Goal: Task Accomplishment & Management: Manage account settings

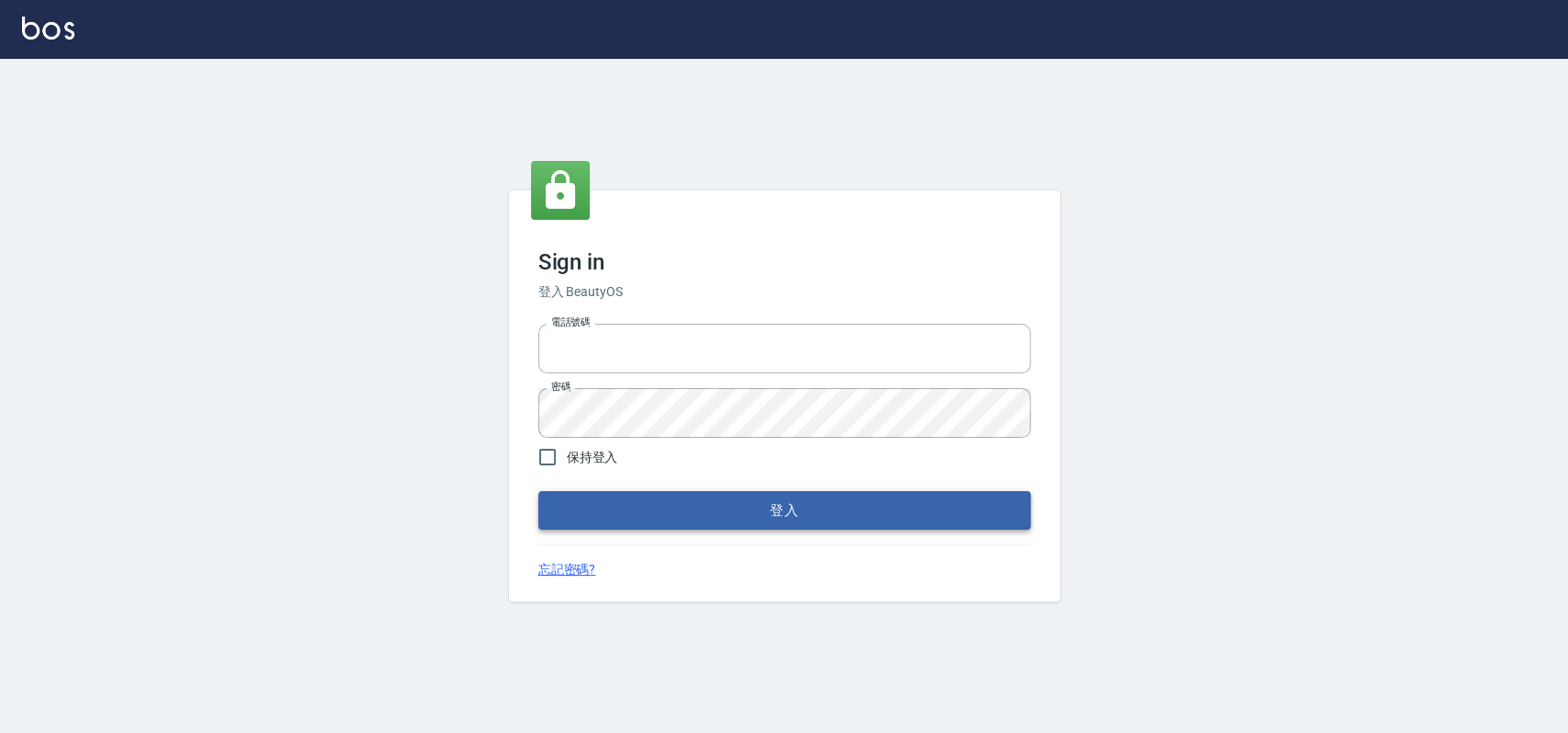
type input "033323173"
click at [681, 507] on button "登入" at bounding box center [784, 509] width 492 height 38
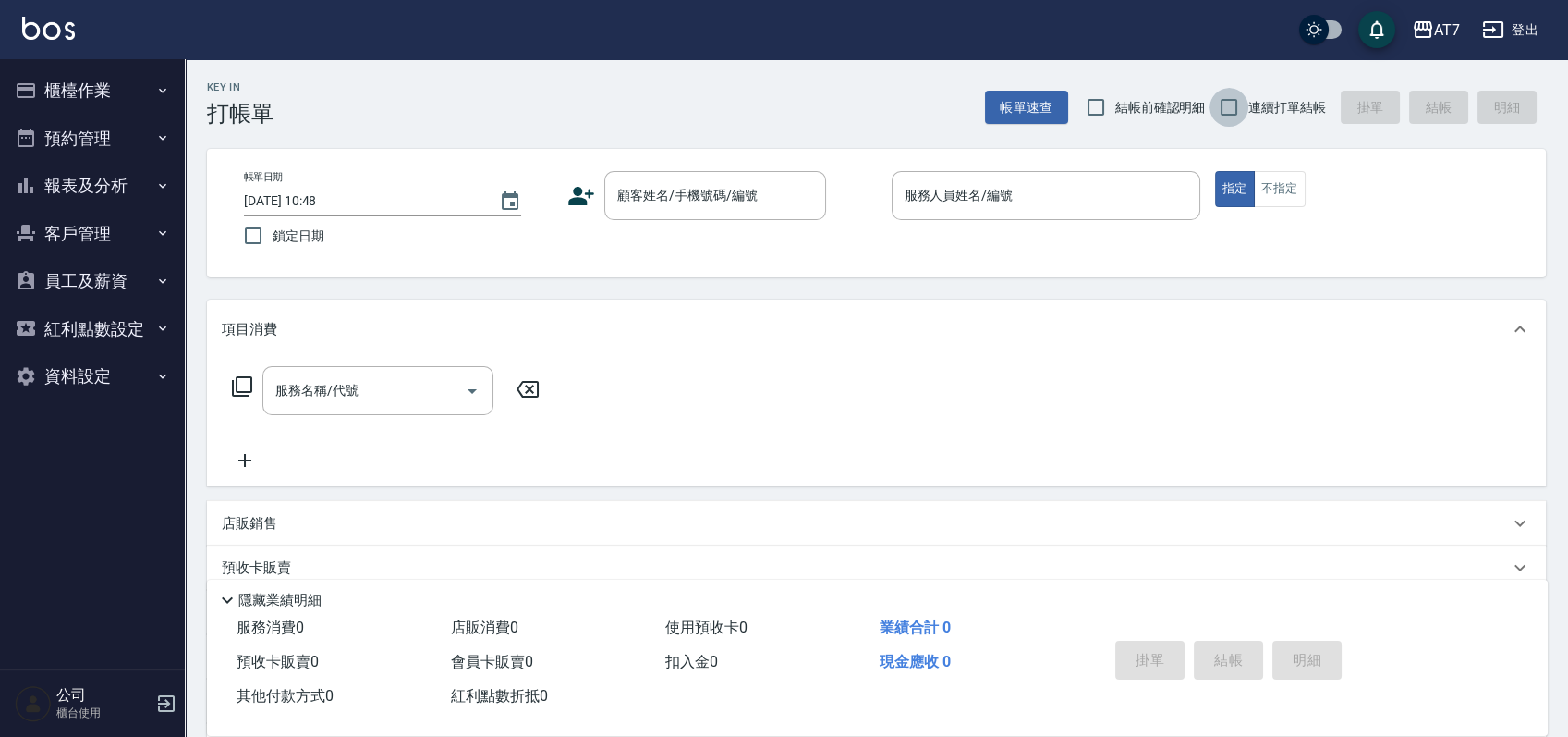
drag, startPoint x: 1238, startPoint y: 111, endPoint x: 1227, endPoint y: 111, distance: 11.0
click at [1237, 111] on input "連續打單結帳" at bounding box center [1229, 107] width 38 height 38
checkbox input "true"
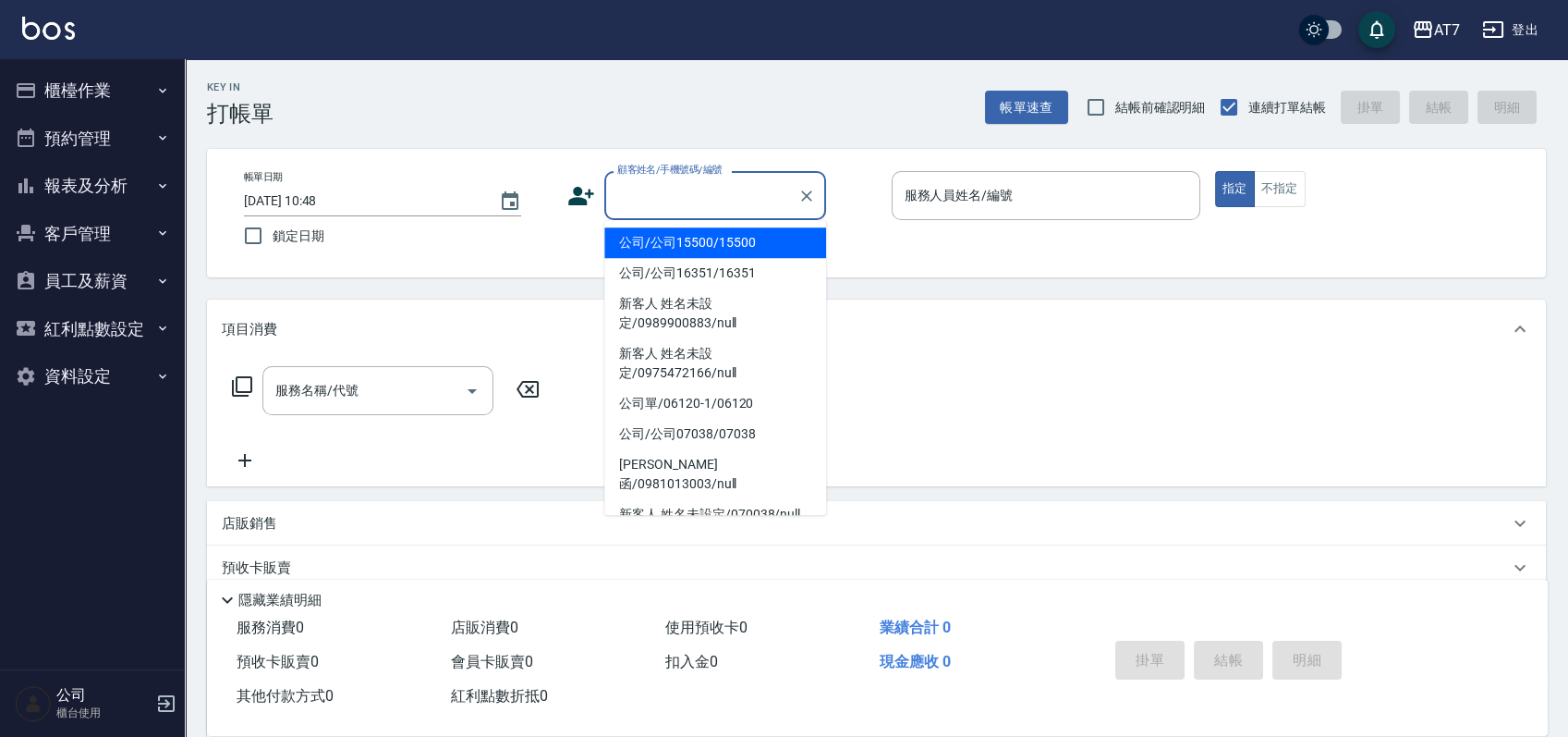
click at [750, 187] on input "顧客姓名/手機號碼/編號" at bounding box center [701, 195] width 178 height 33
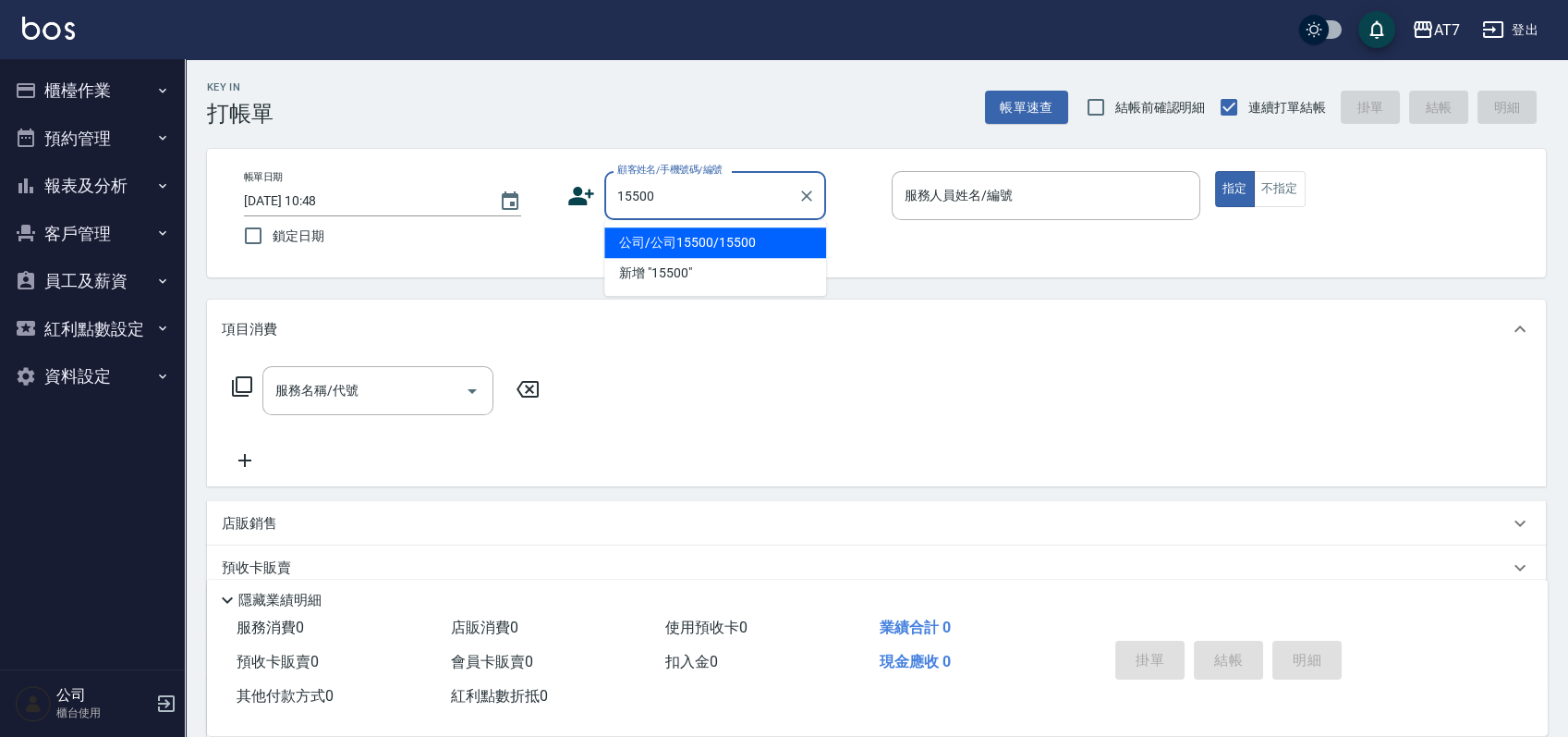
type input "公司/公司15500/15500"
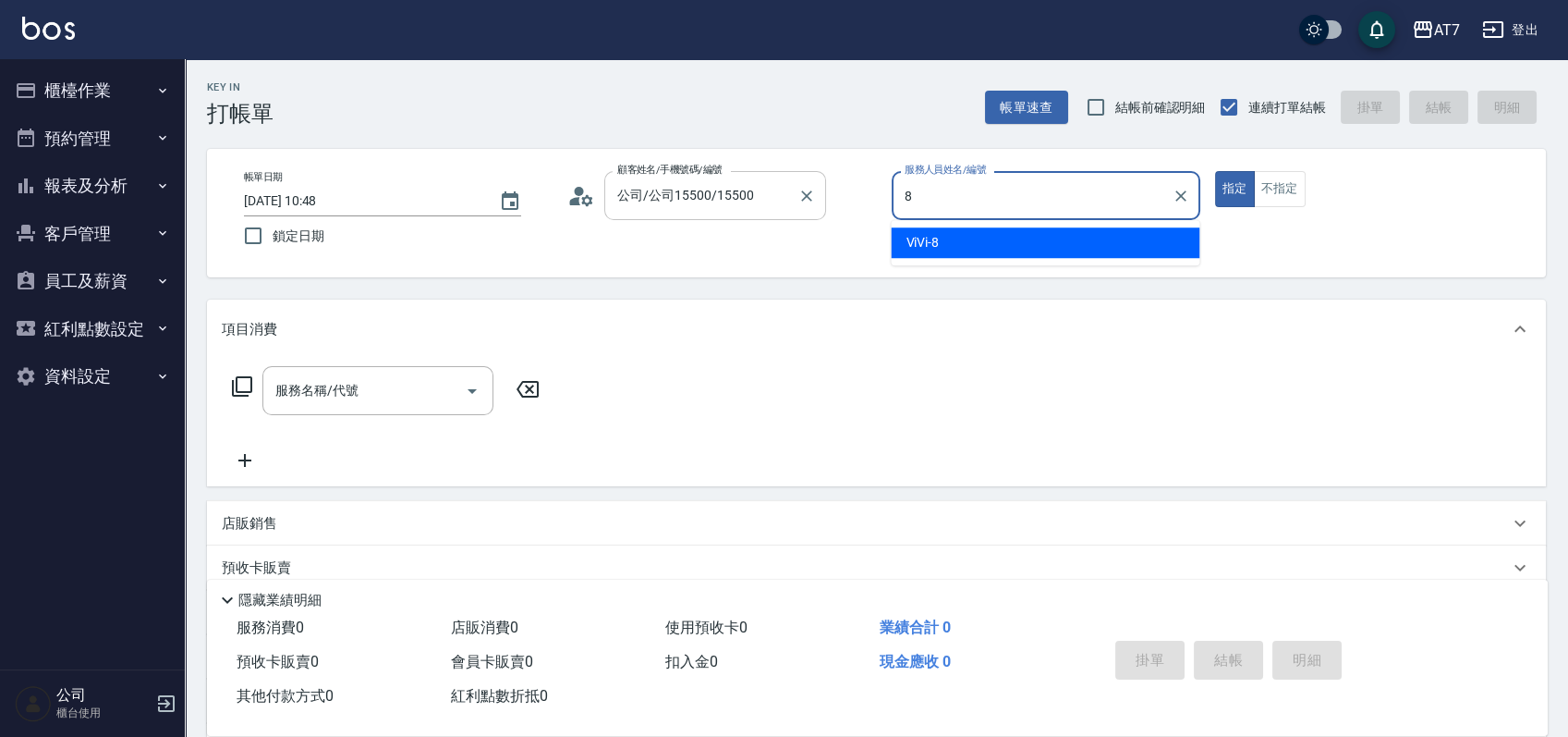
type input "8"
type button "true"
type input "ViVi-8"
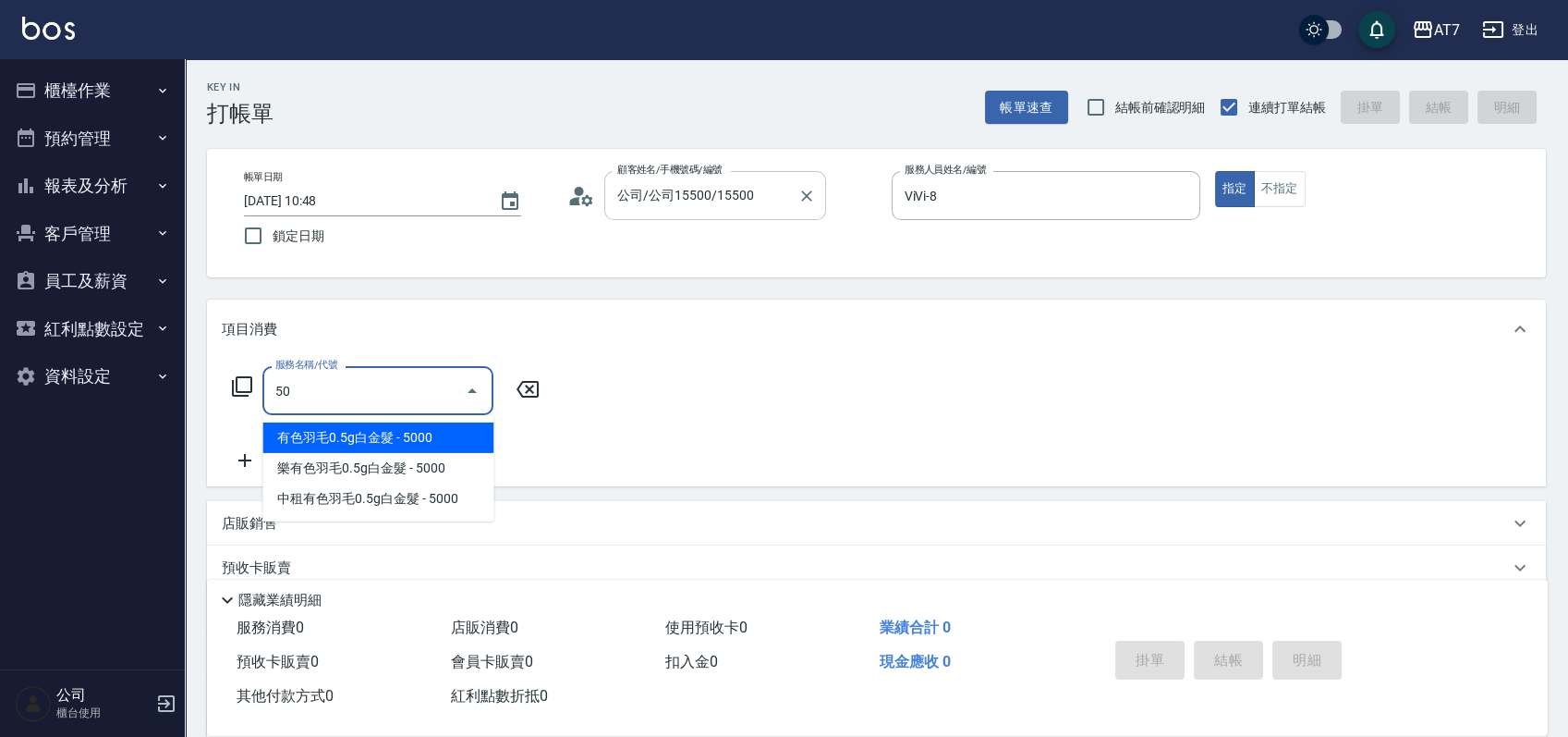
type input "501"
type input "30"
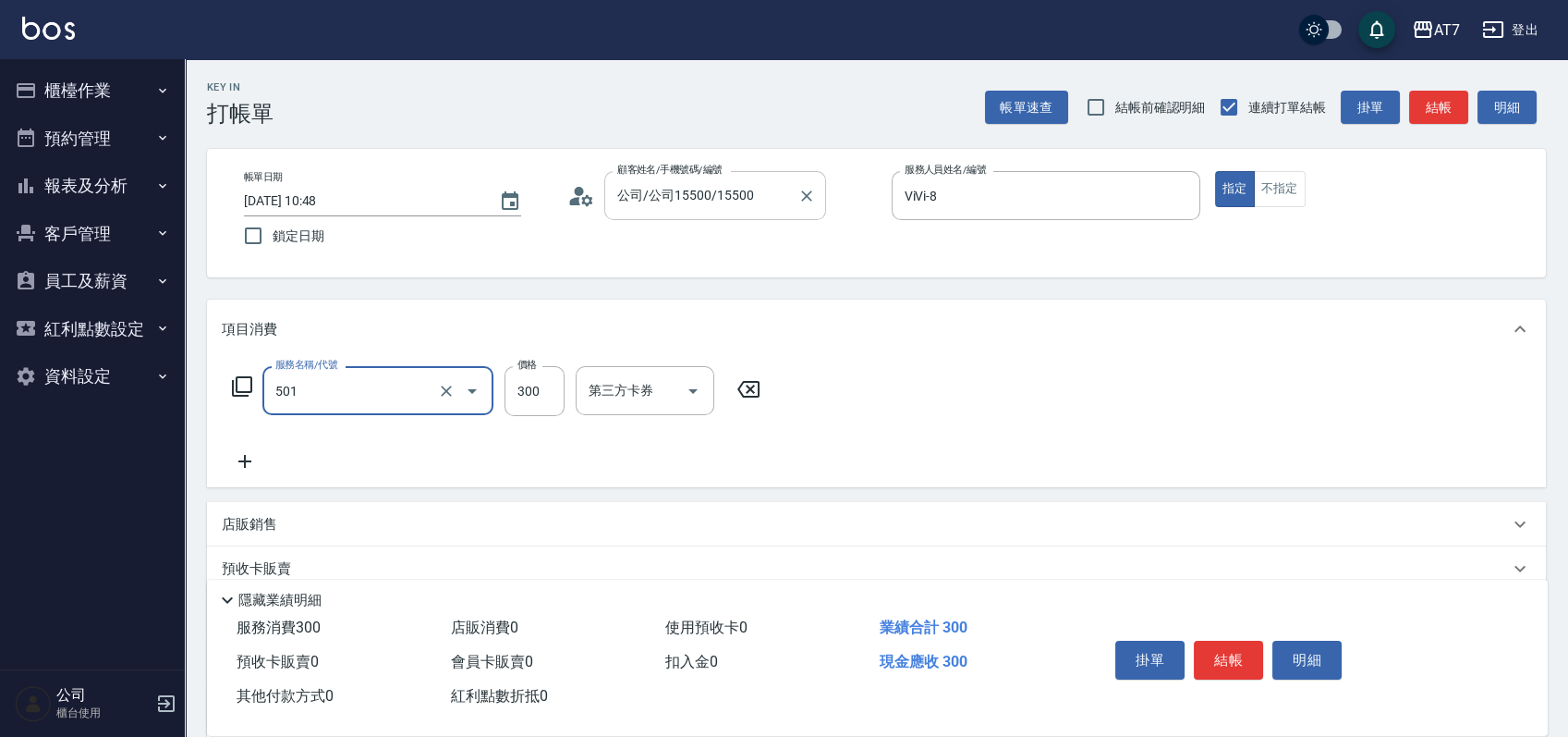
type input "洗髮(互助)(501)"
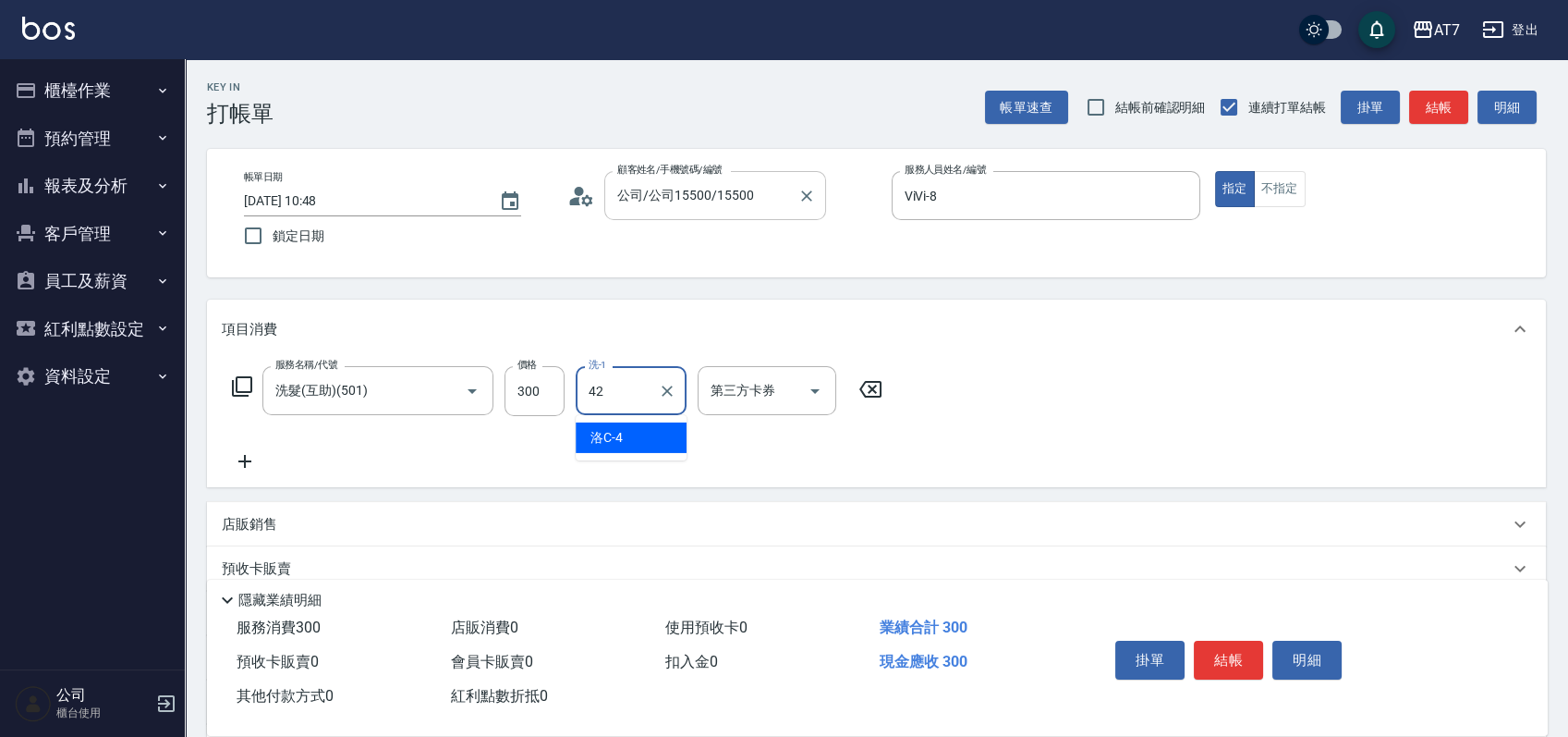
type input "Ruby-42"
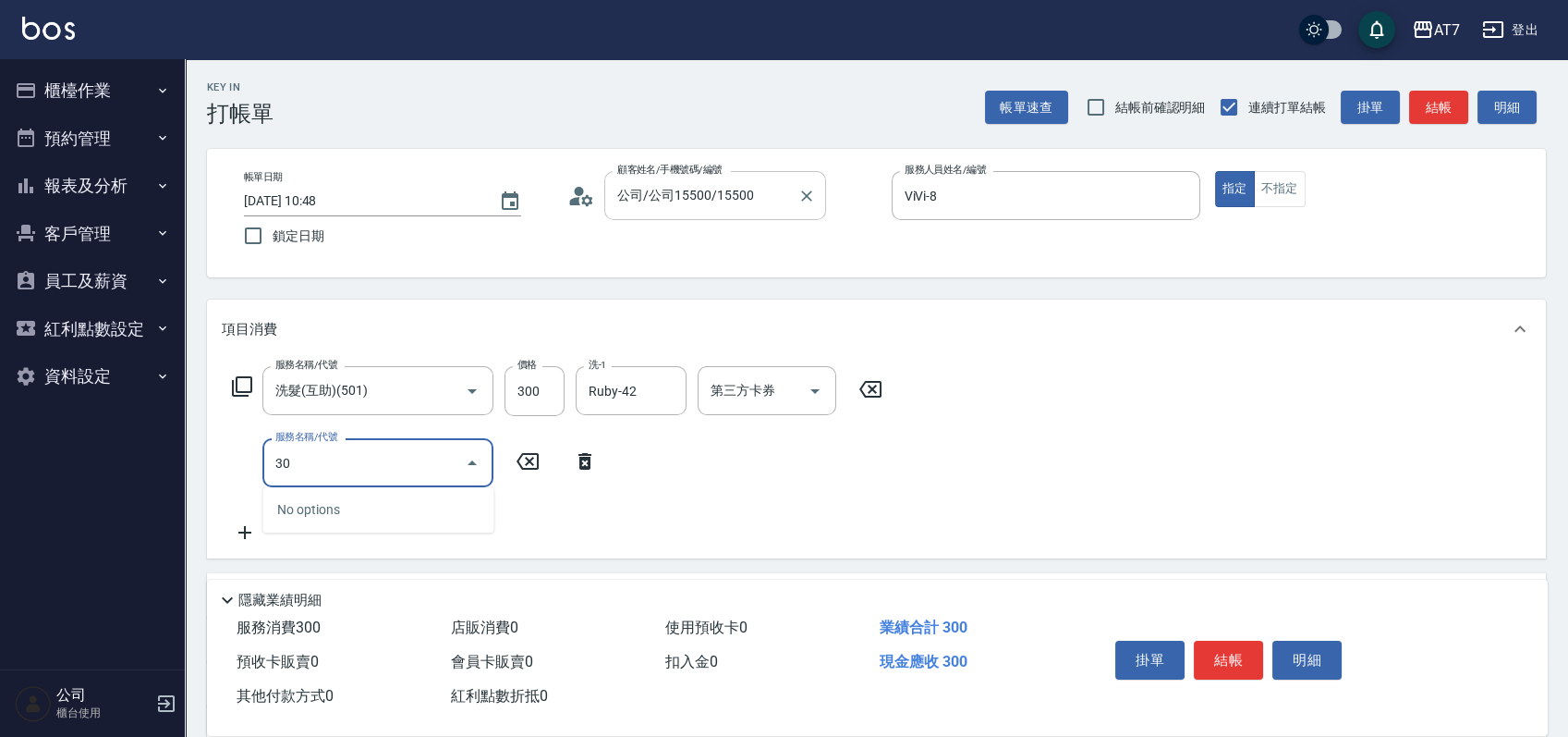
type input "301"
type input "60"
type input "學生剪髮(301)"
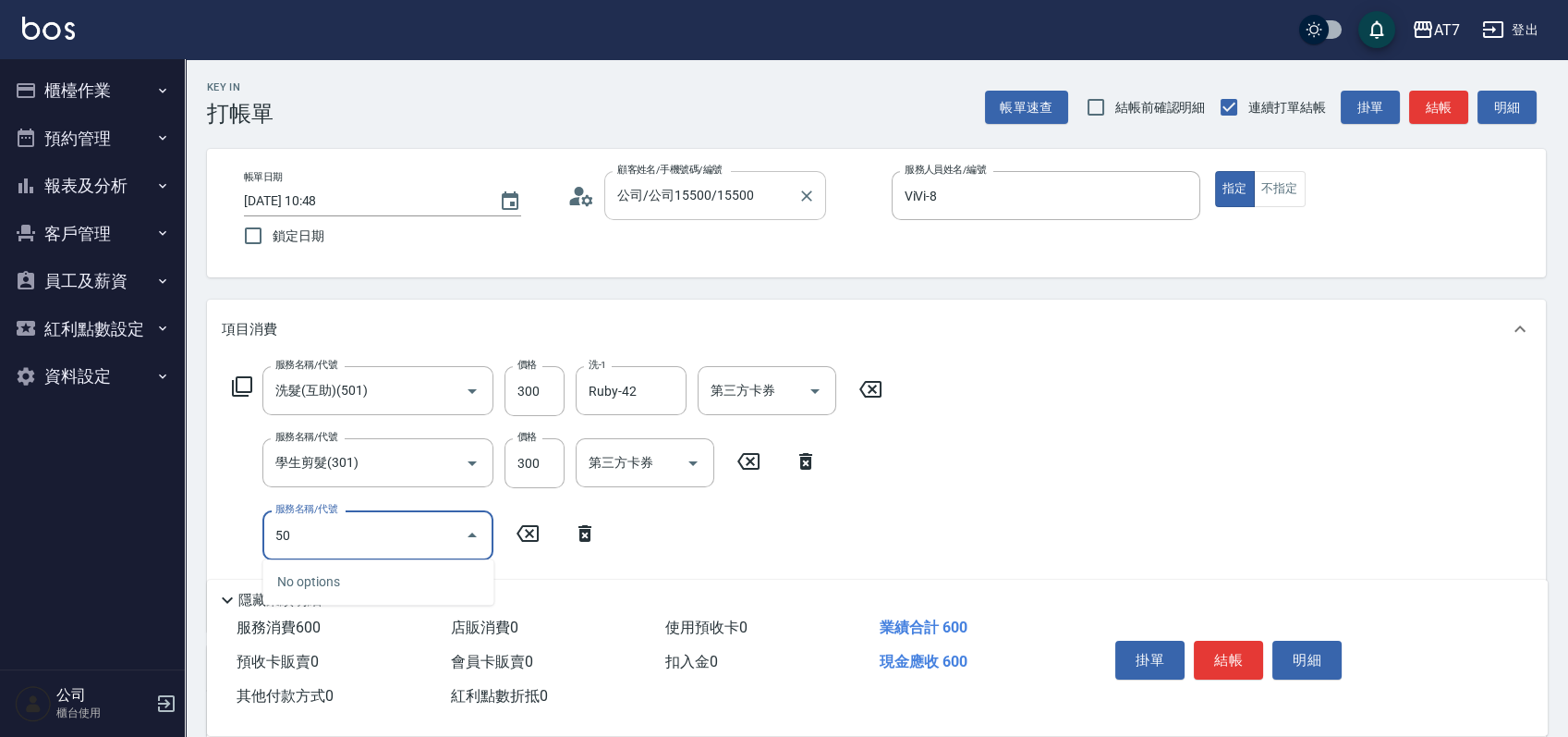
type input "503"
type input "70"
type input "精油-快速修護髮(互助)(503)"
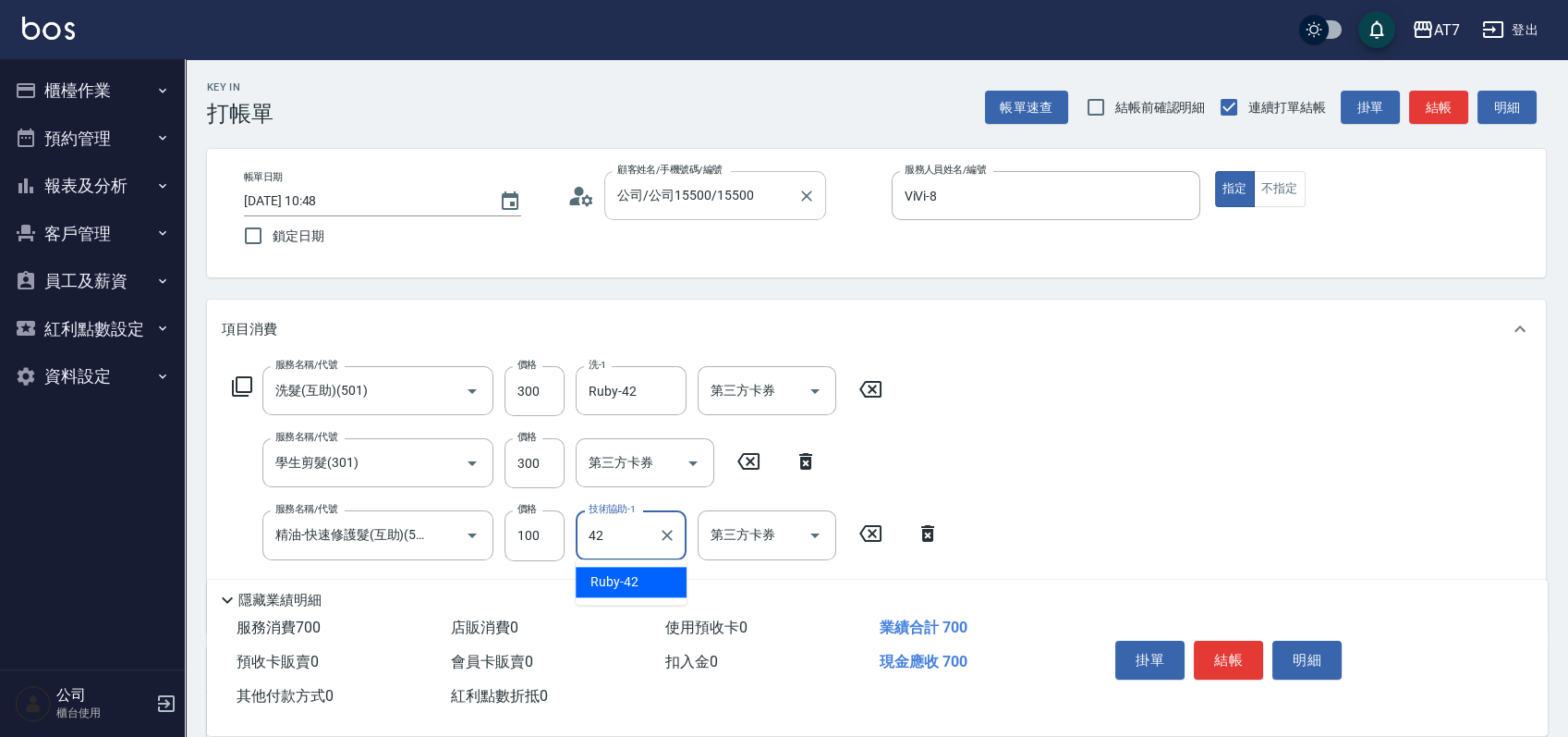
type input "Ruby-42"
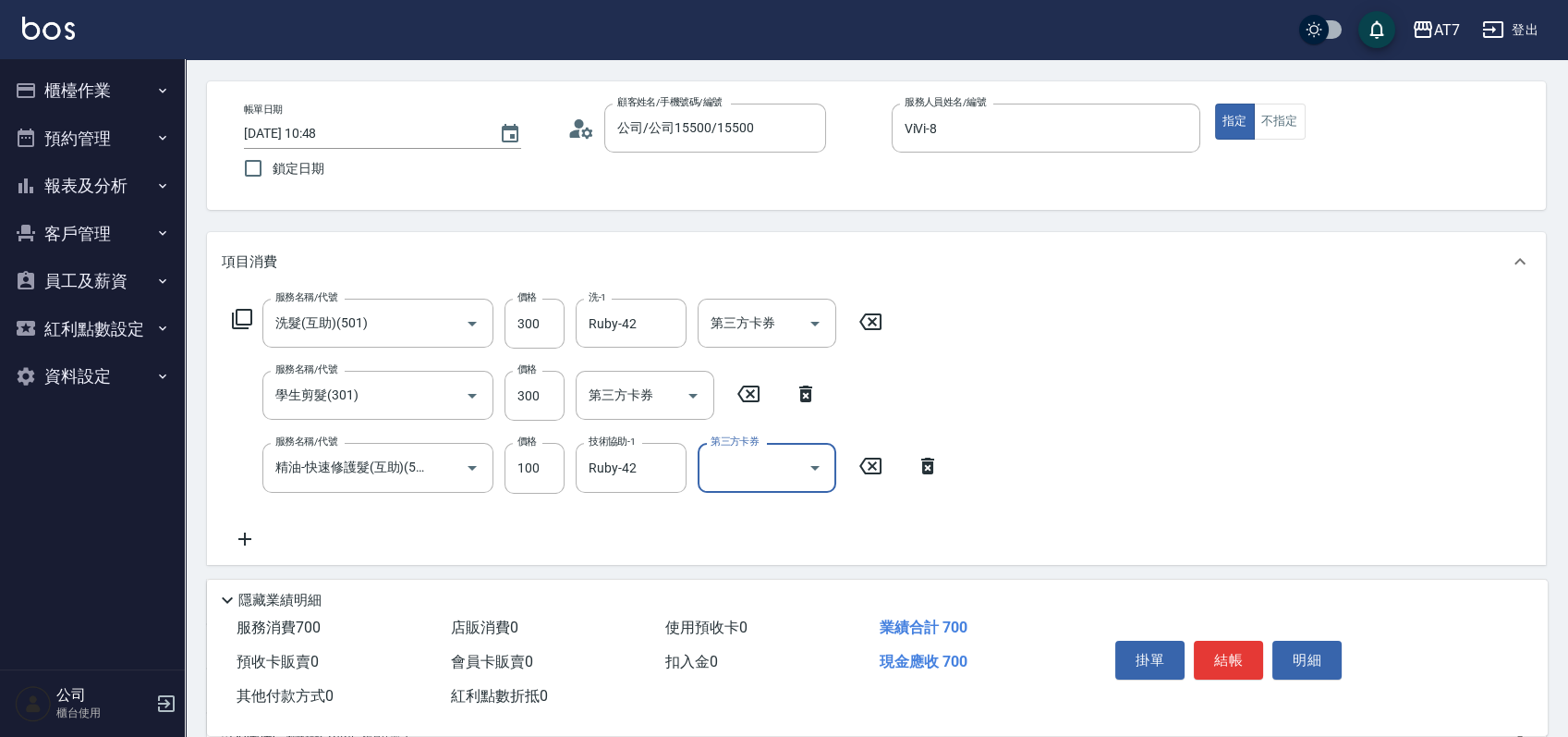
scroll to position [123, 0]
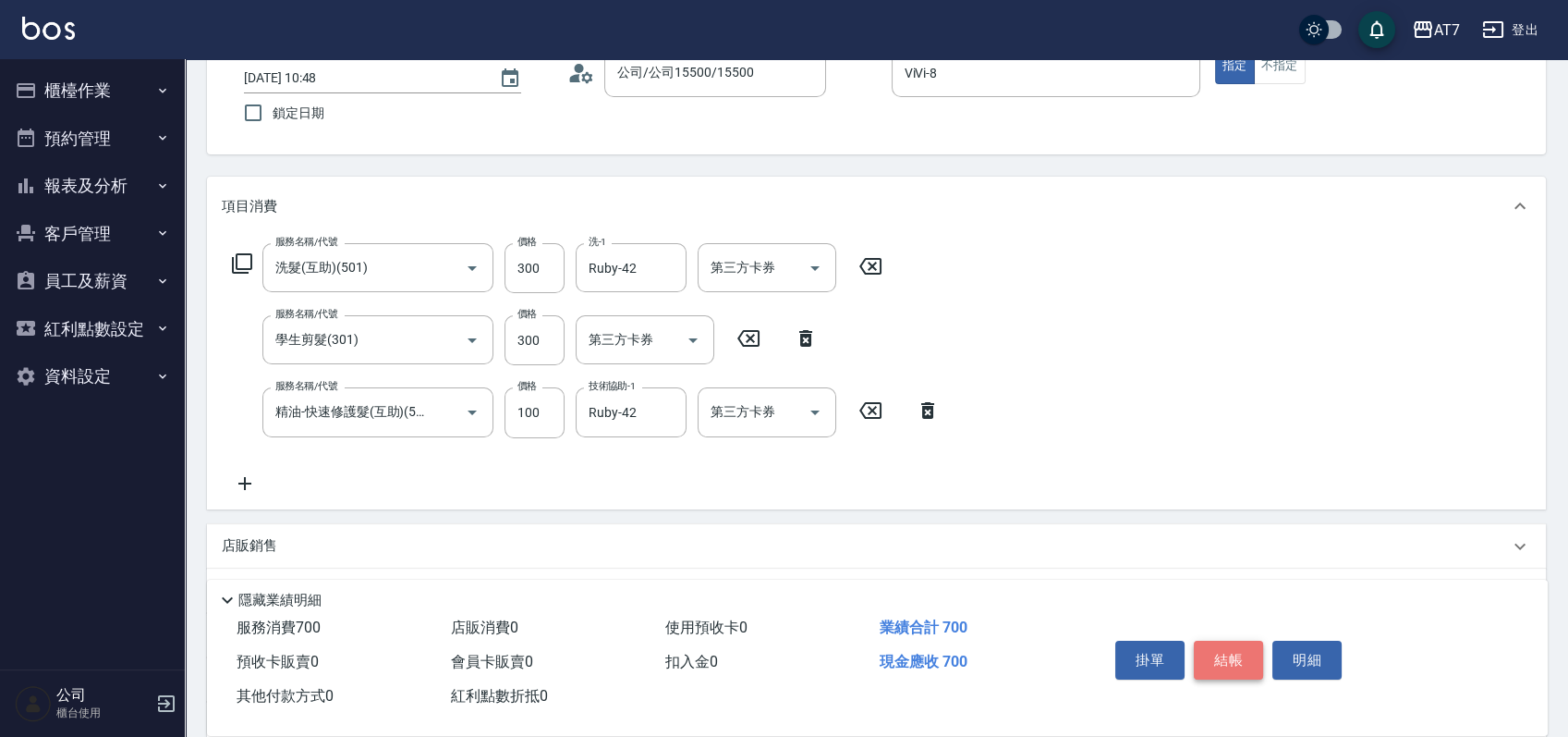
click at [1220, 644] on button "結帳" at bounding box center [1229, 659] width 69 height 38
type input "[DATE] 10:51"
type input "0"
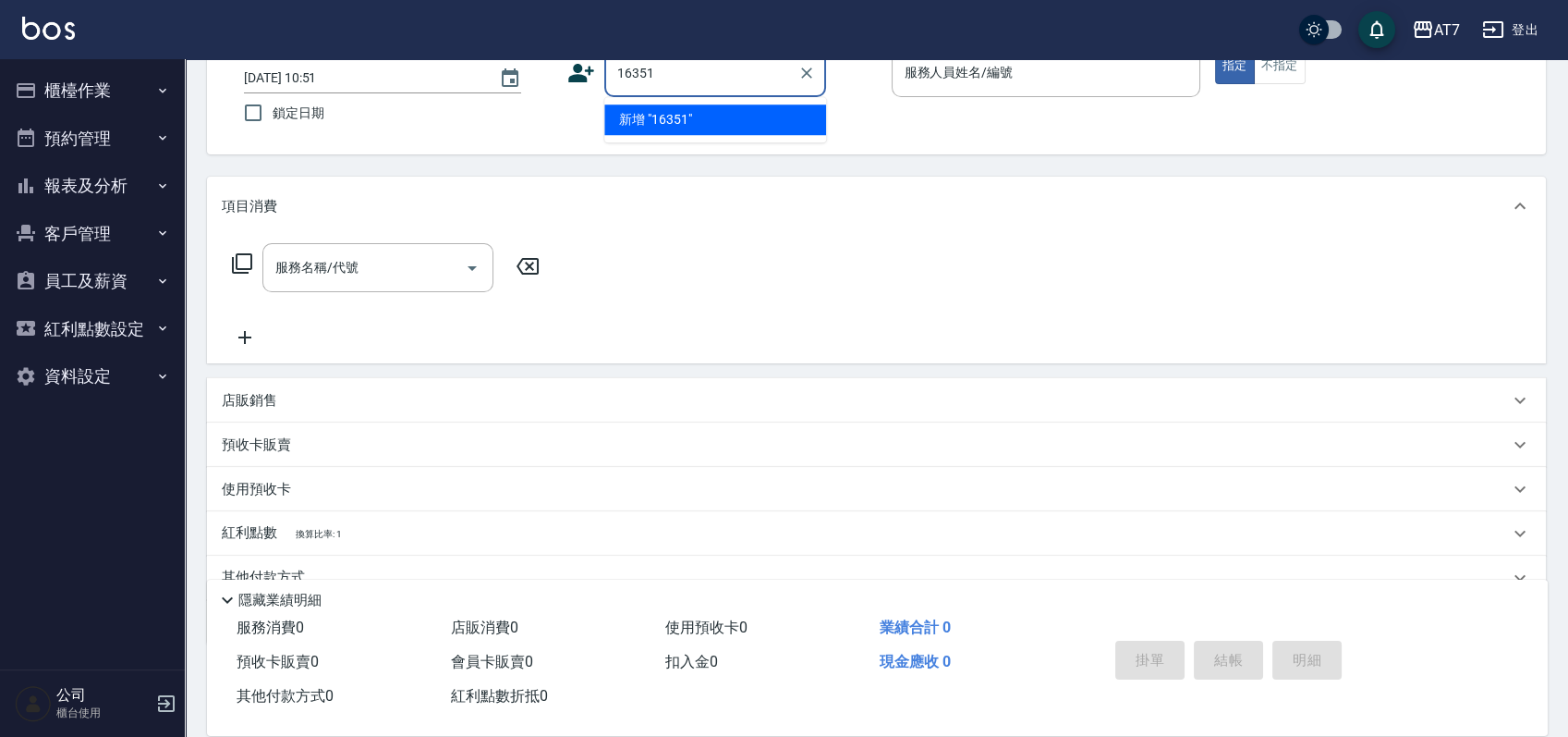
type input "16351"
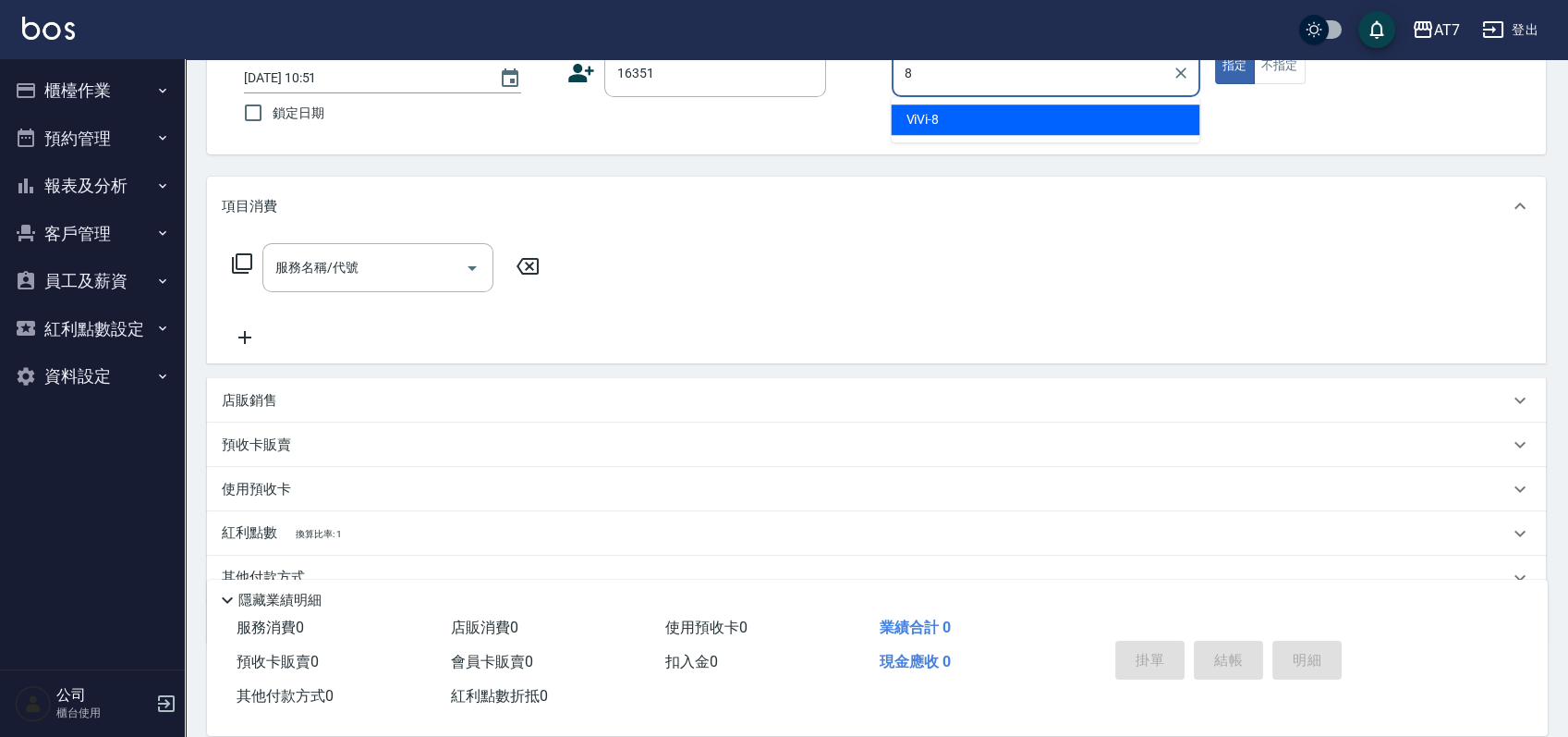
type input "ViVi-8"
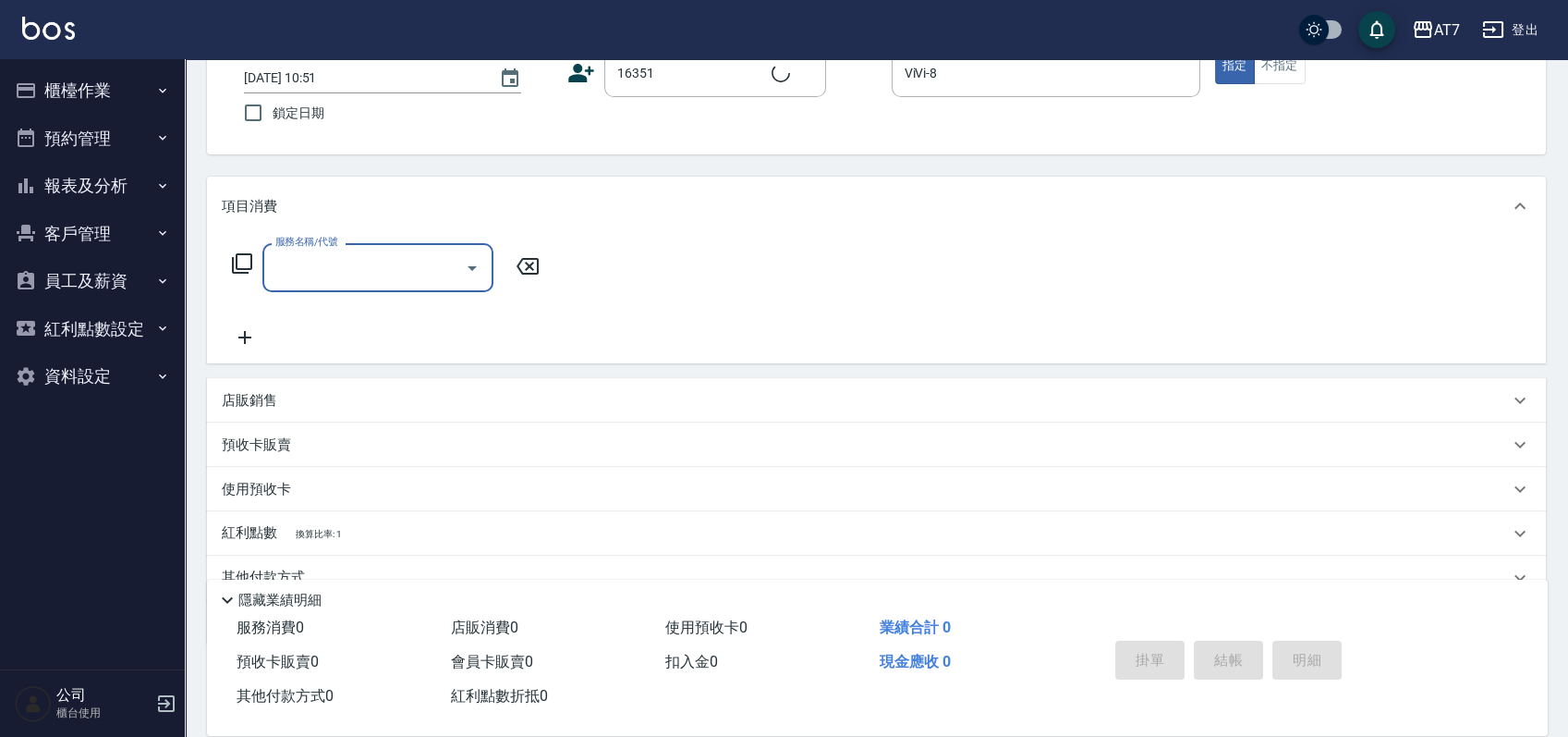
type input "公司/公司16351/16351"
type input "401"
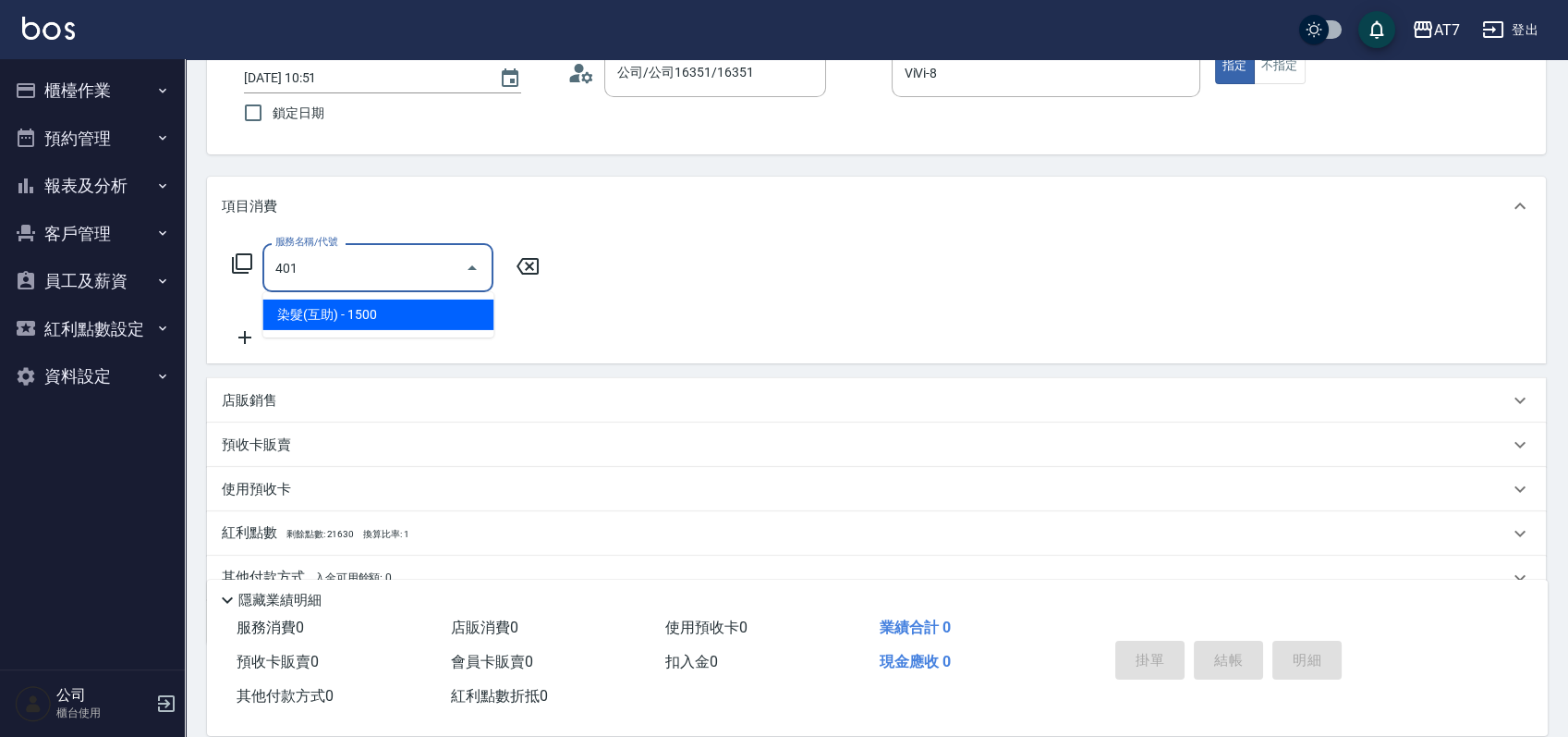
type input "150"
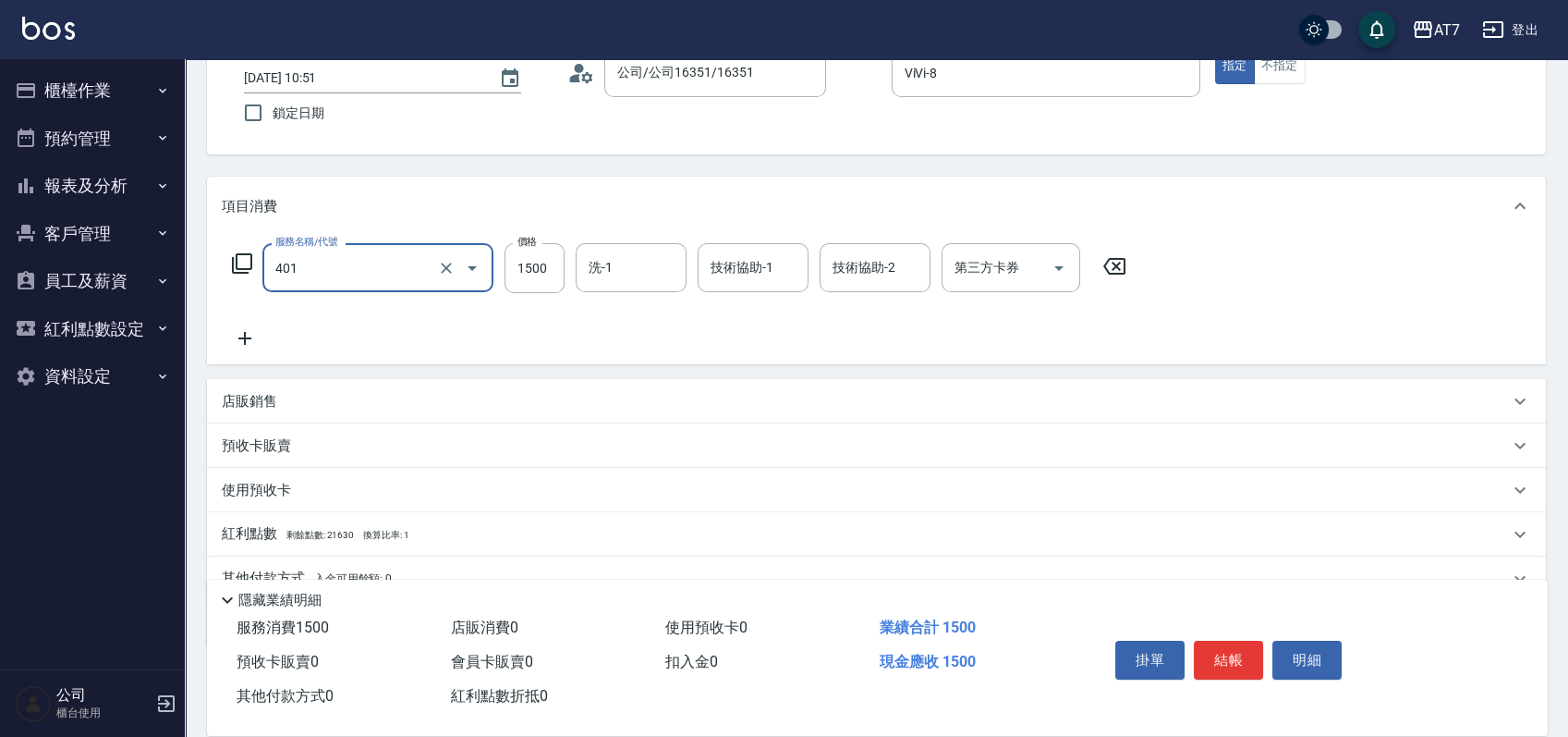
type input "染髮(互助)(401)"
type input "2"
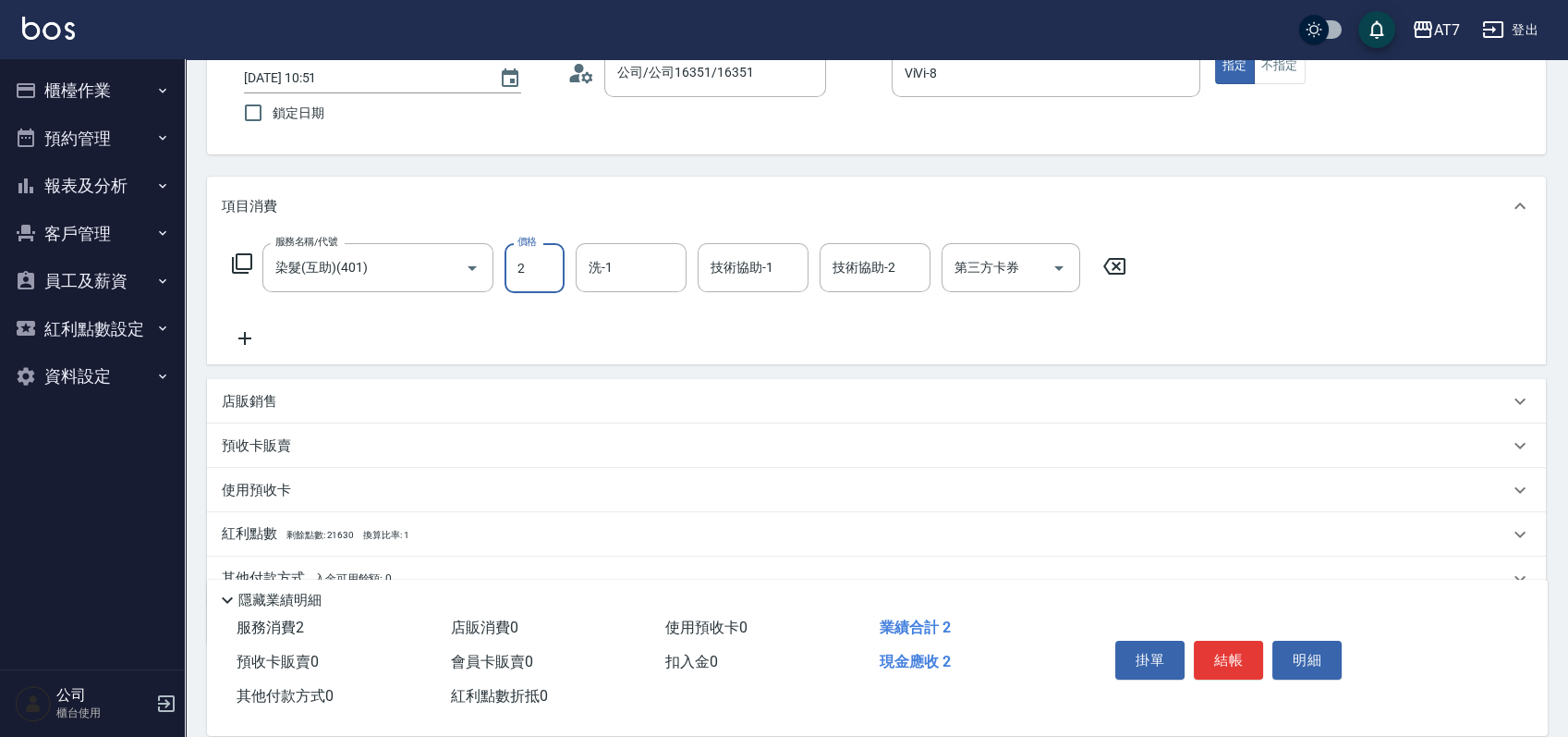
type input "0"
type input "258"
type input "250"
type input "2580"
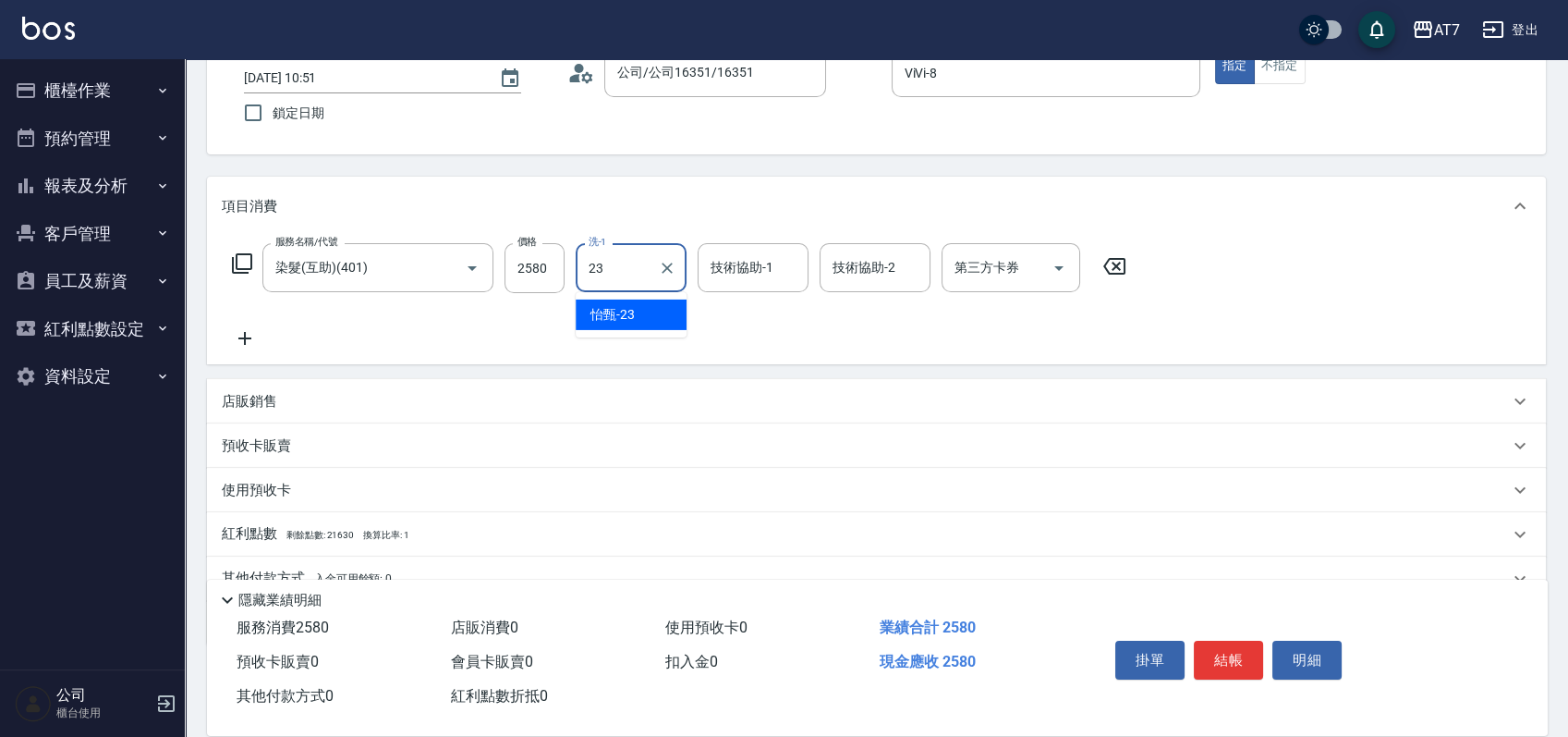
type input "怡甄-23"
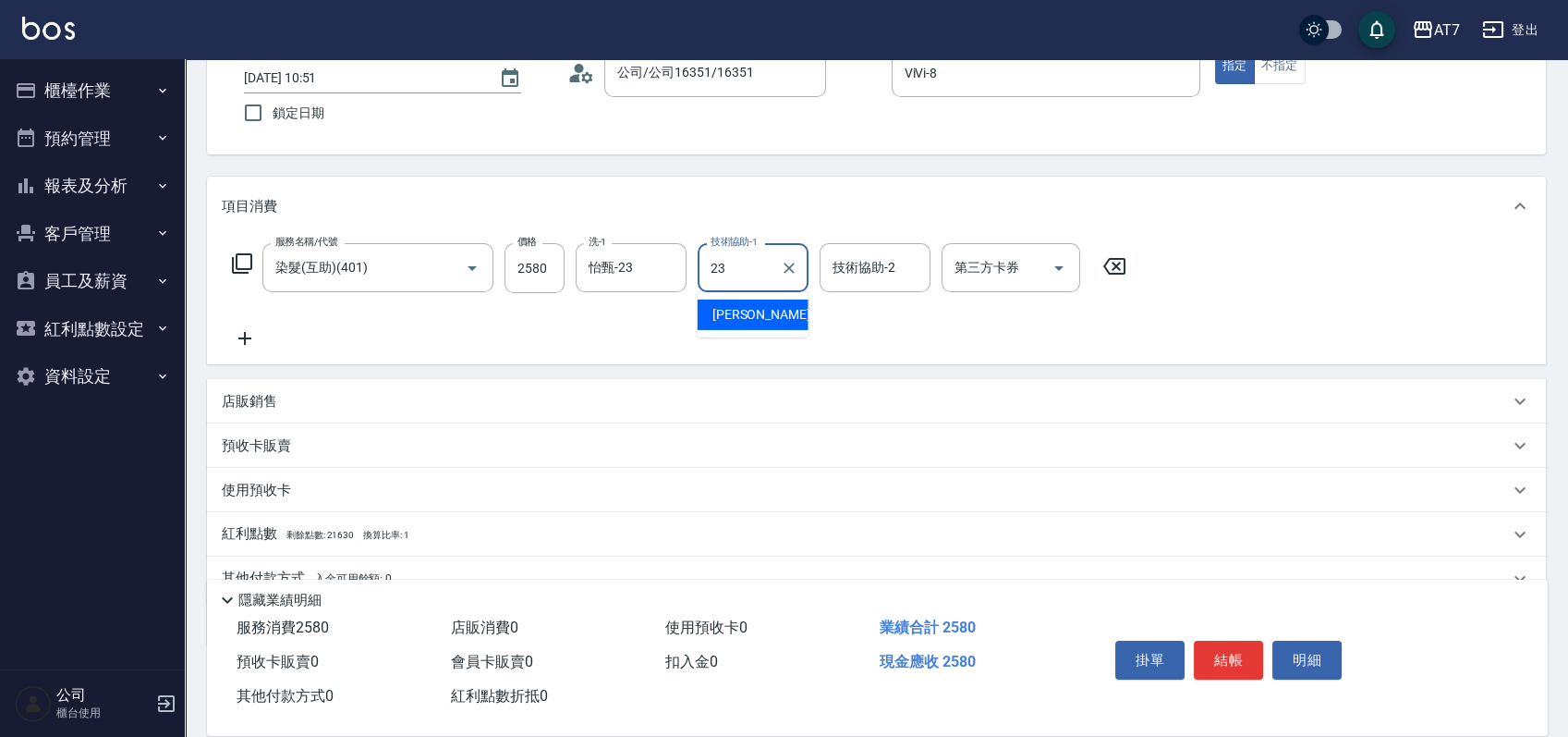
type input "怡甄-23"
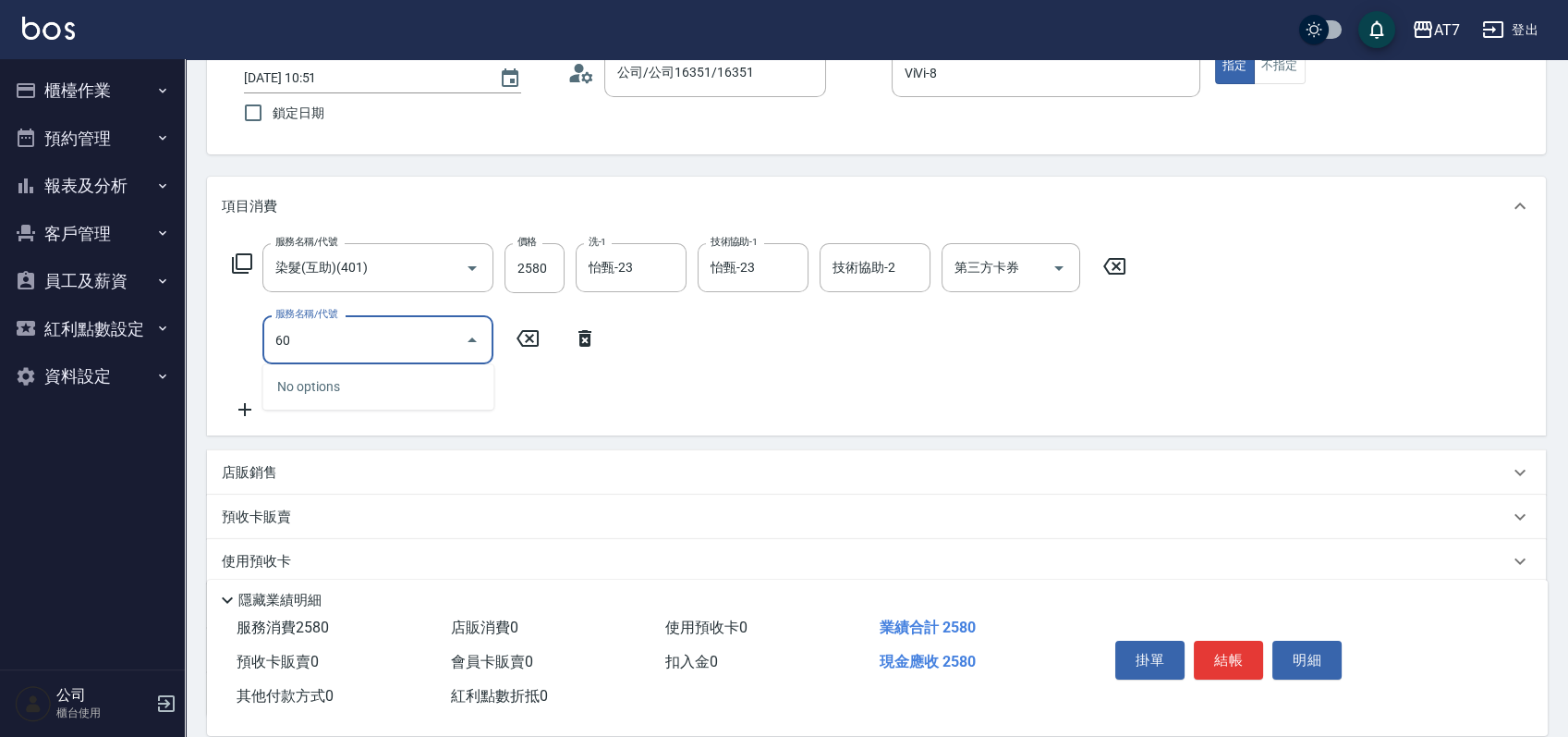
type input "608"
type input "450"
type input "鉑金護髮S（自領(608)"
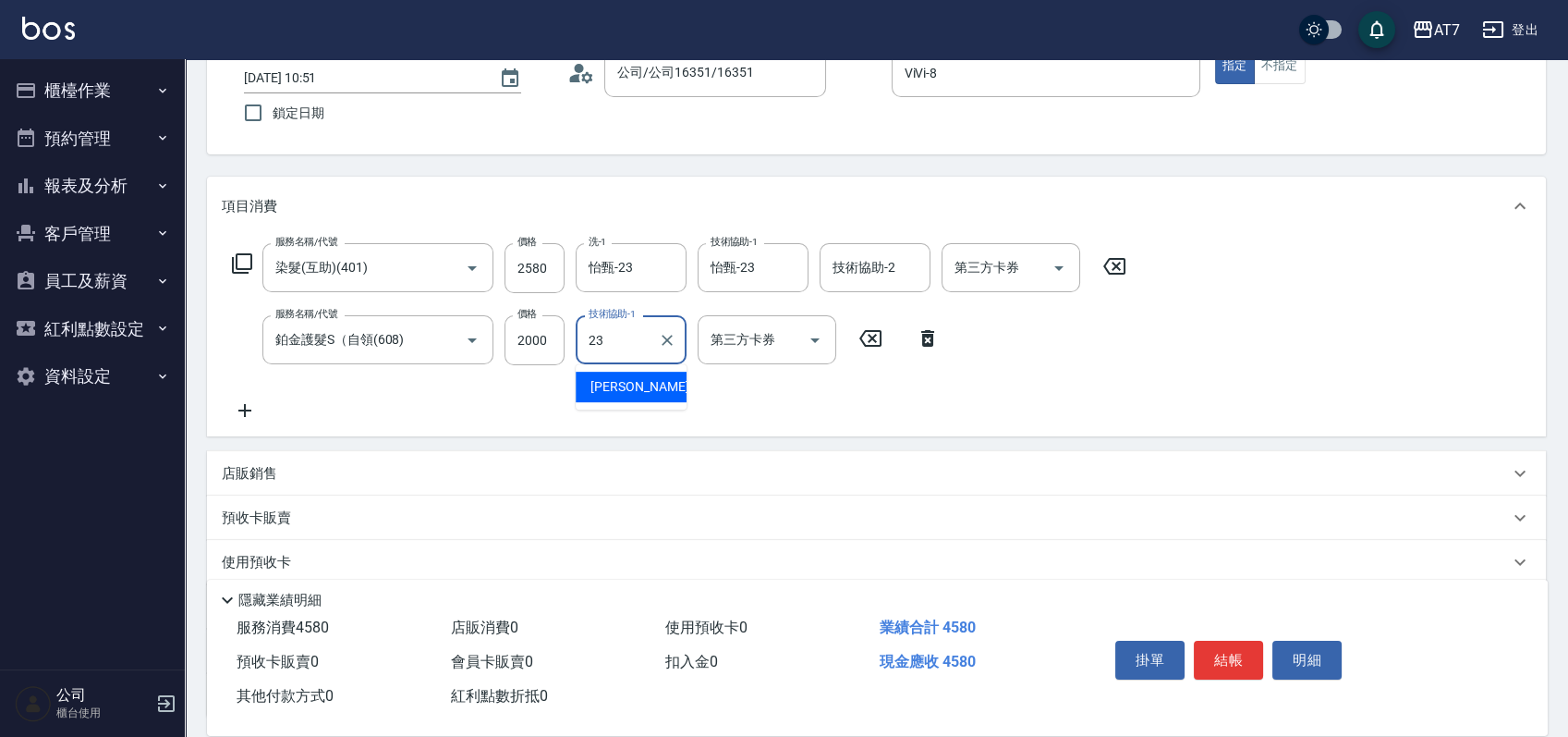
type input "怡甄-23"
click at [607, 464] on div "店販銷售" at bounding box center [865, 474] width 1287 height 20
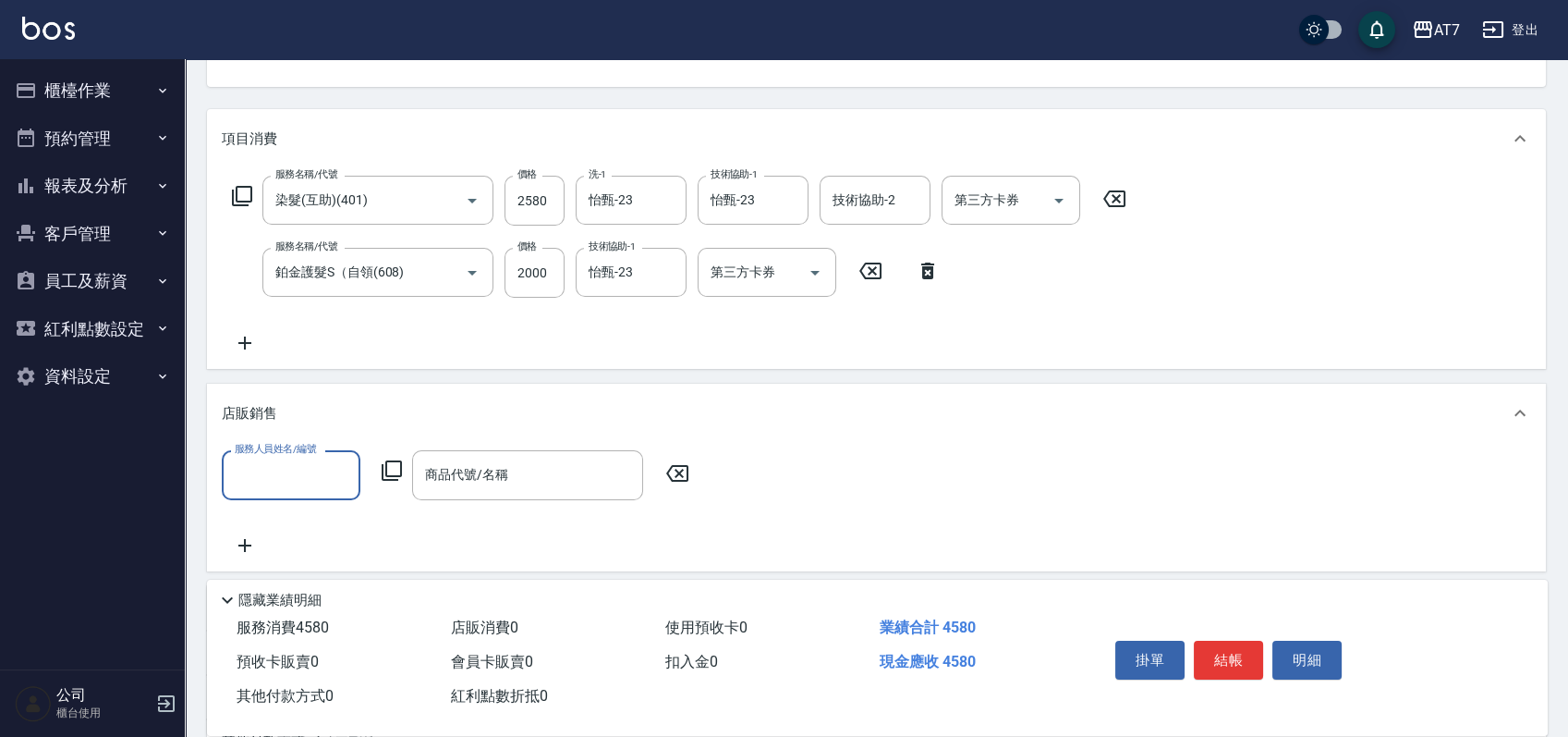
scroll to position [246, 0]
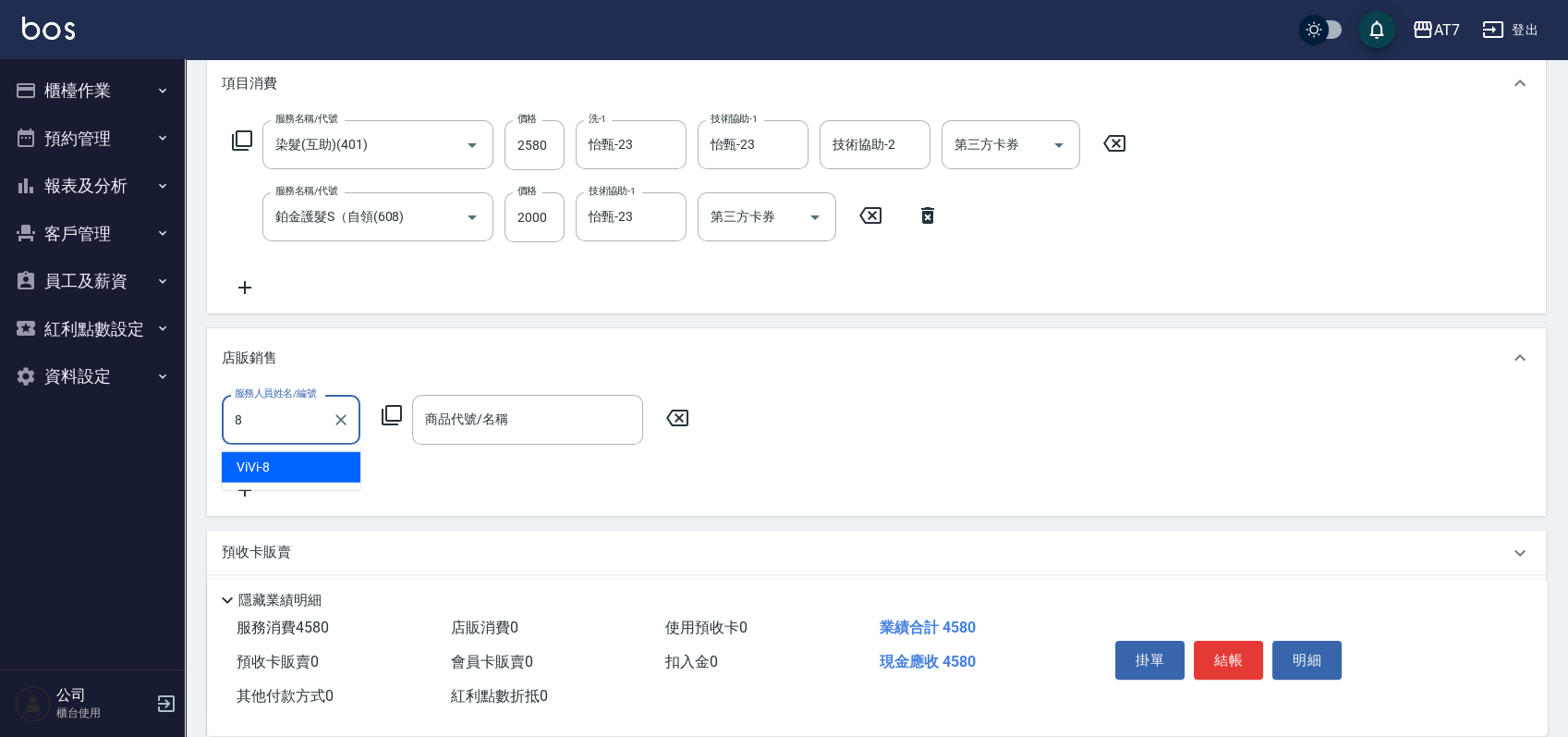
type input "ViVi-8"
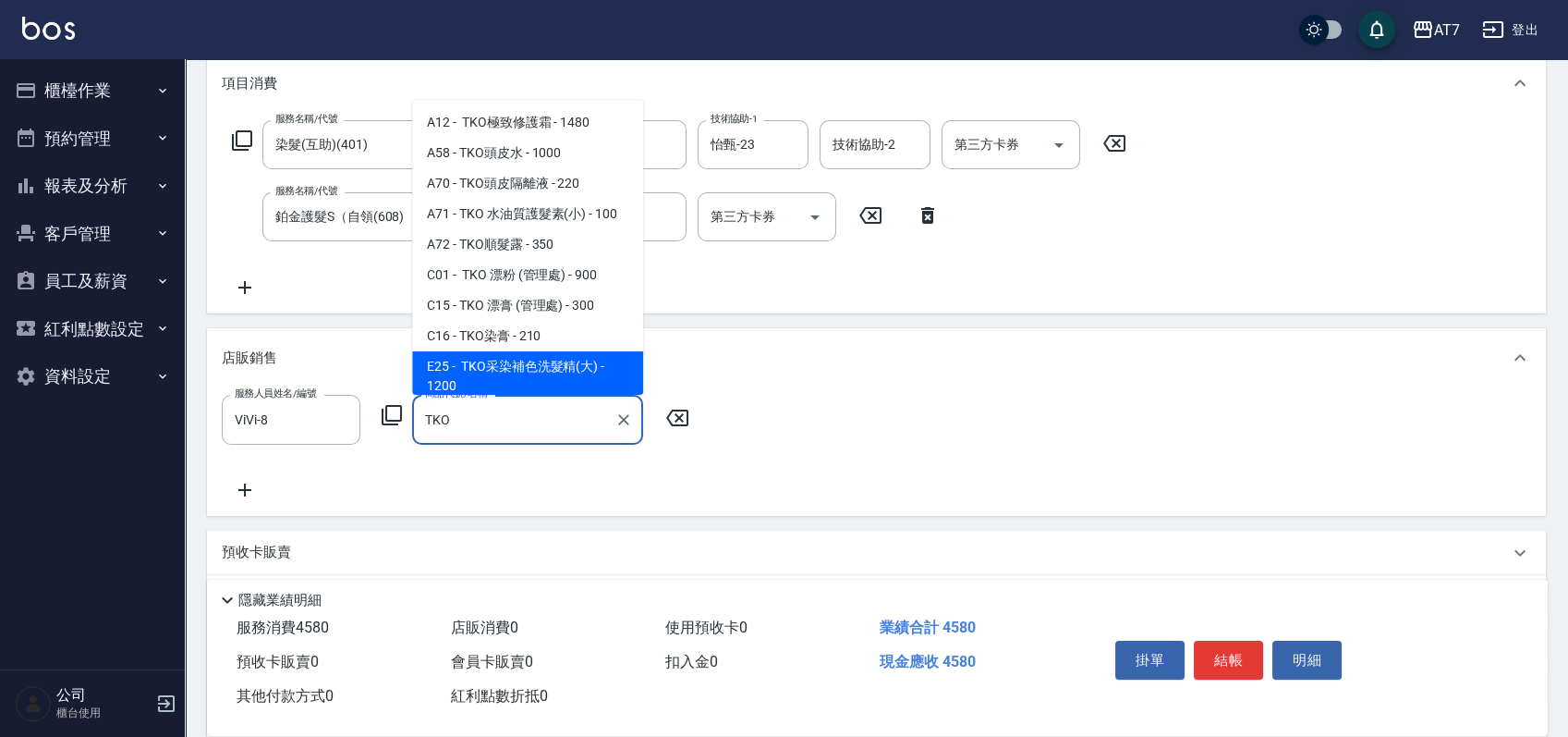
click at [609, 367] on span "E25 - TKO采染補色洗髮精(大) - 1200" at bounding box center [528, 376] width 231 height 50
type input "TKO采染補色洗髮精(大)"
type input "570"
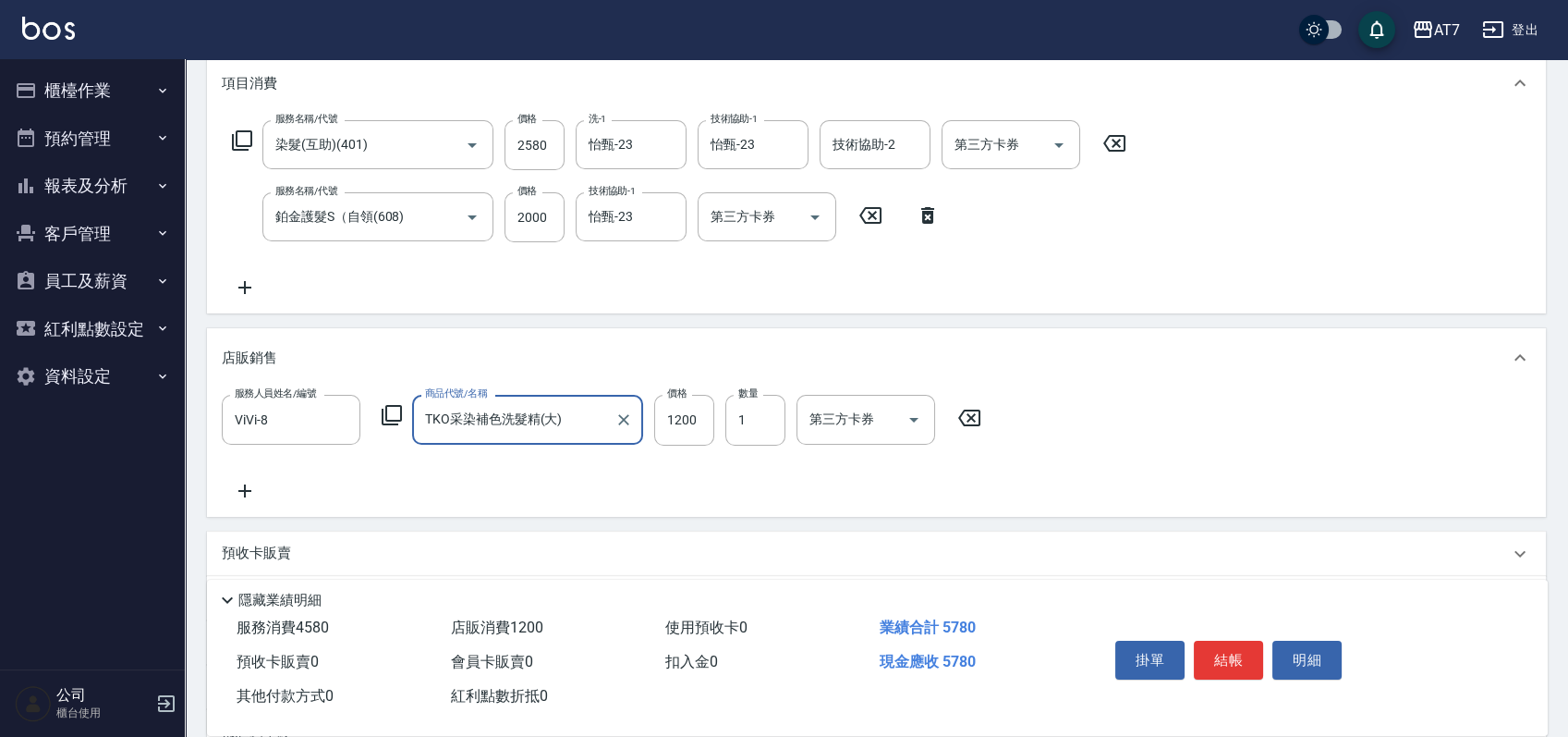
type input "TKO采染補色洗髮精(大)"
type input "1"
type input "450"
type input "110"
type input "460"
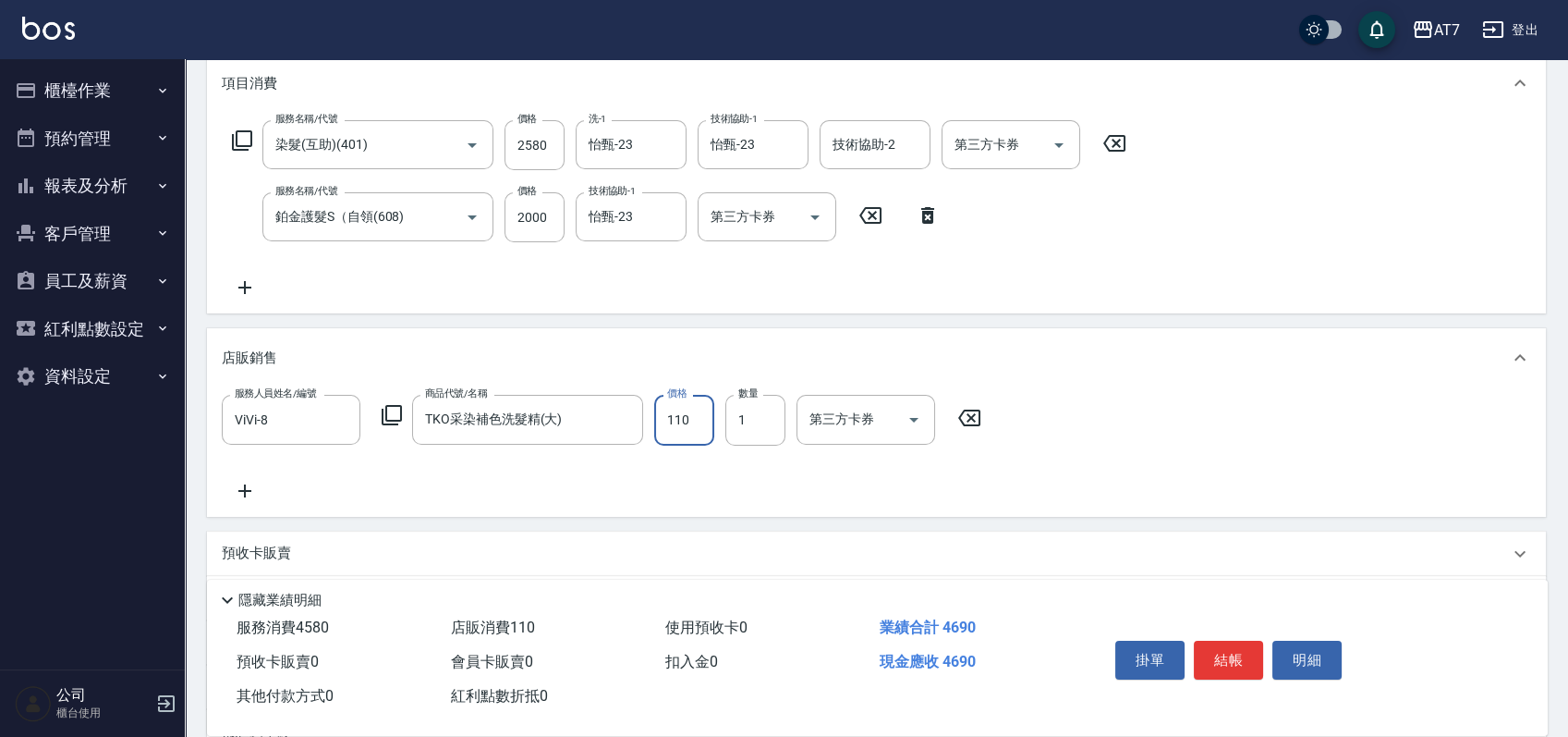
type input "1100"
type input "560"
type input "1100"
click at [1227, 663] on button "結帳" at bounding box center [1229, 659] width 69 height 38
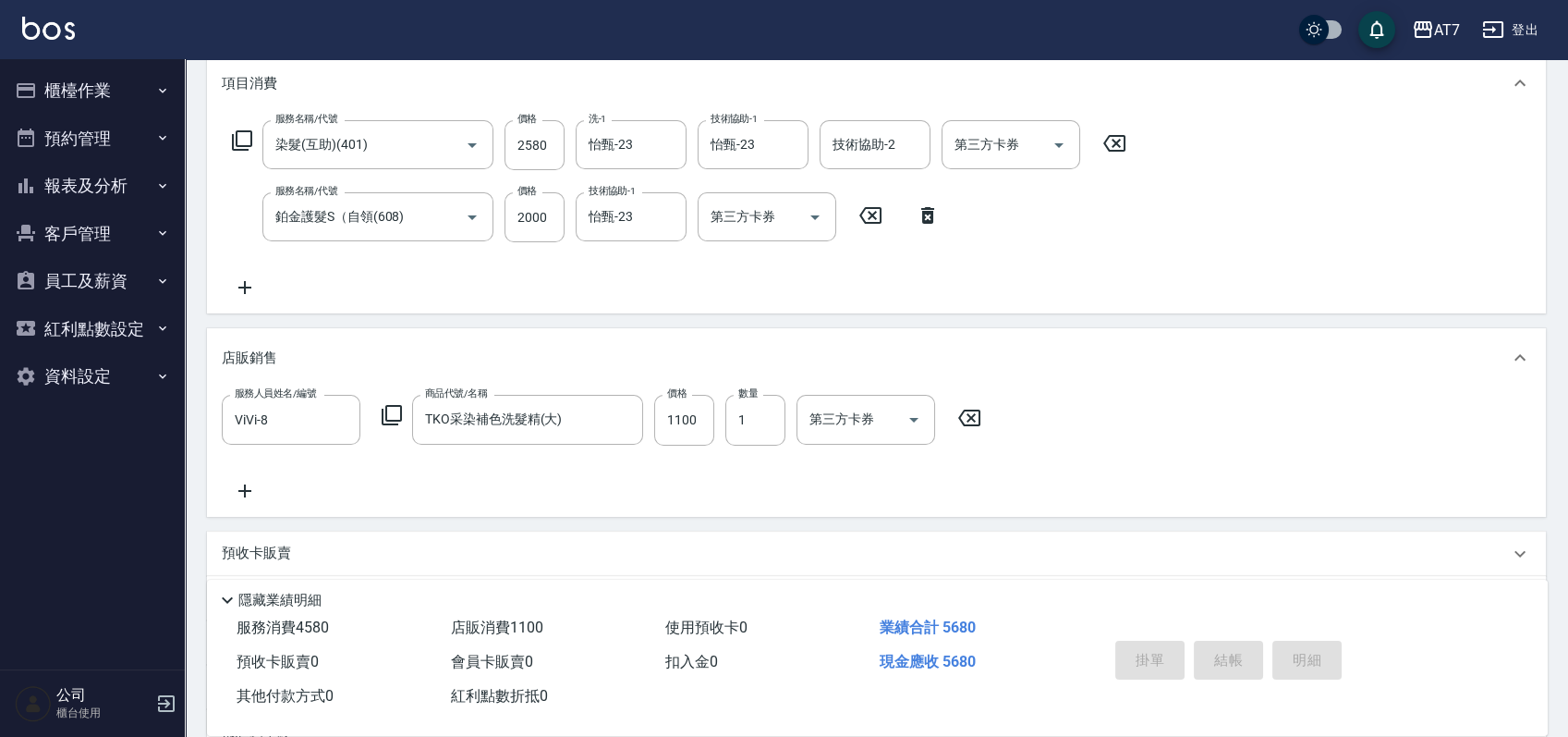
type input "[DATE] 10:52"
type input "0"
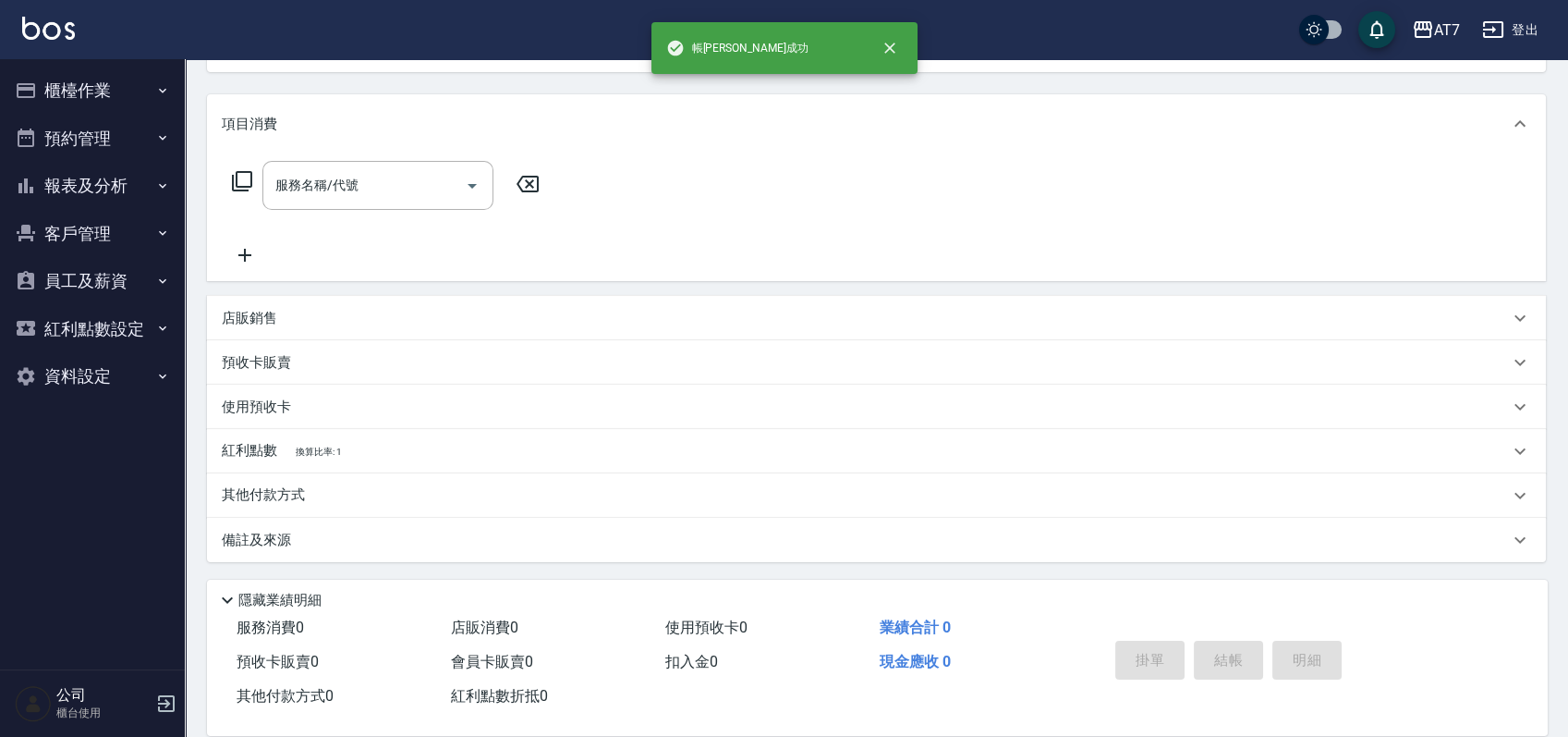
scroll to position [0, 0]
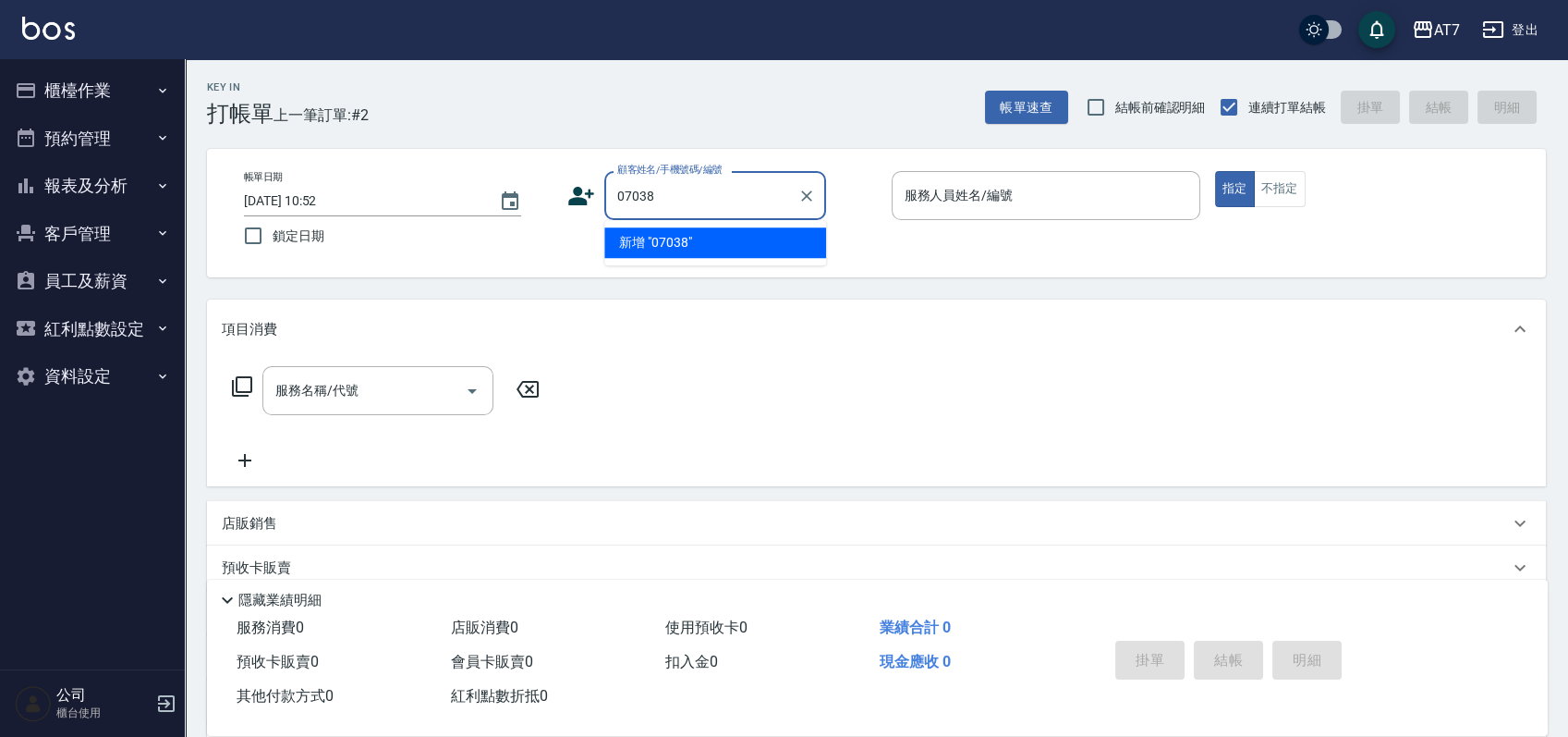
type input "07038"
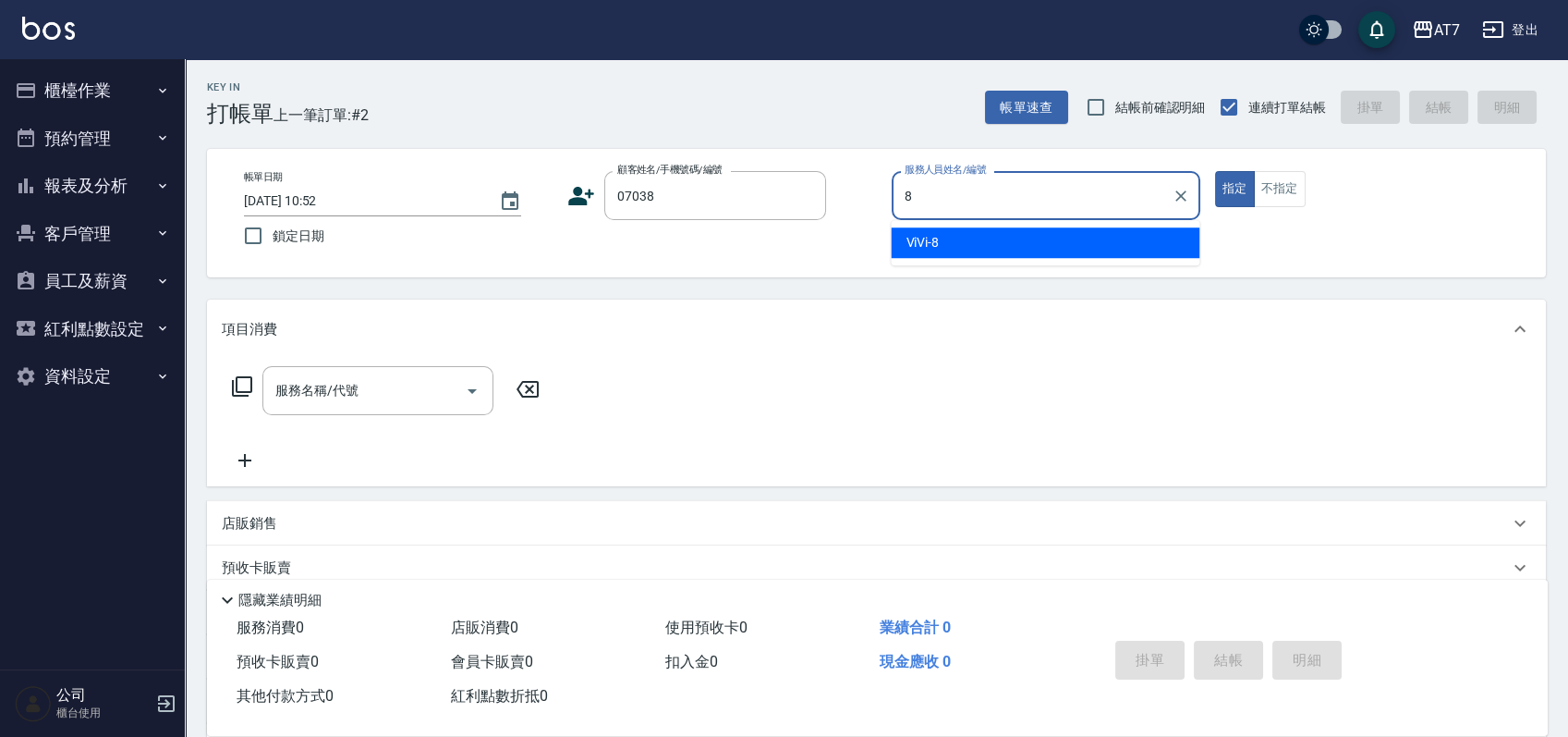
type input "ViVi-8"
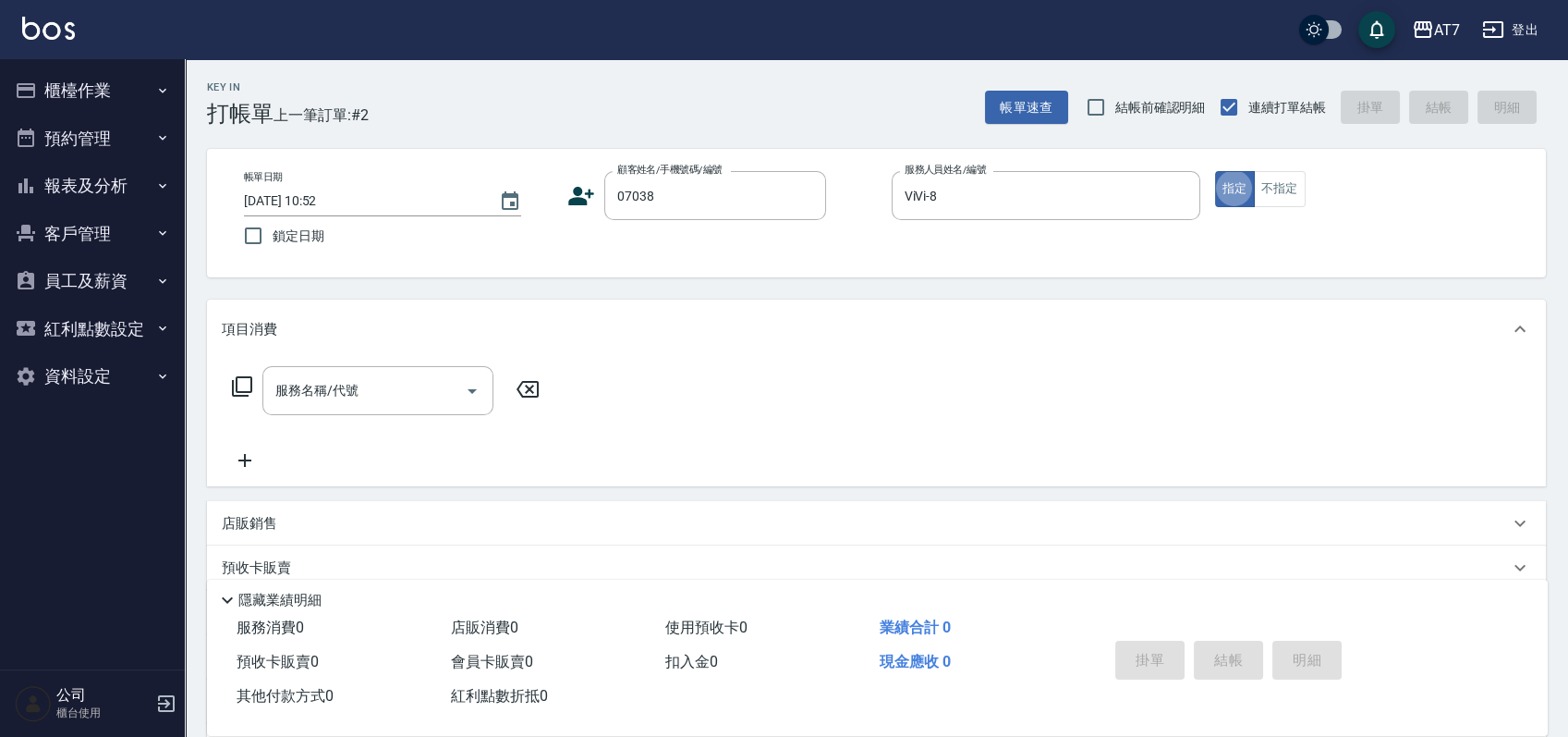
type input "公司/公司07038/07038"
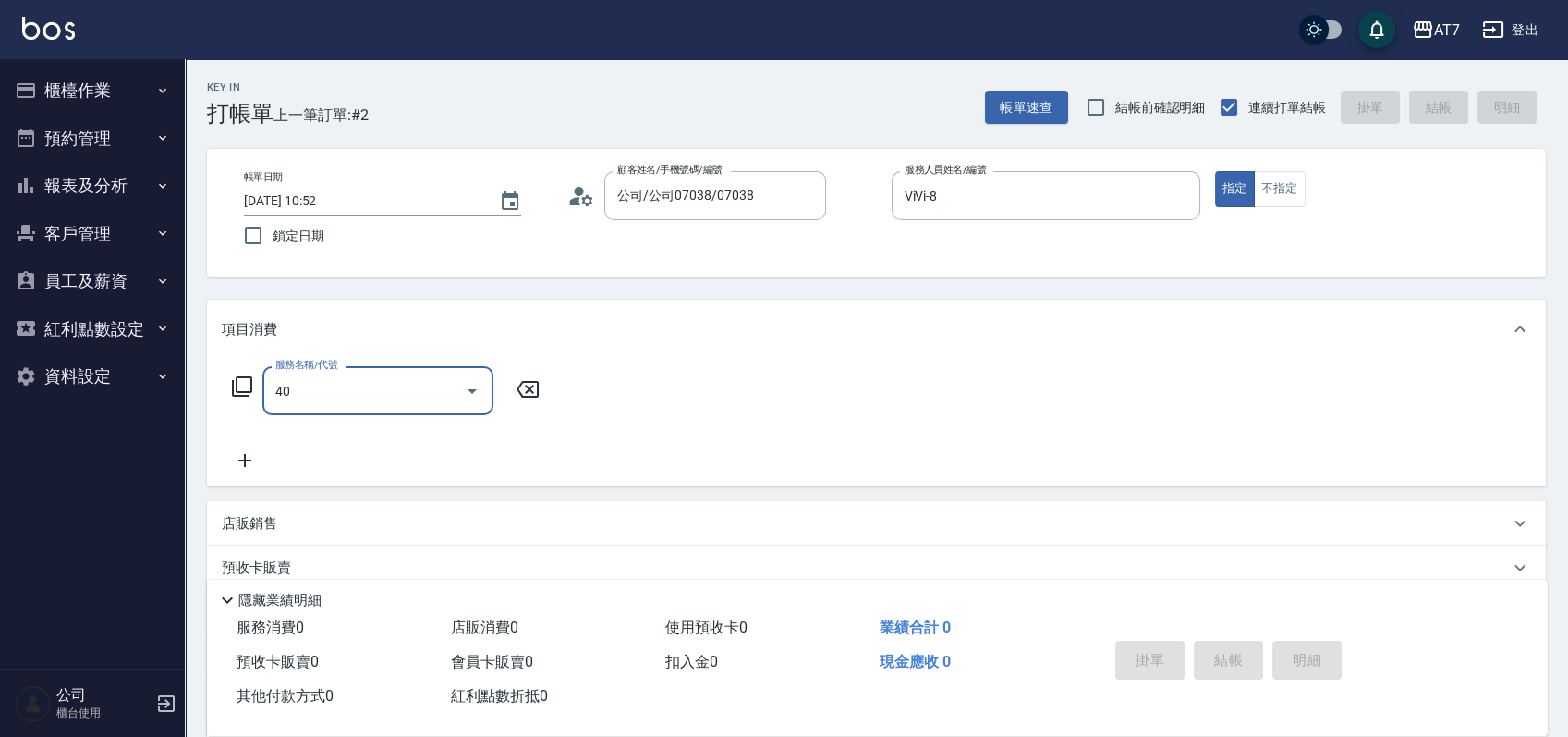
type input "401"
type input "150"
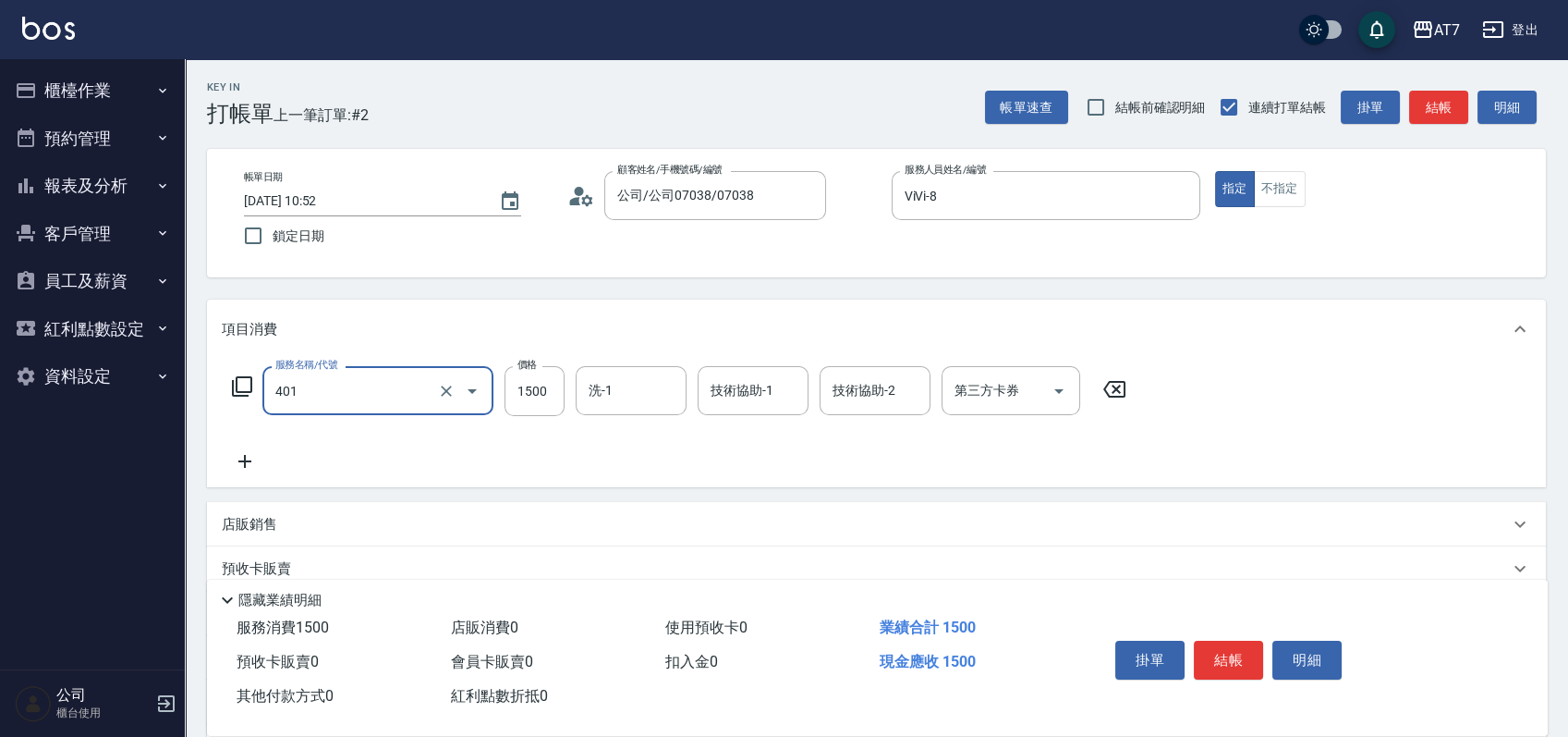
type input "染髮(互助)(401)"
type input "0"
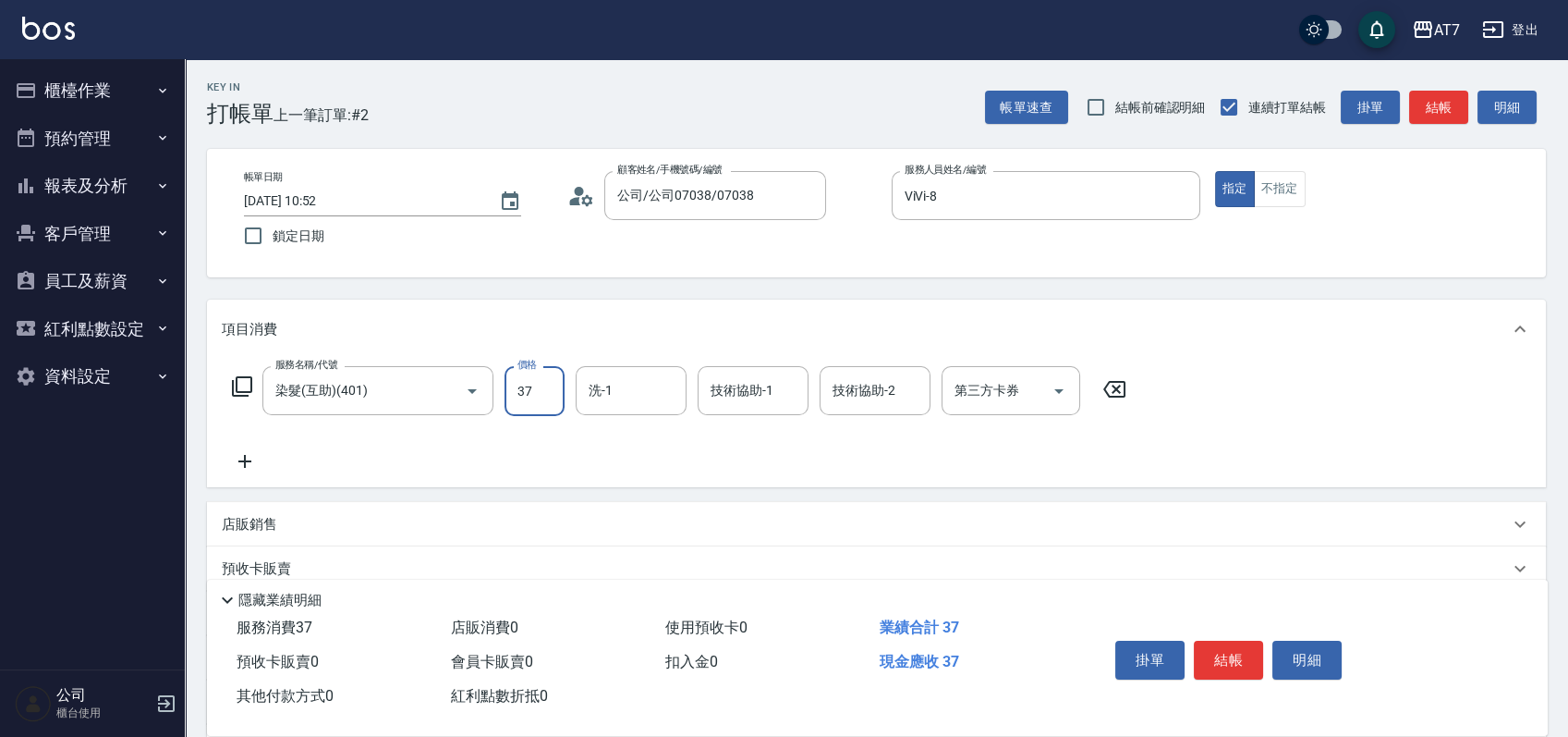
type input "378"
type input "370"
type input "3780"
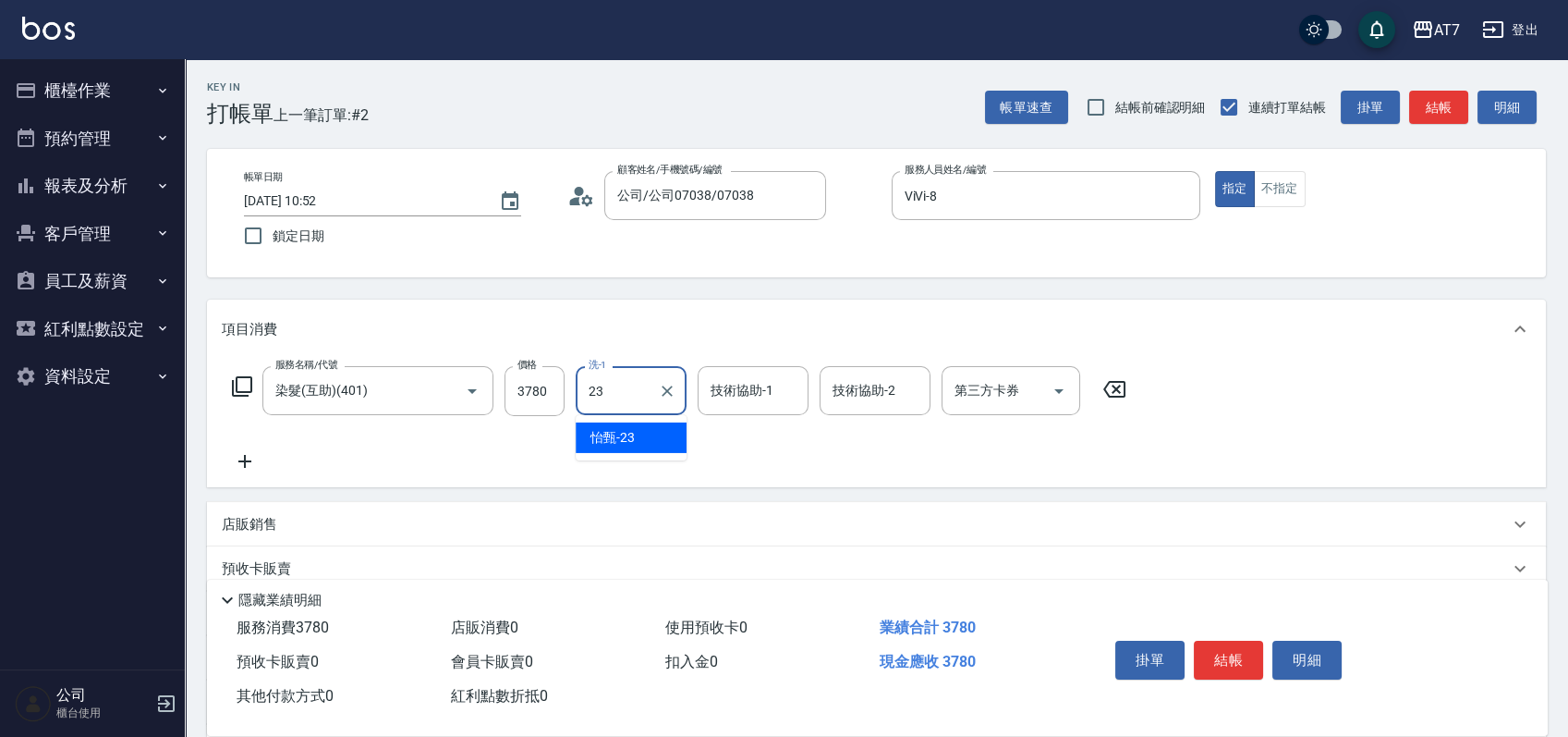
type input "怡甄-23"
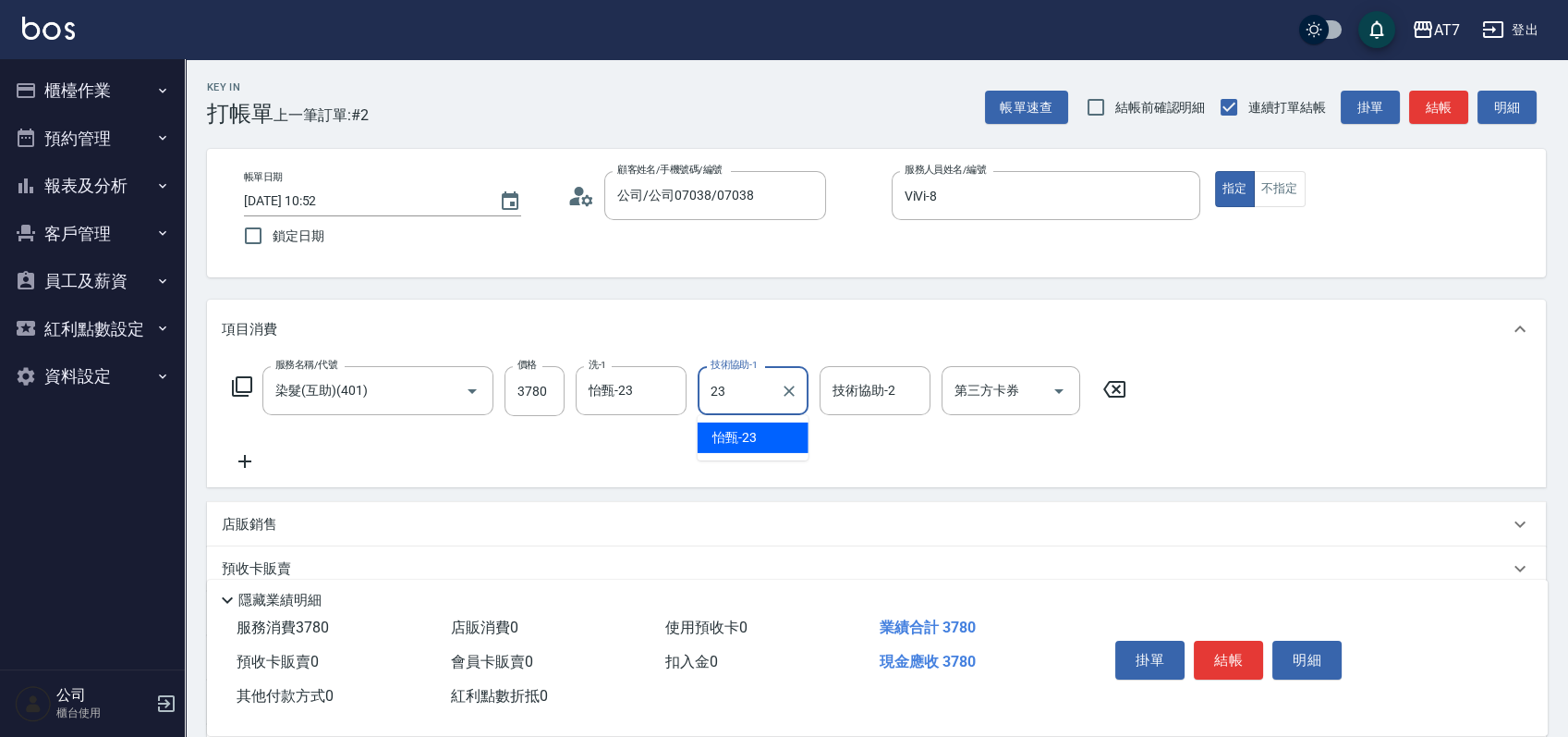
type input "怡甄-23"
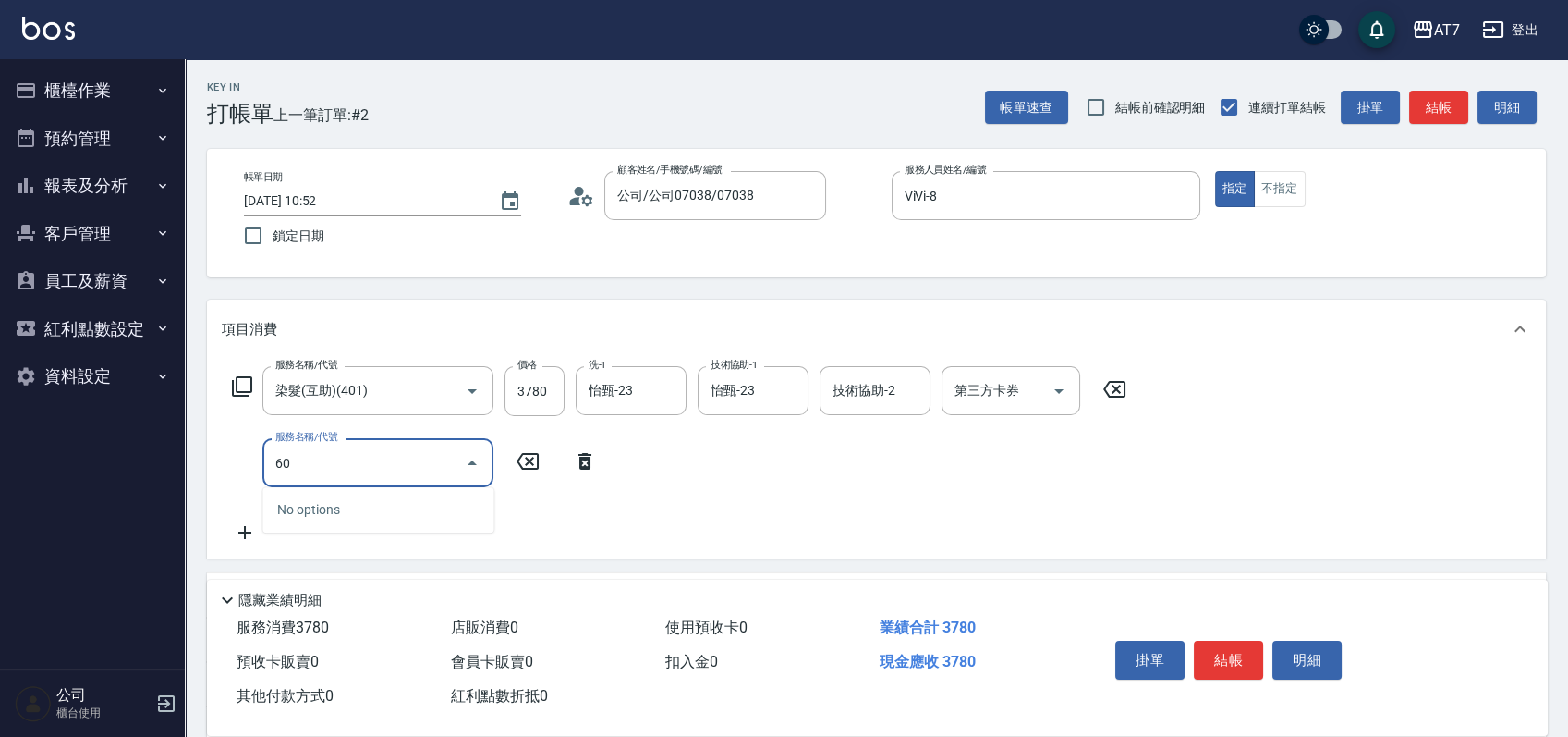
type input "608"
type input "570"
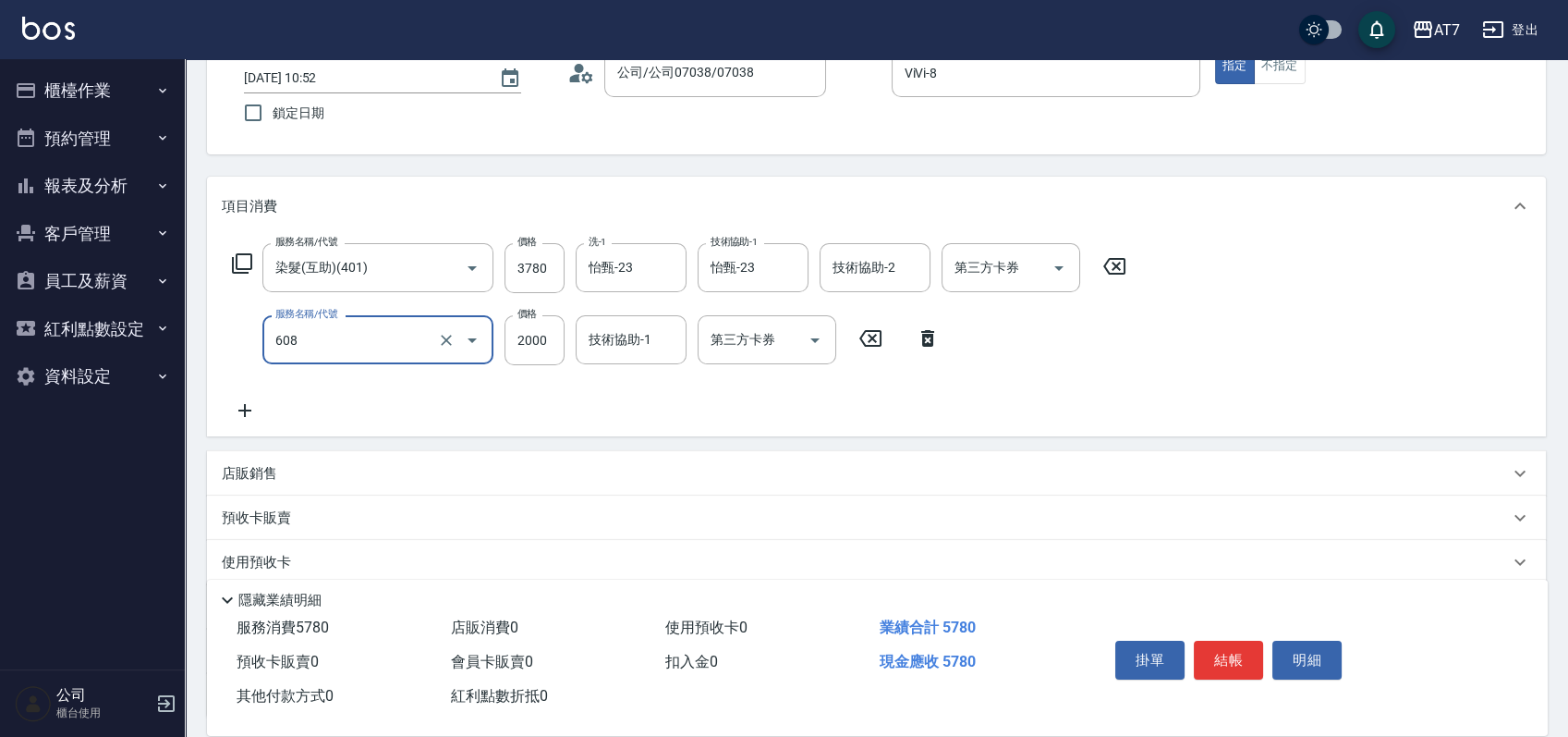
type input "鉑金護髮S（自領(608)"
click at [1227, 472] on div "店販銷售" at bounding box center [865, 474] width 1287 height 20
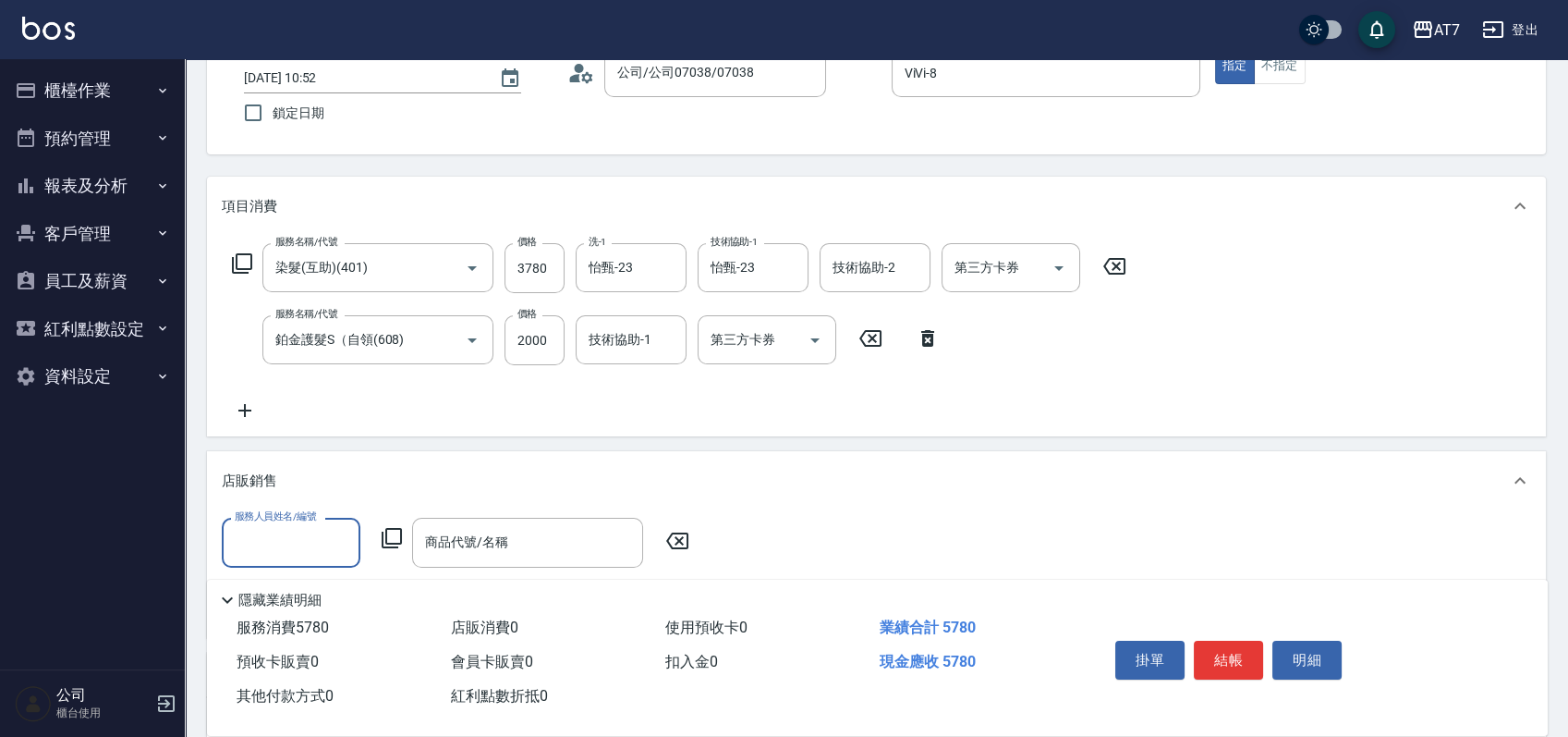
scroll to position [0, 0]
type input "ViVi-8"
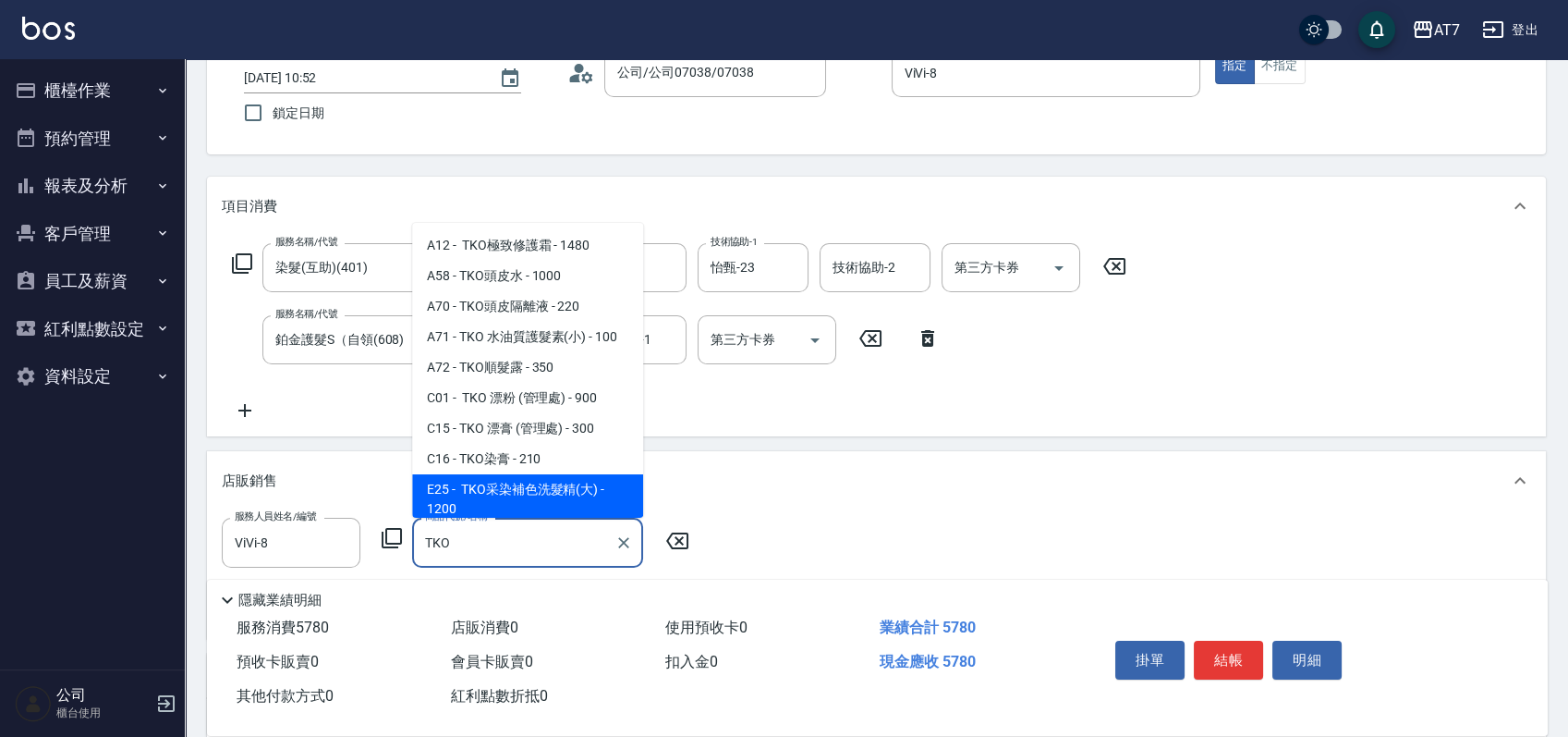
click at [531, 489] on span "E25 - TKO采染補色洗髮精(大) - 1200" at bounding box center [528, 499] width 231 height 50
type input "TKO采染補色洗髮精(大)"
type input "690"
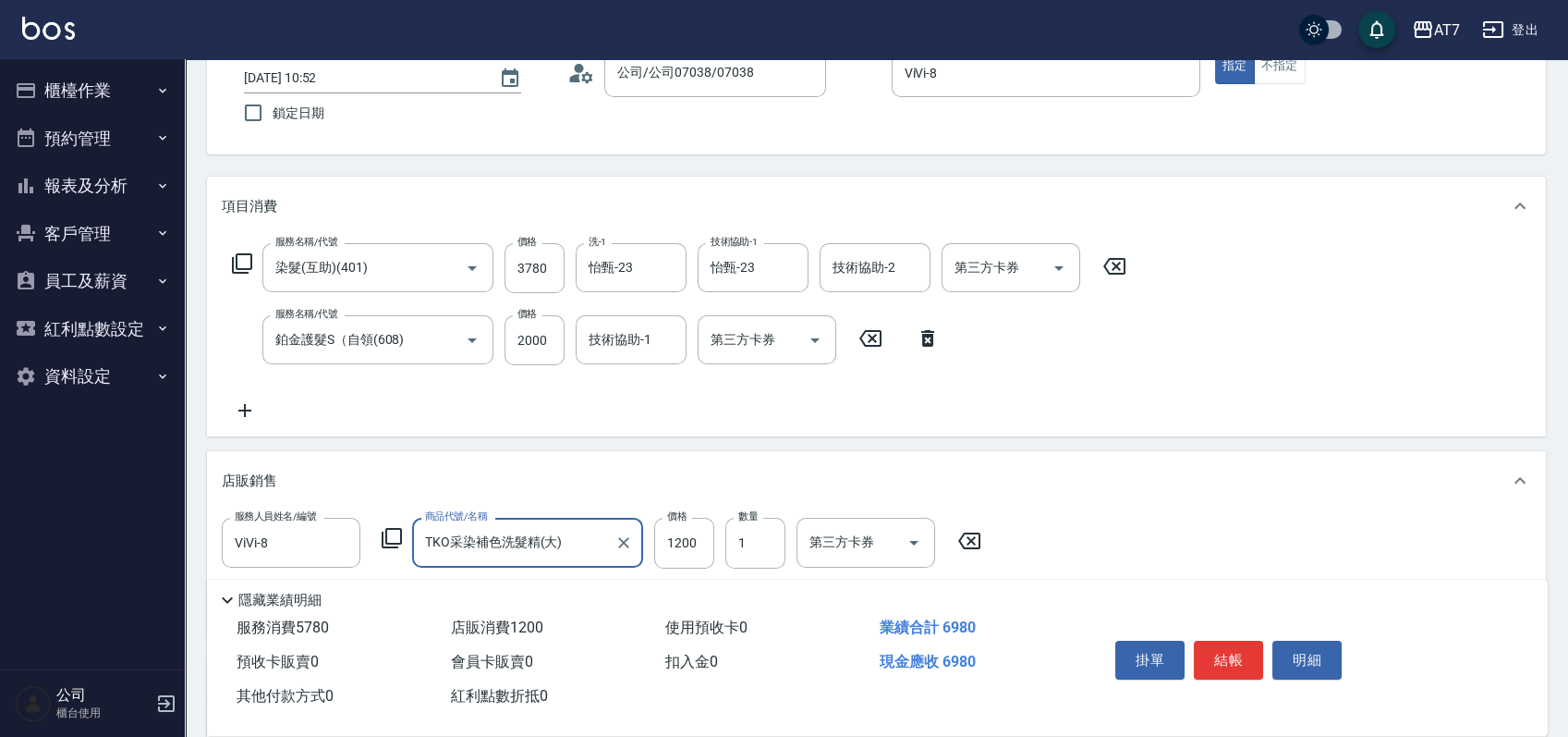
type input "TKO采染補色洗髮精(大)"
type input "1"
type input "570"
type input "110"
type input "580"
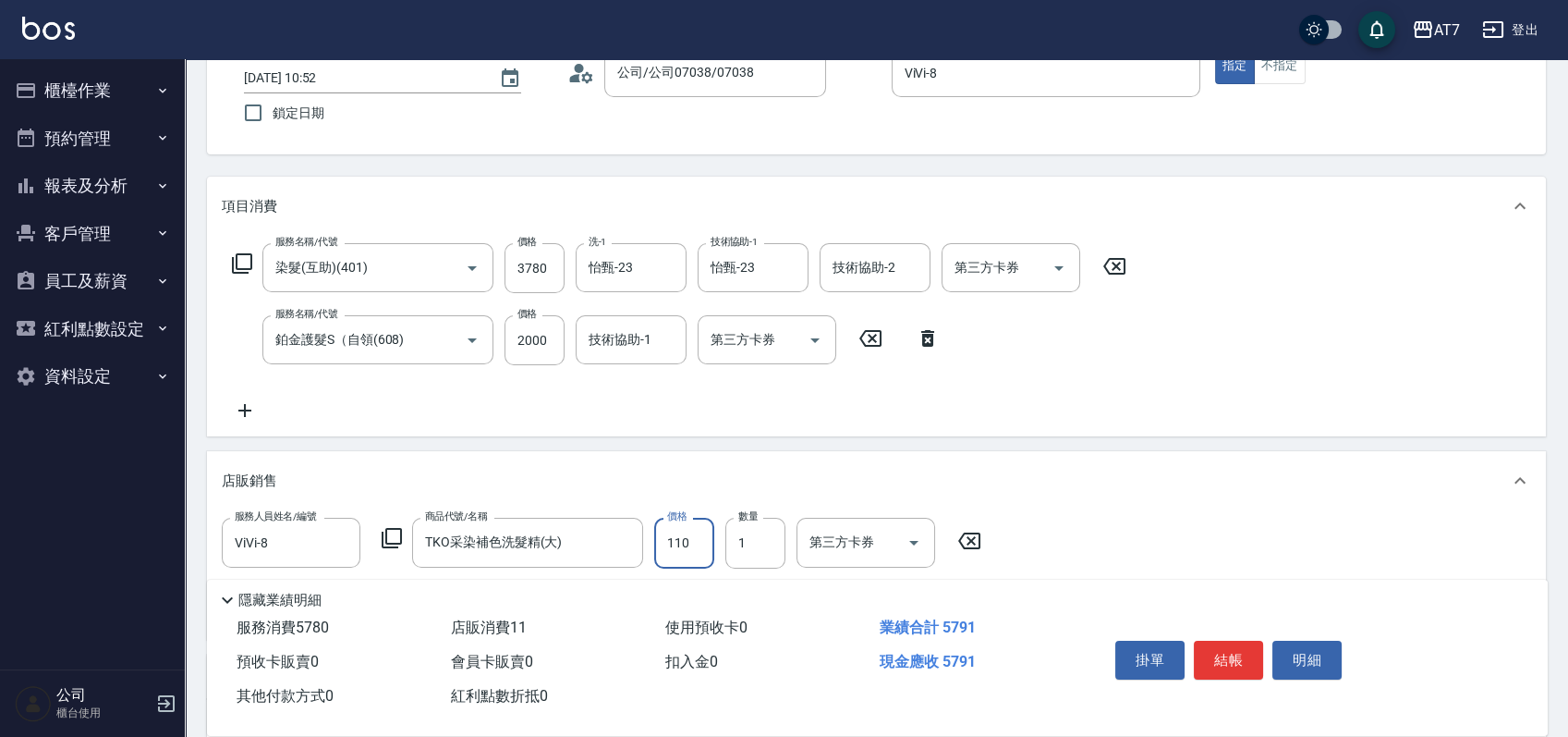
type input "1100"
type input "680"
type input "1100"
click at [1245, 653] on button "結帳" at bounding box center [1229, 659] width 69 height 38
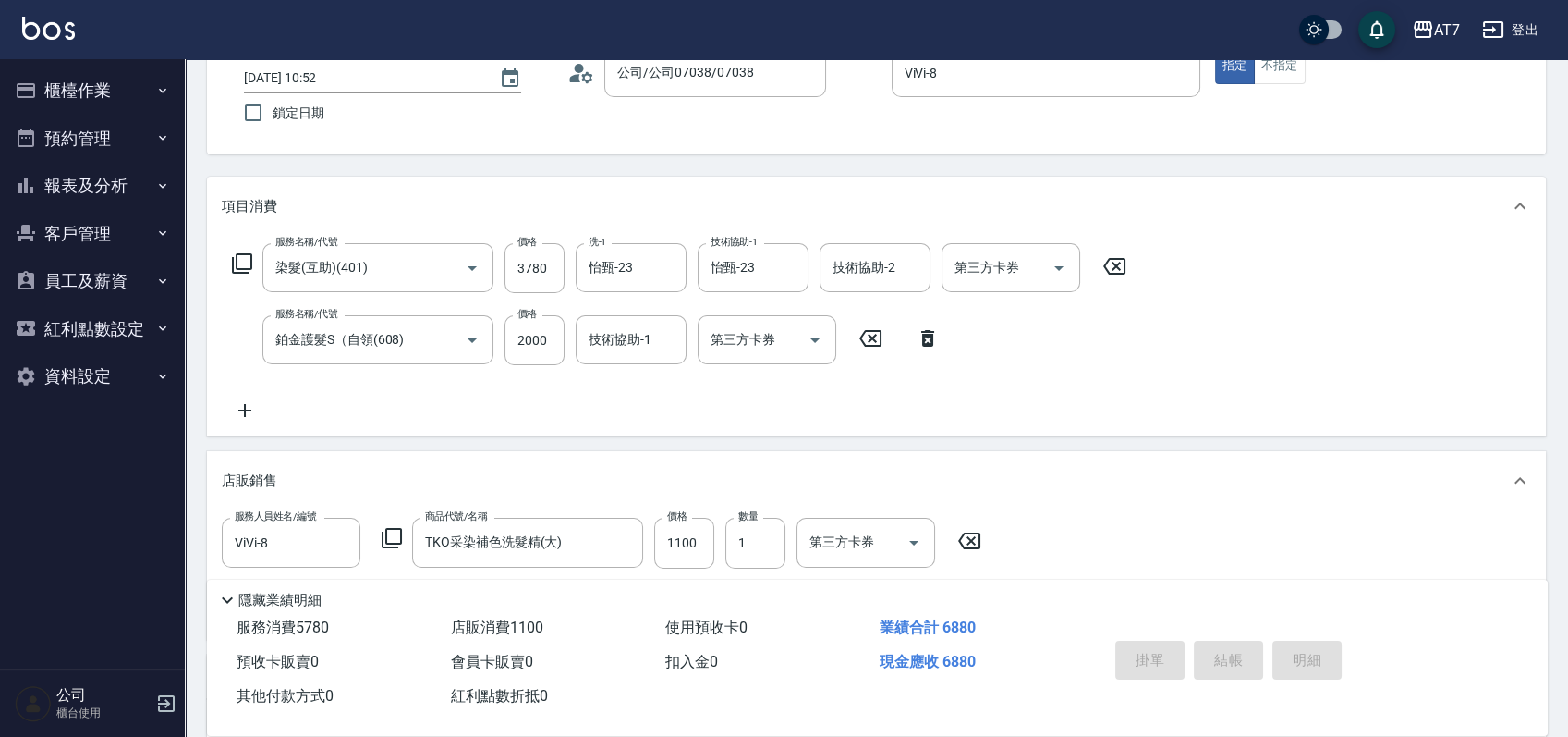
type input "0"
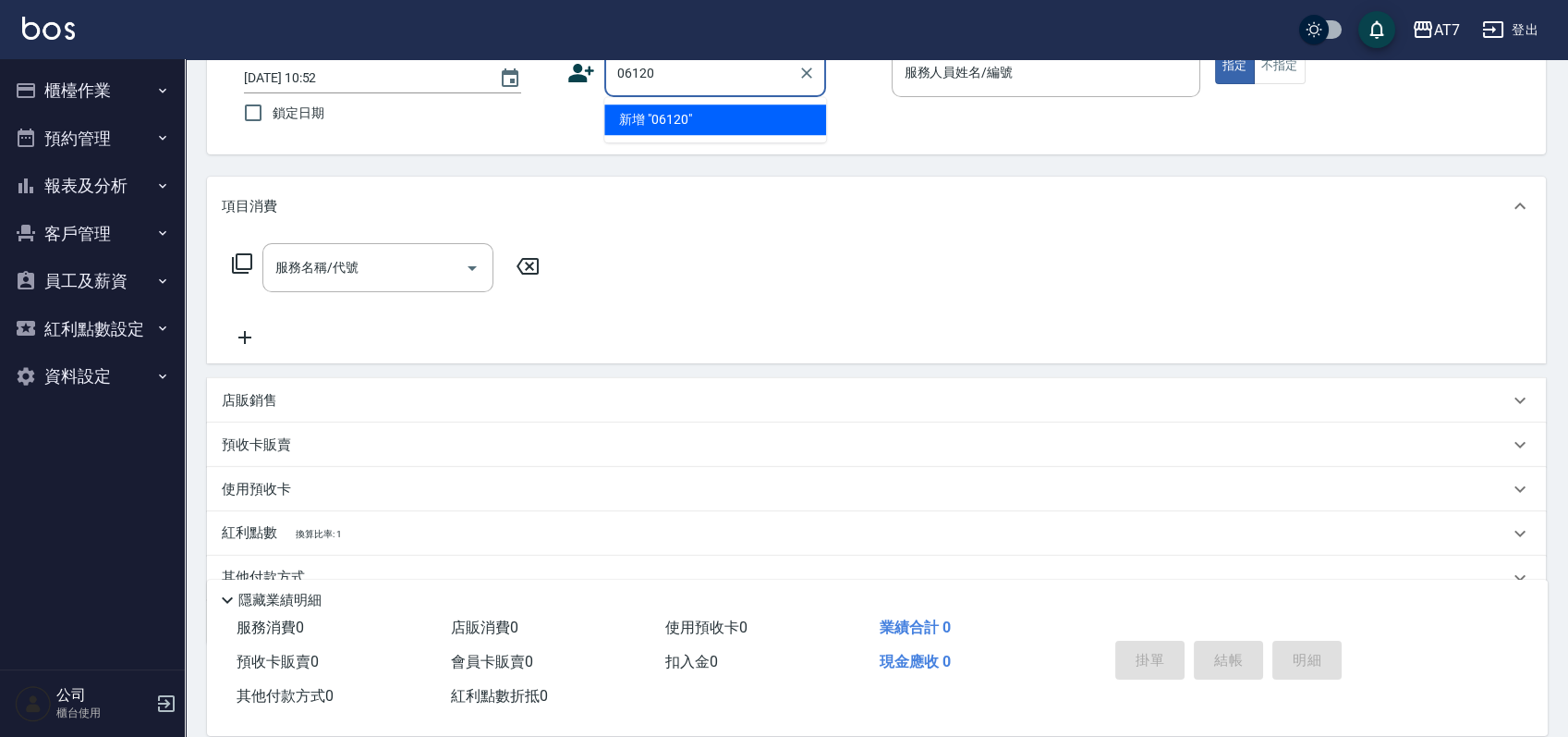
type input "06120"
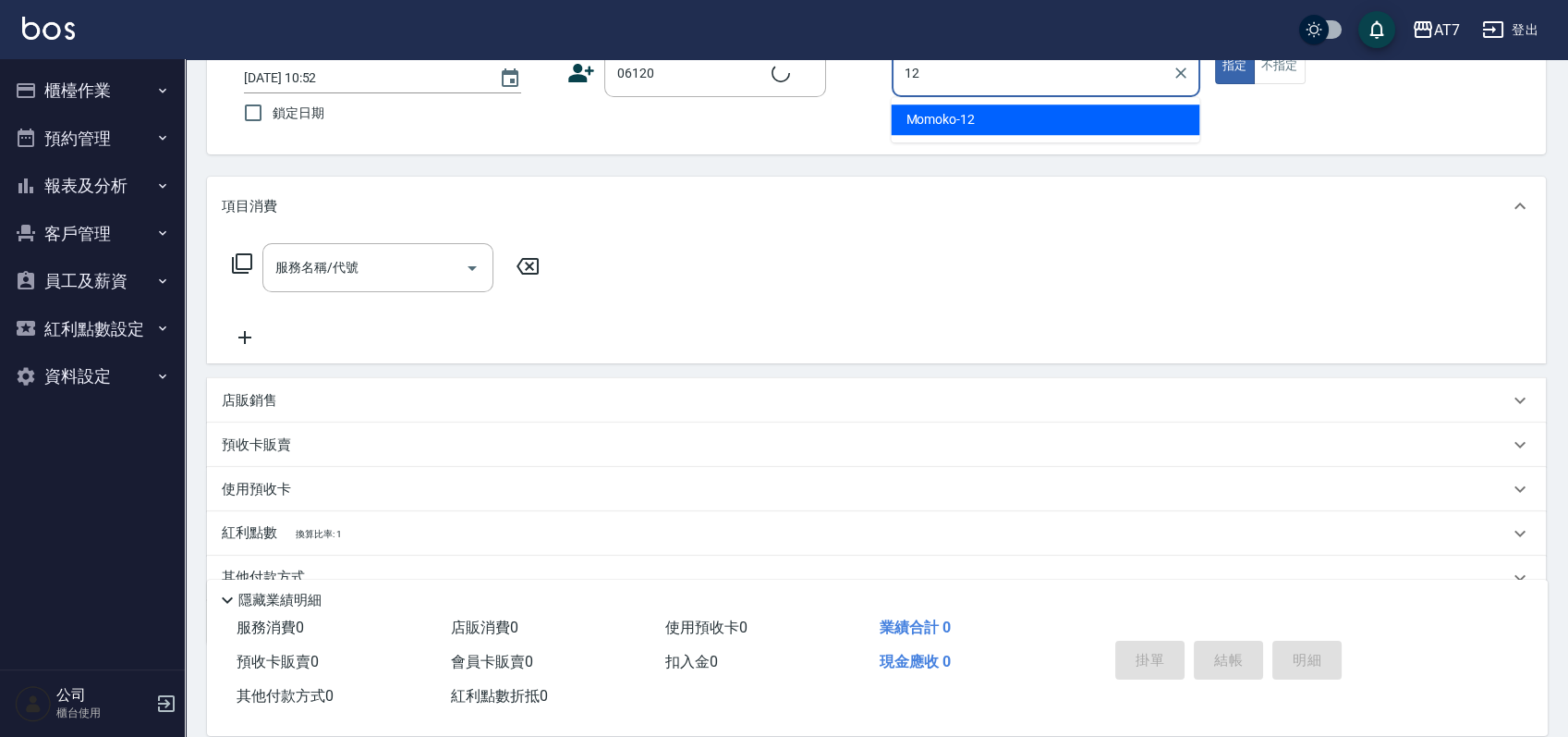
type input "Momoko-12"
type input "公司單/06120-1/06120"
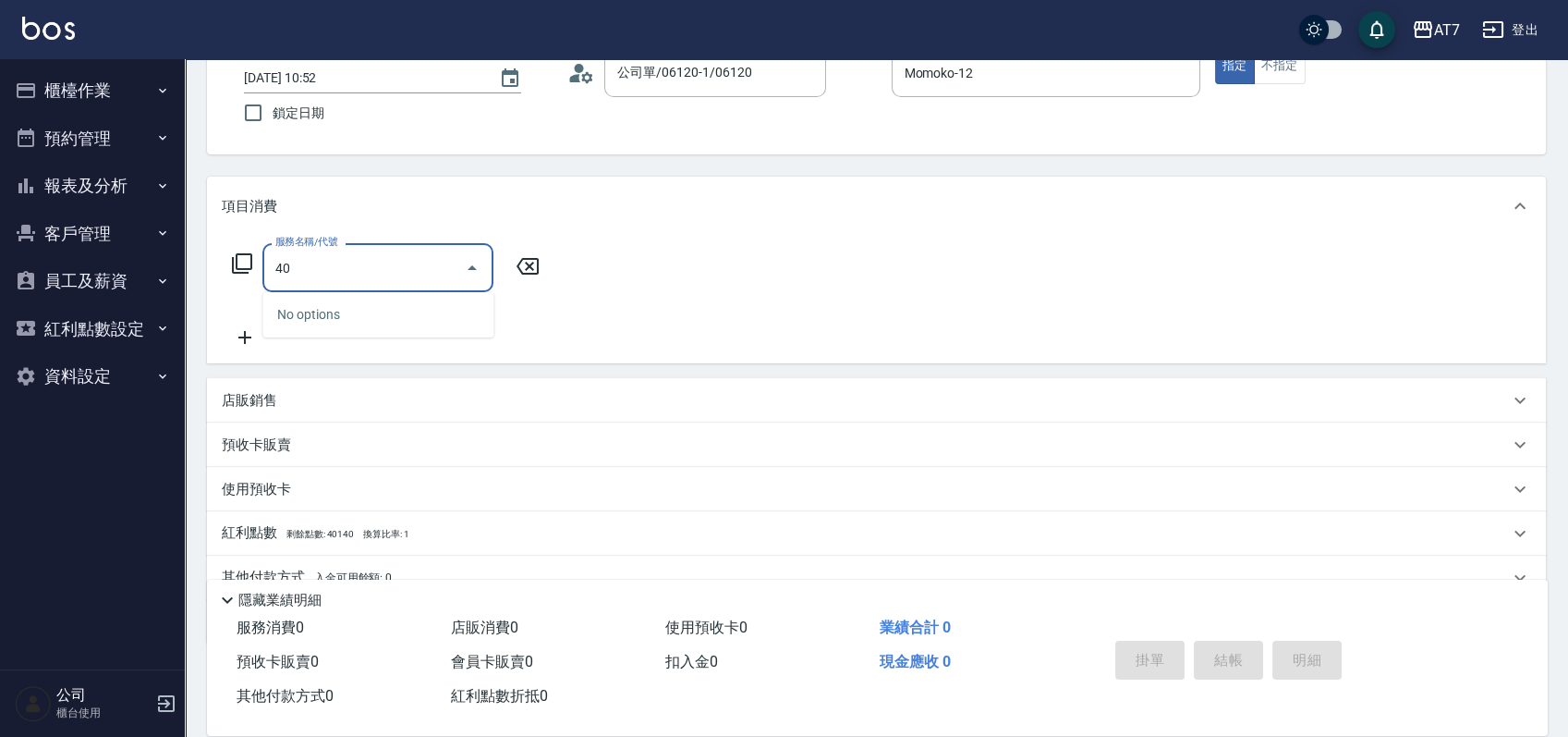
type input "401"
type input "150"
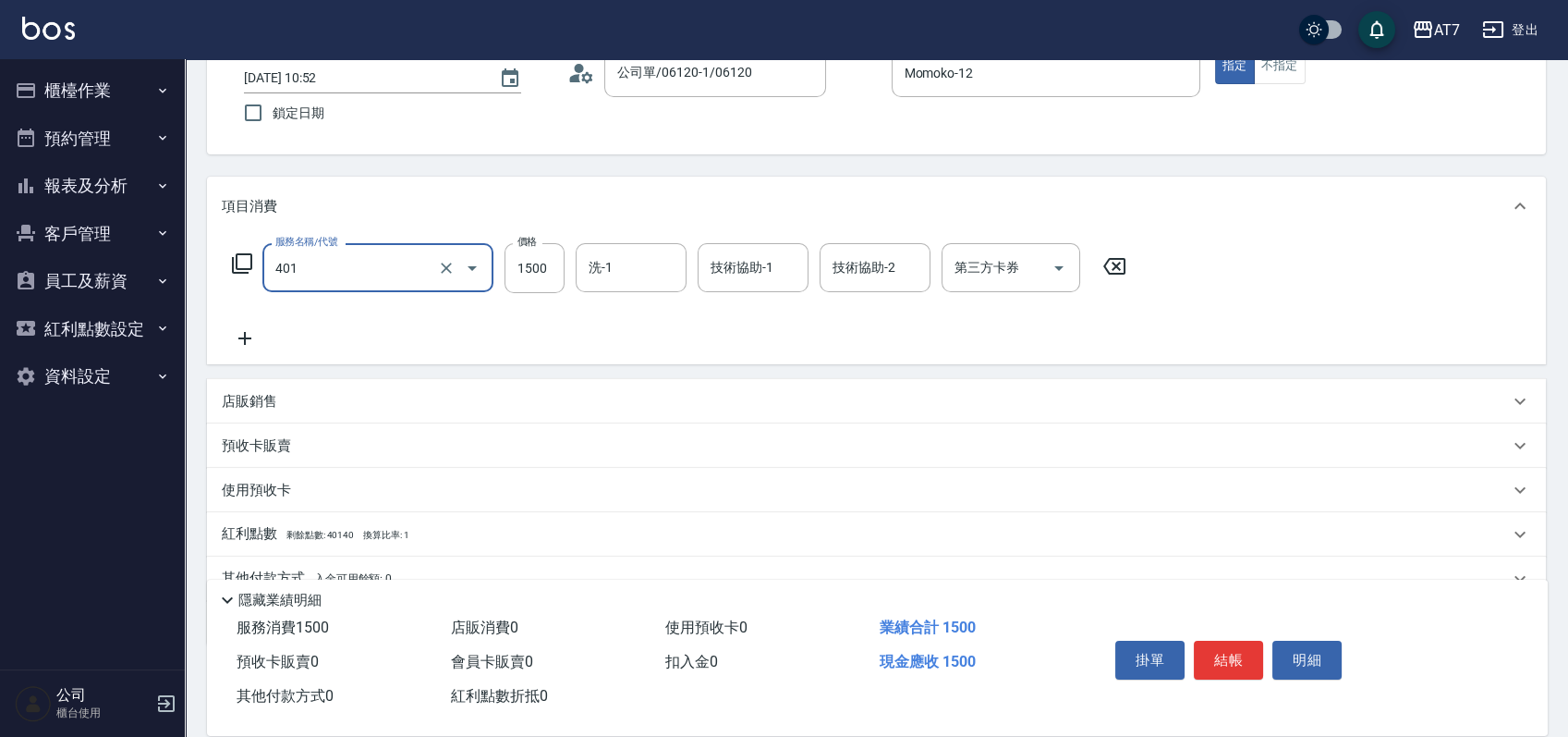
type input "染髮(互助)(401)"
type input "1"
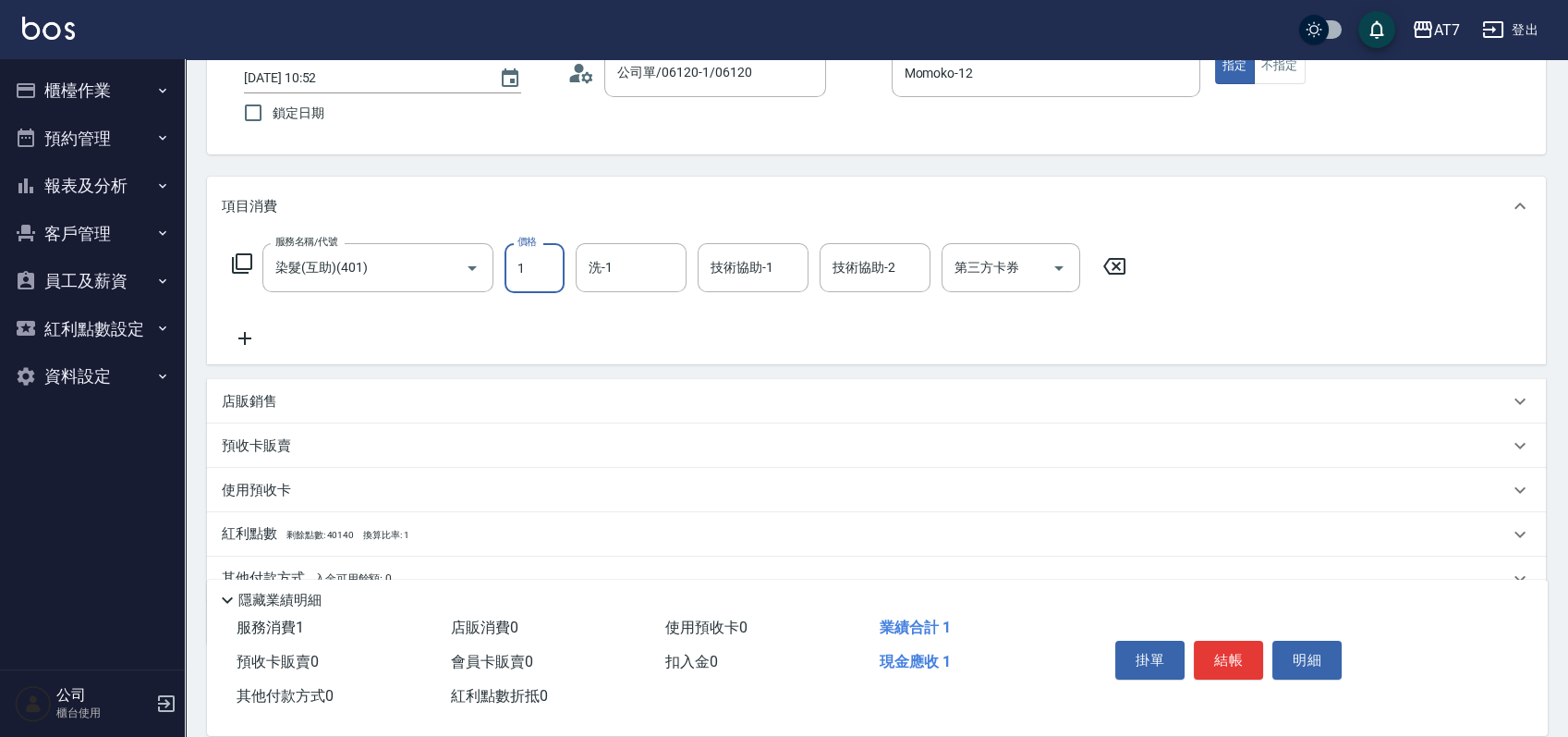
type input "0"
type input "168"
type input "160"
type input "1680"
type input "Momoko-12"
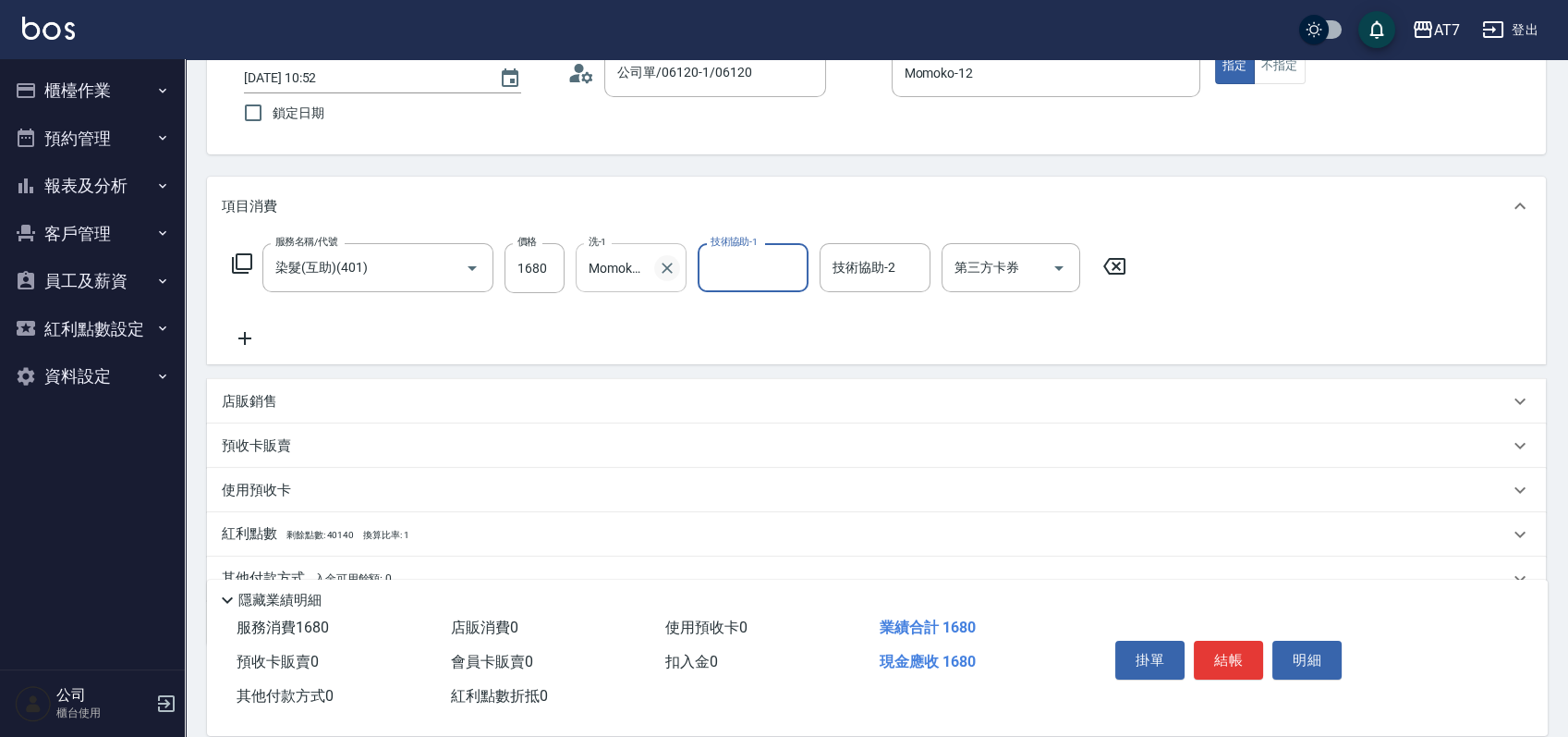
click at [671, 270] on icon "Clear" at bounding box center [667, 267] width 19 height 19
type input "依依-30"
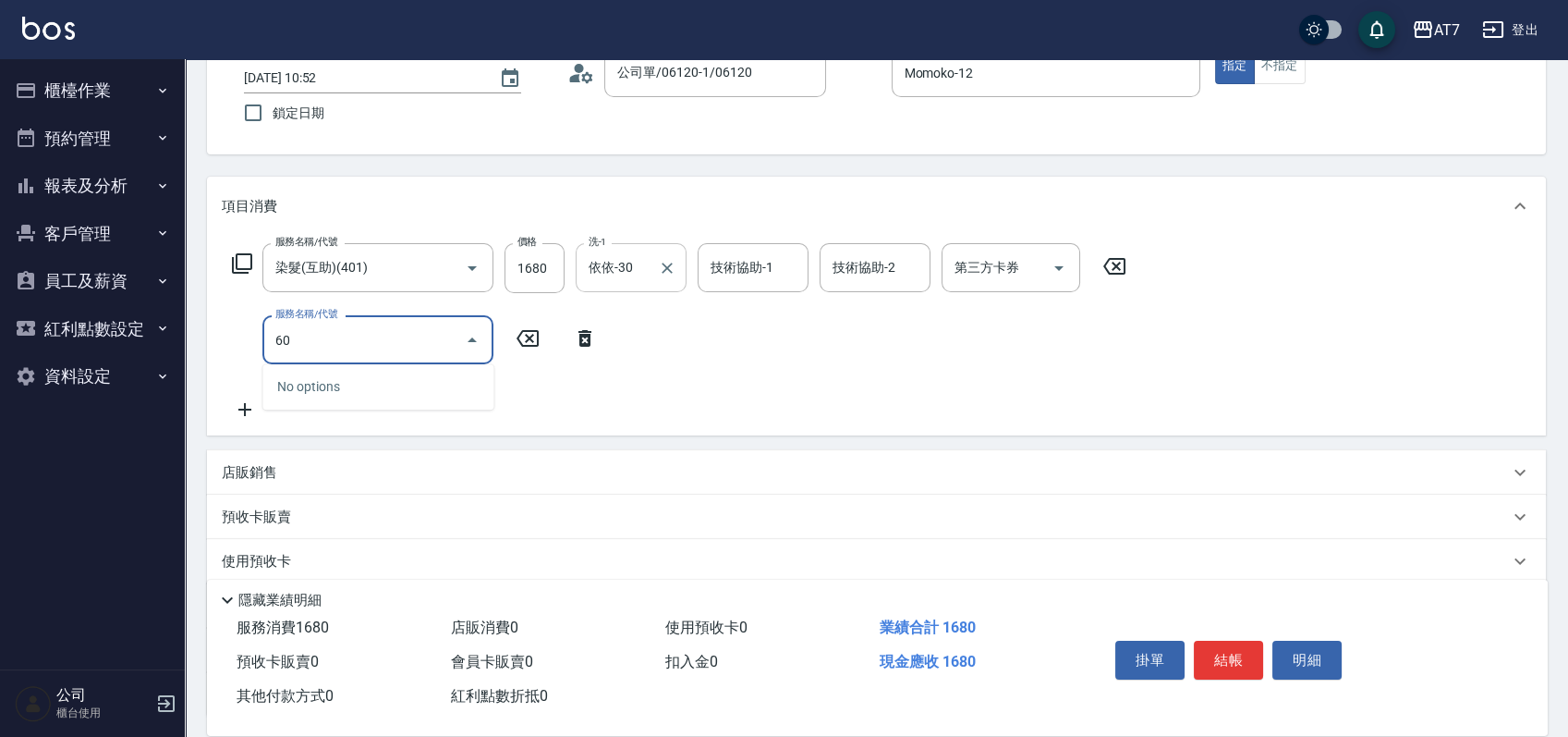
type input "603"
type input "240"
type input "TKO護髮（助(603)"
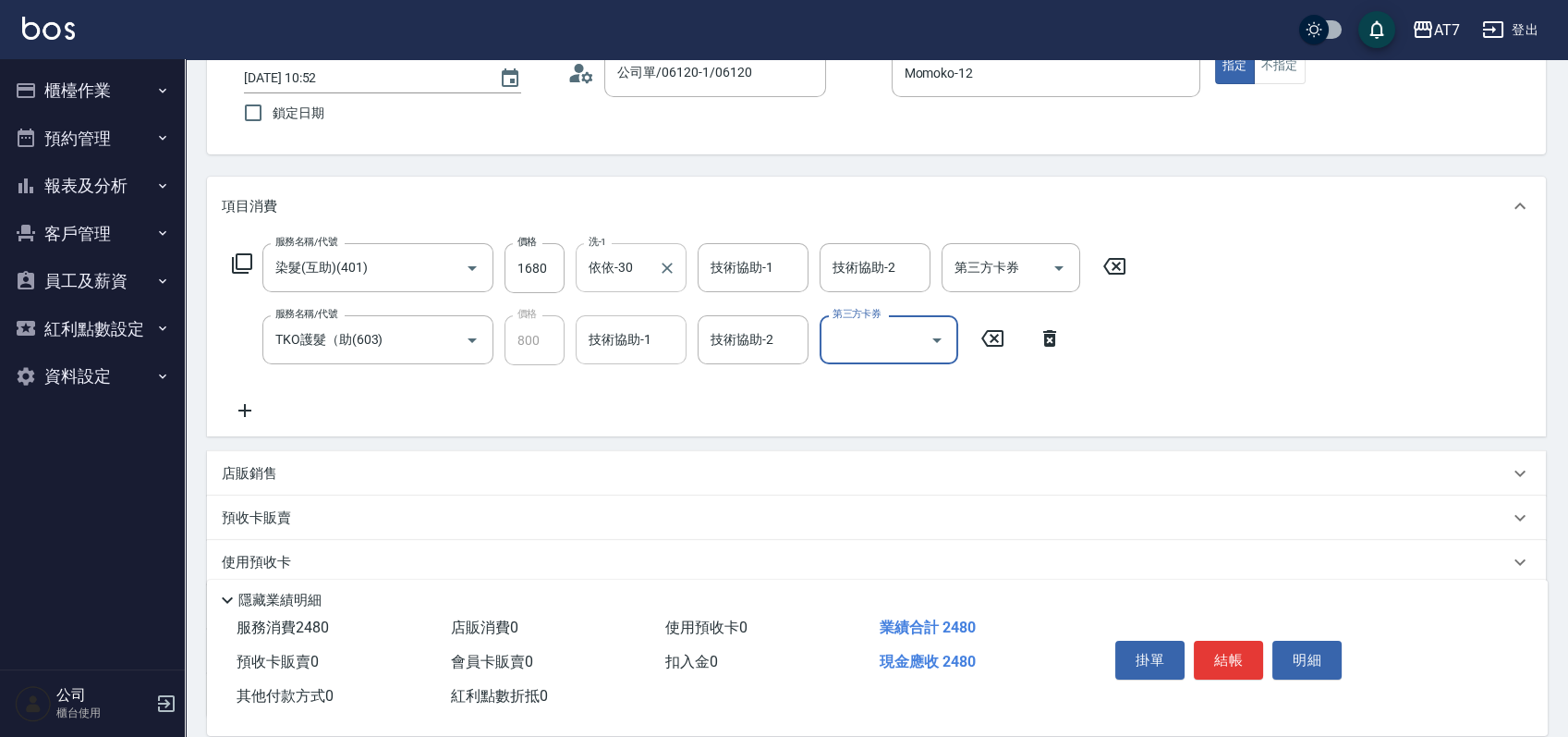
click at [621, 344] on input "技術協助-1" at bounding box center [631, 339] width 95 height 33
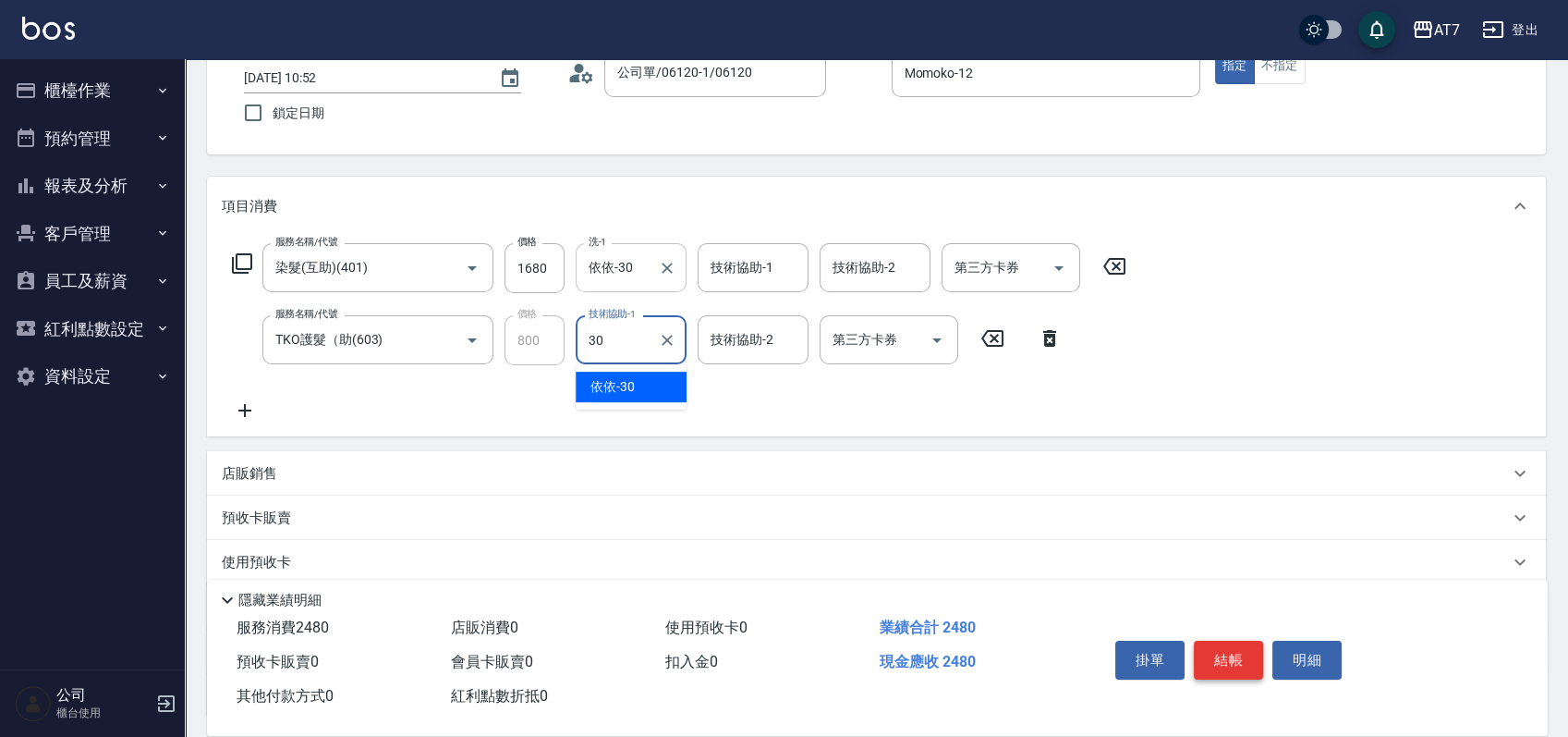
type input "30"
click at [1236, 653] on button "結帳" at bounding box center [1229, 659] width 69 height 38
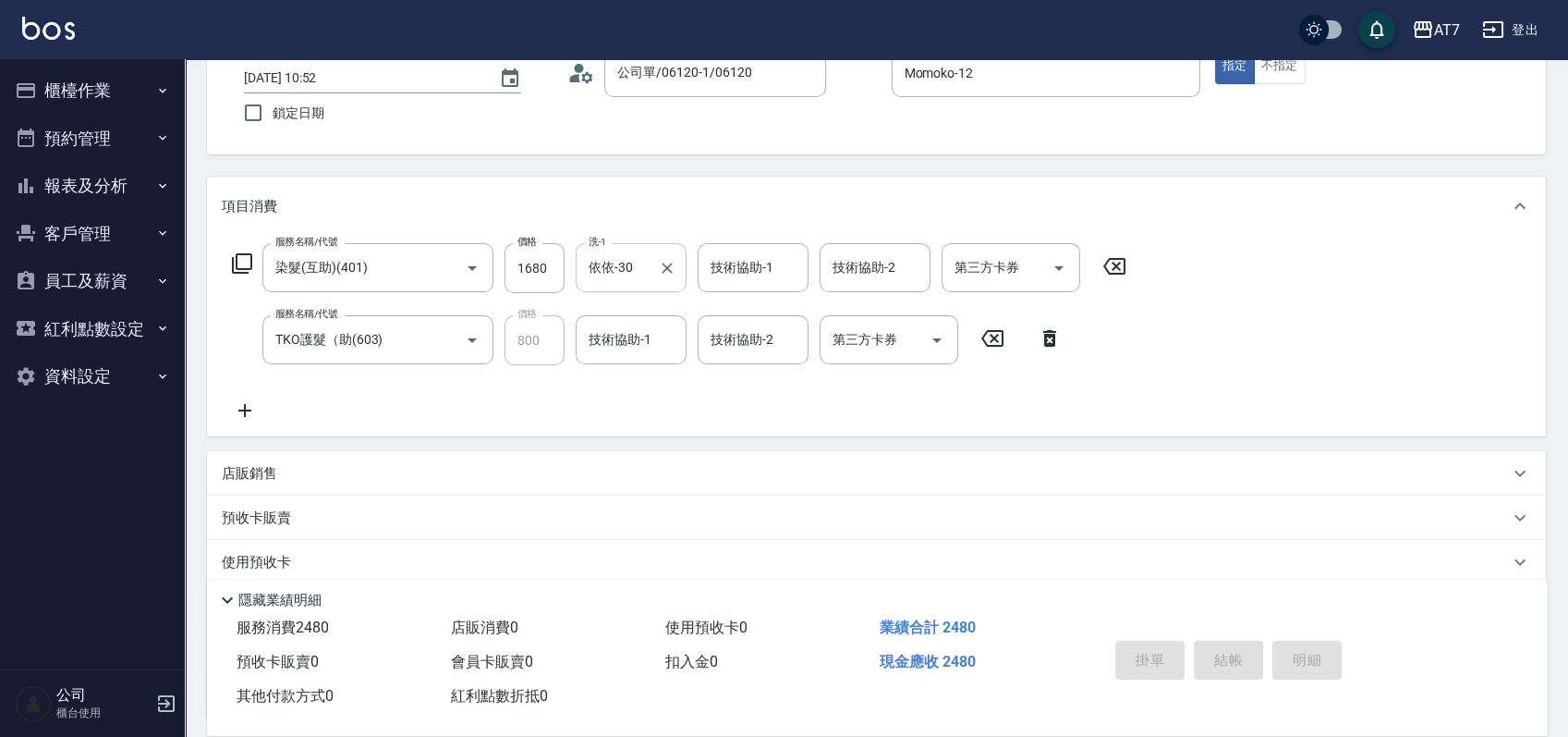
type input "[DATE] 10:53"
type input "0"
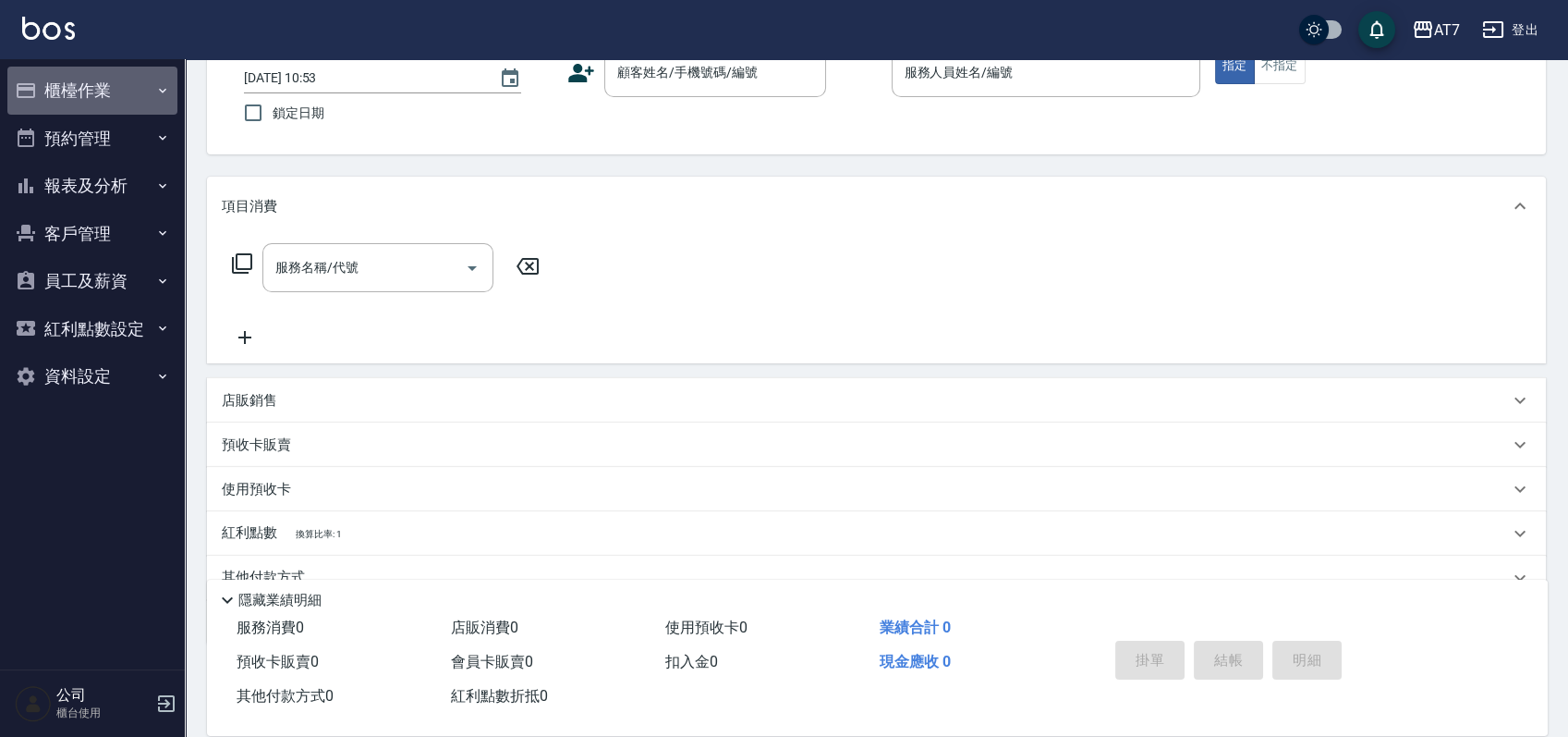
click at [114, 88] on button "櫃檯作業" at bounding box center [92, 90] width 170 height 48
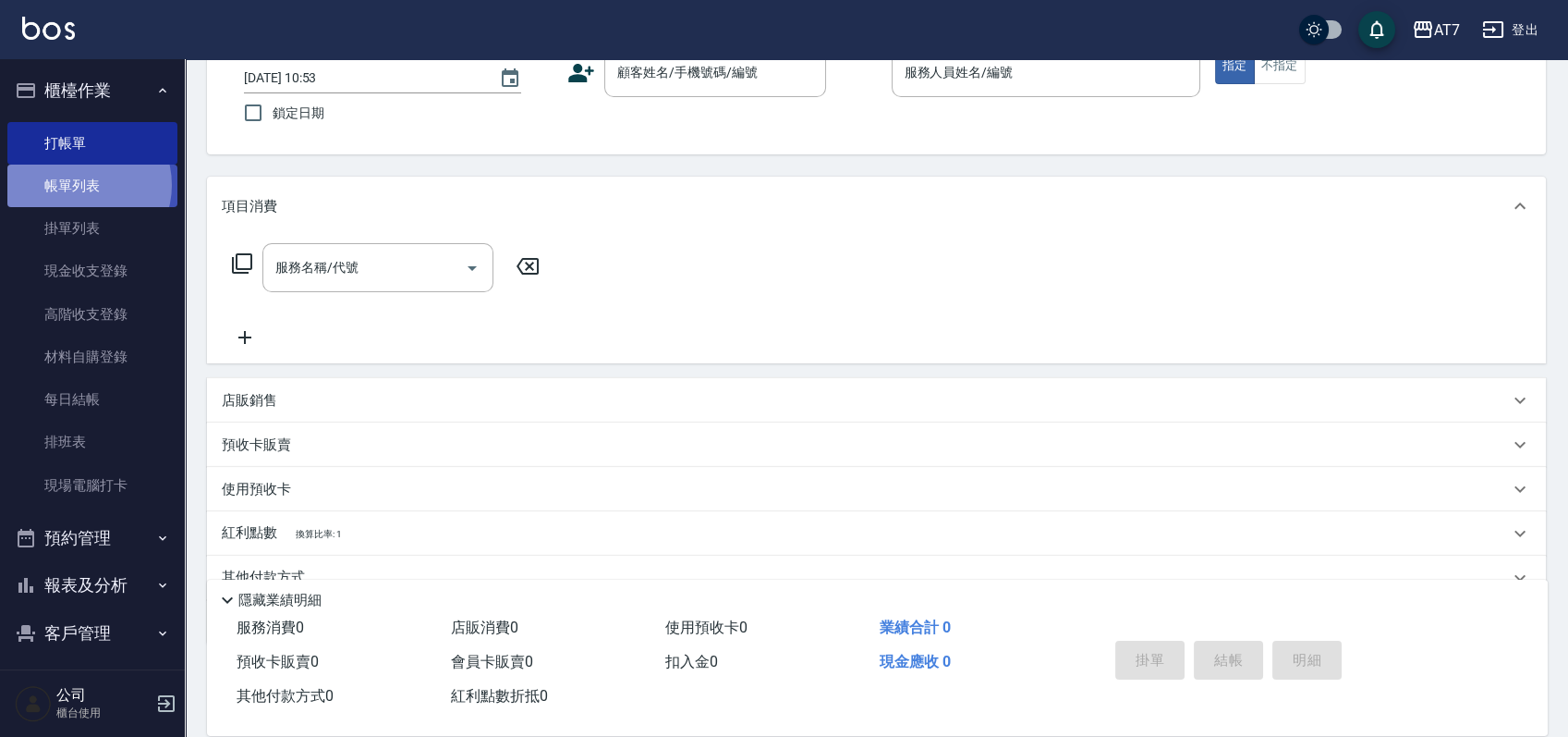
click at [81, 184] on link "帳單列表" at bounding box center [92, 185] width 170 height 42
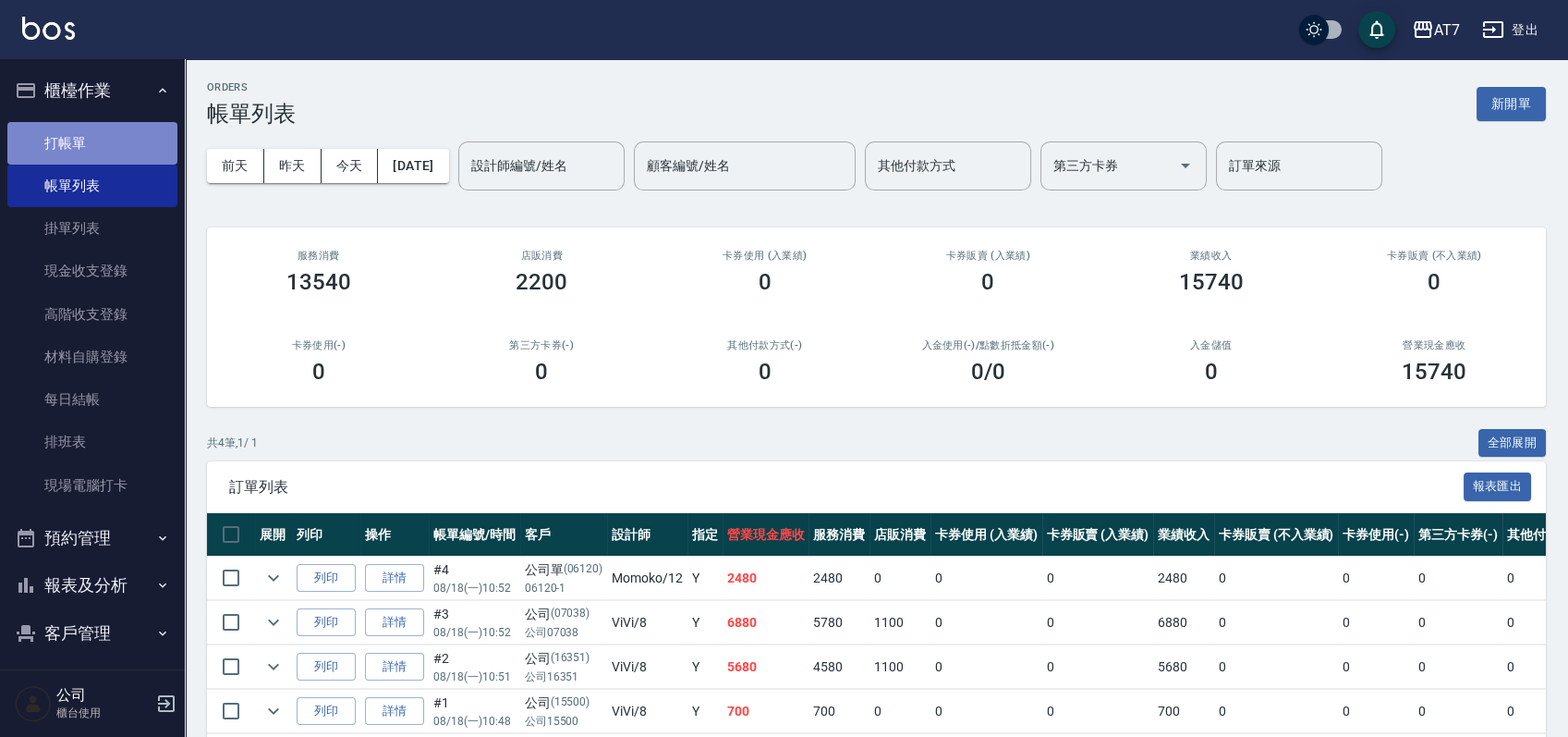
click at [96, 144] on link "打帳單" at bounding box center [92, 143] width 170 height 42
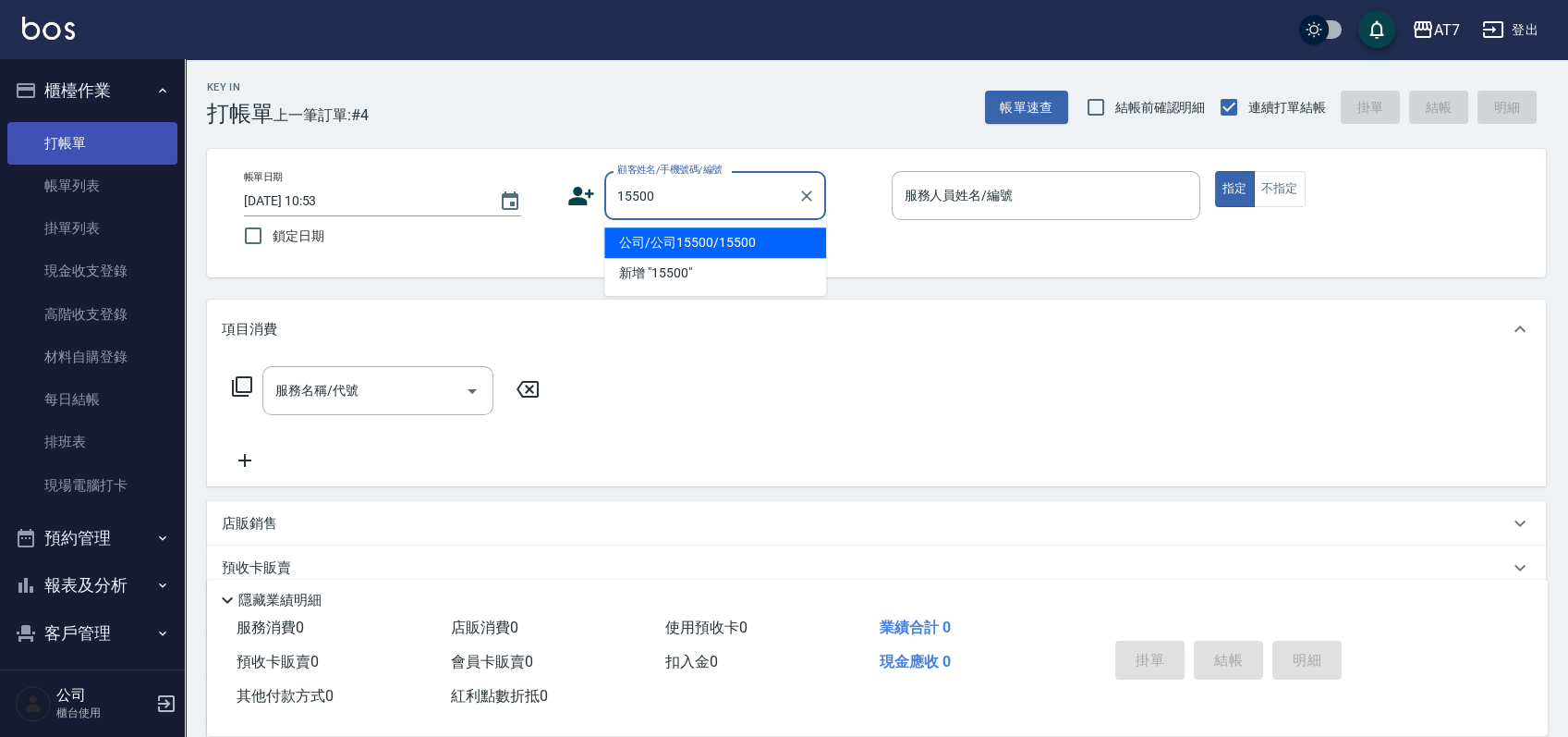
type input "公司/公司15500/15500"
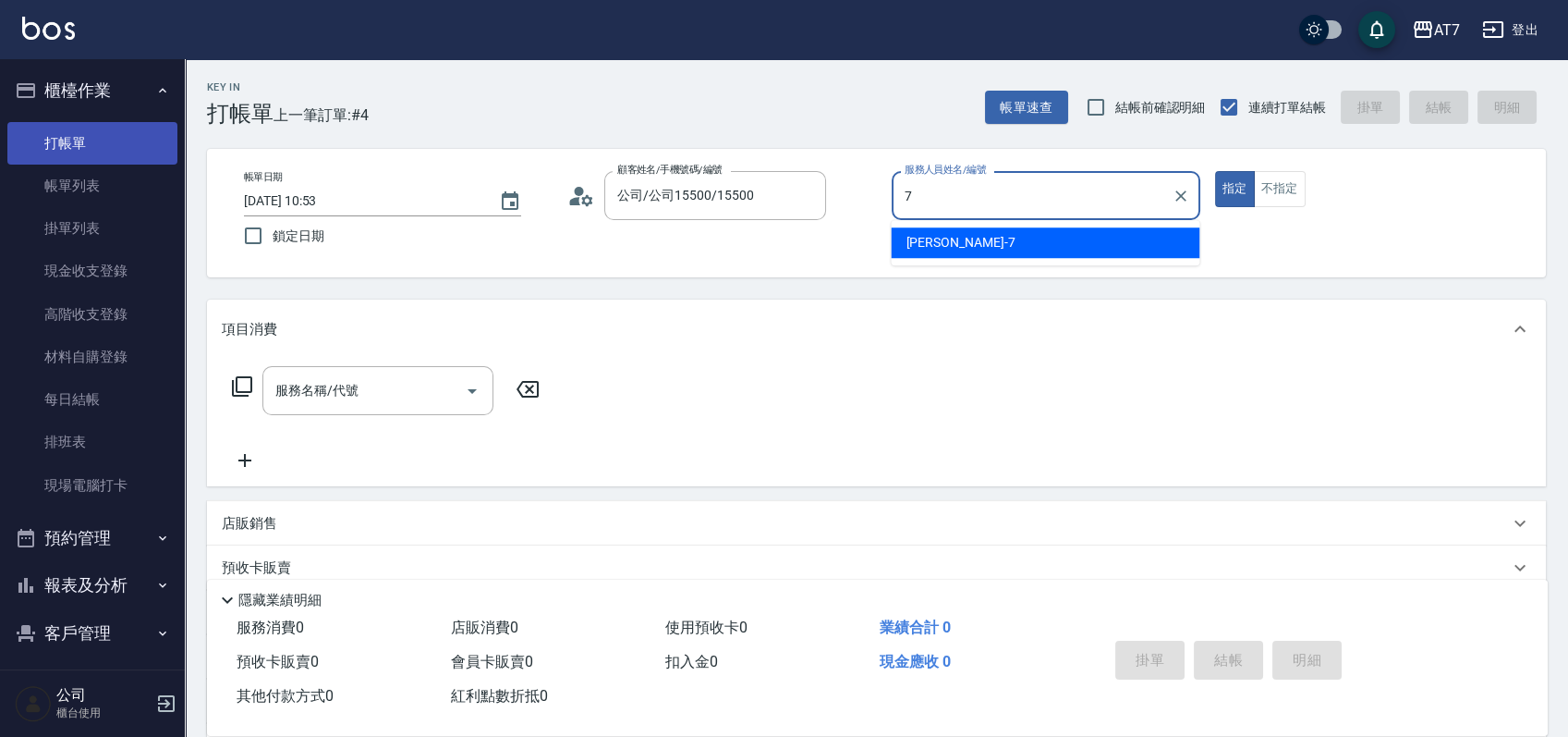
type input "[PERSON_NAME]-7"
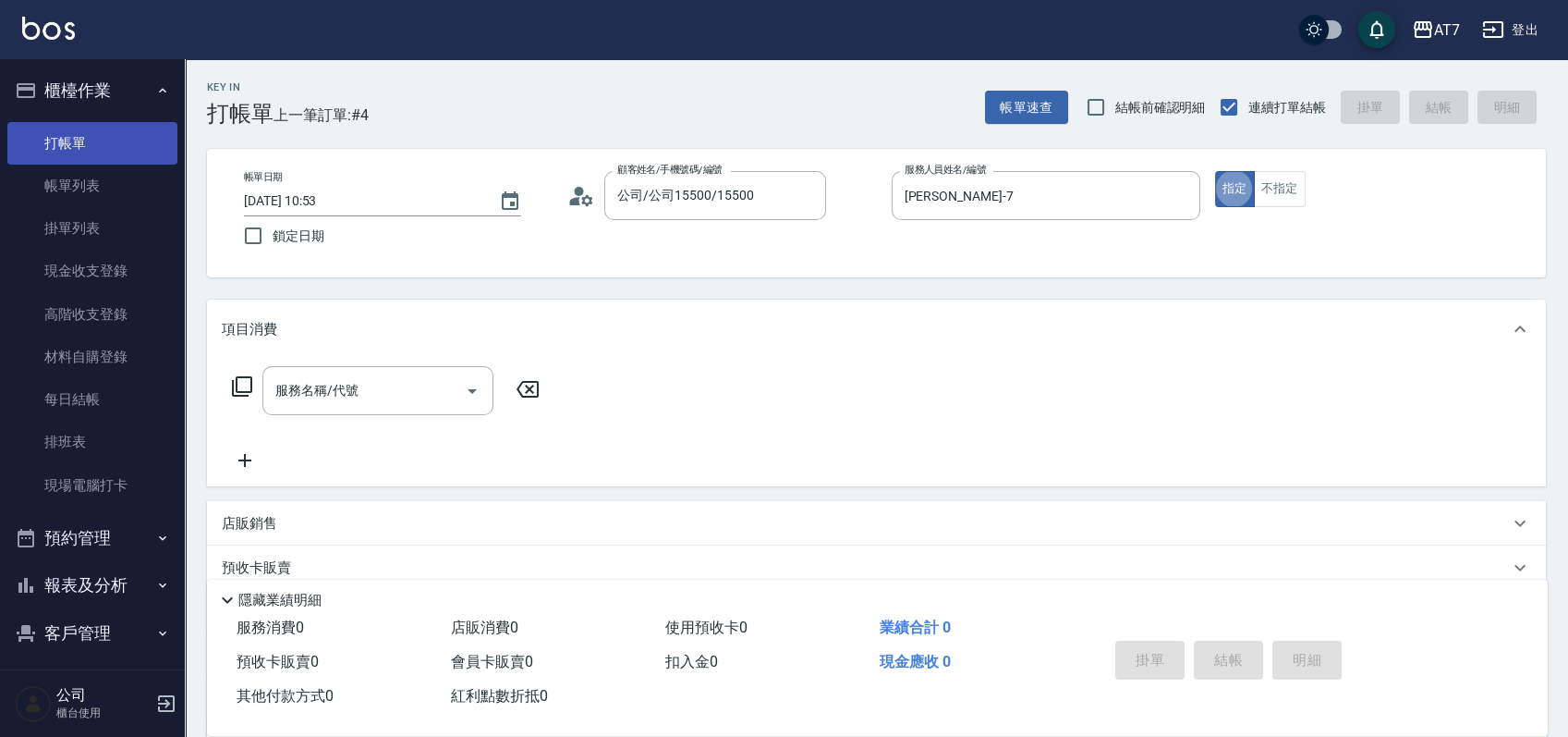
type button "true"
type input "400"
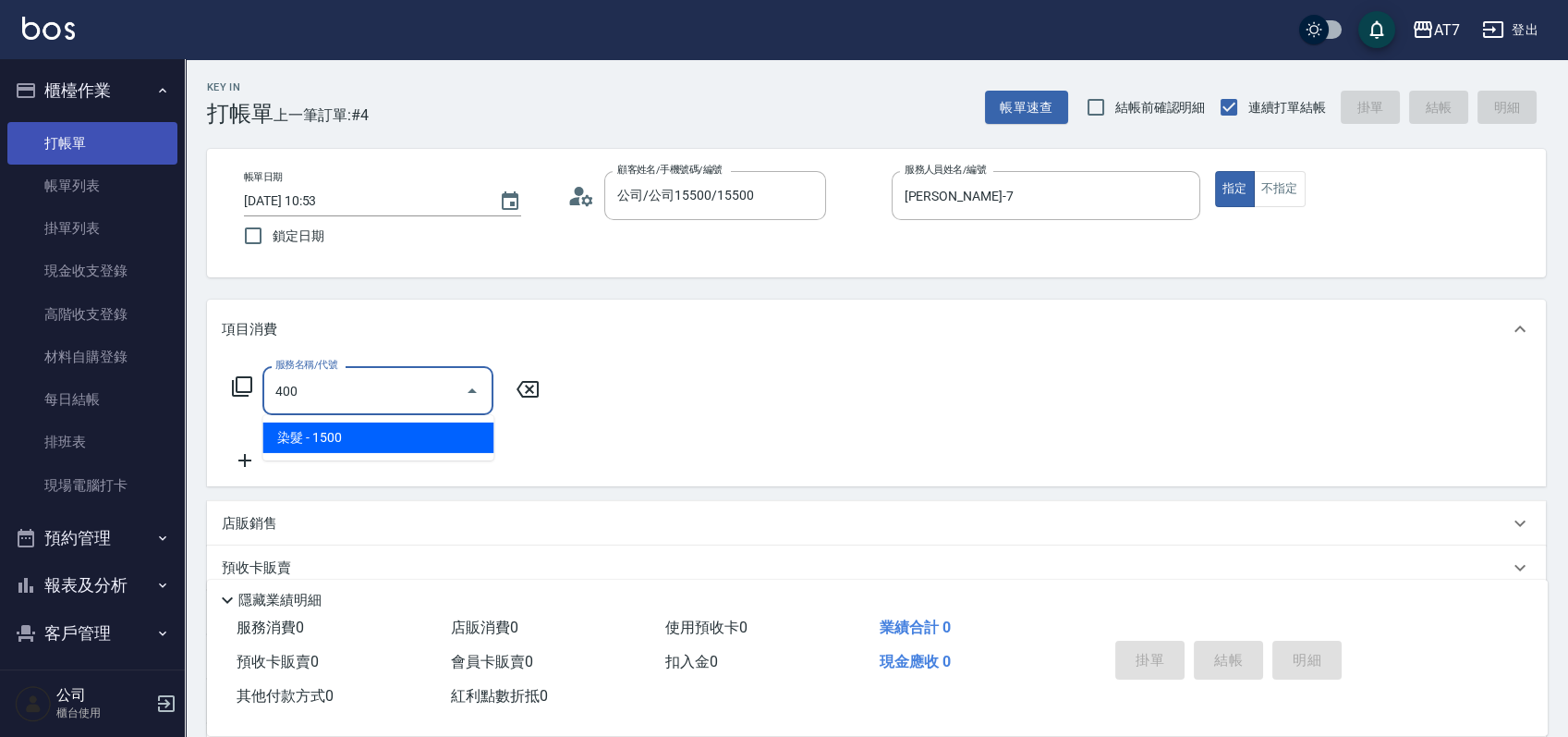
type input "150"
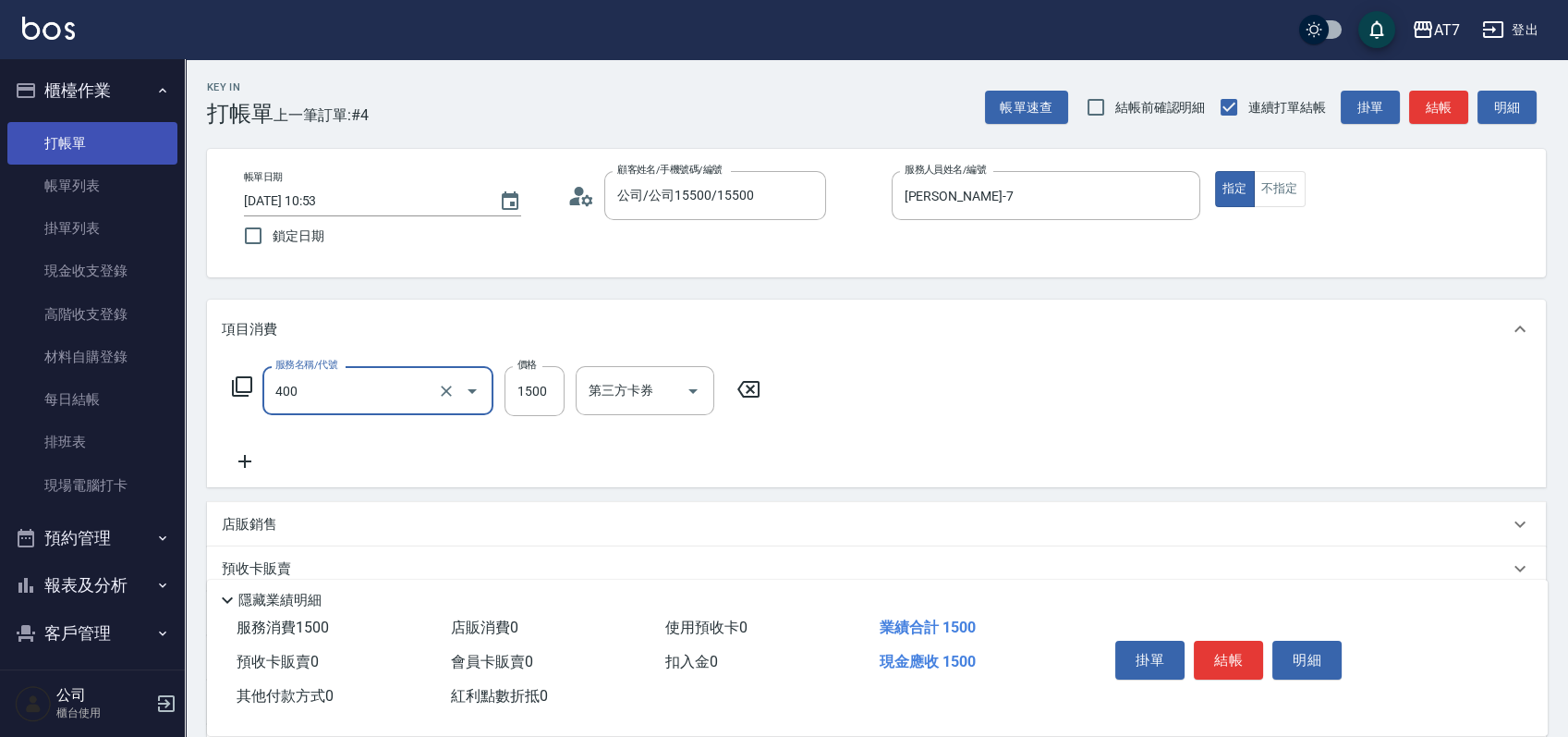
type input "染髮(400)"
type input "2"
type input "0"
type input "268"
type input "260"
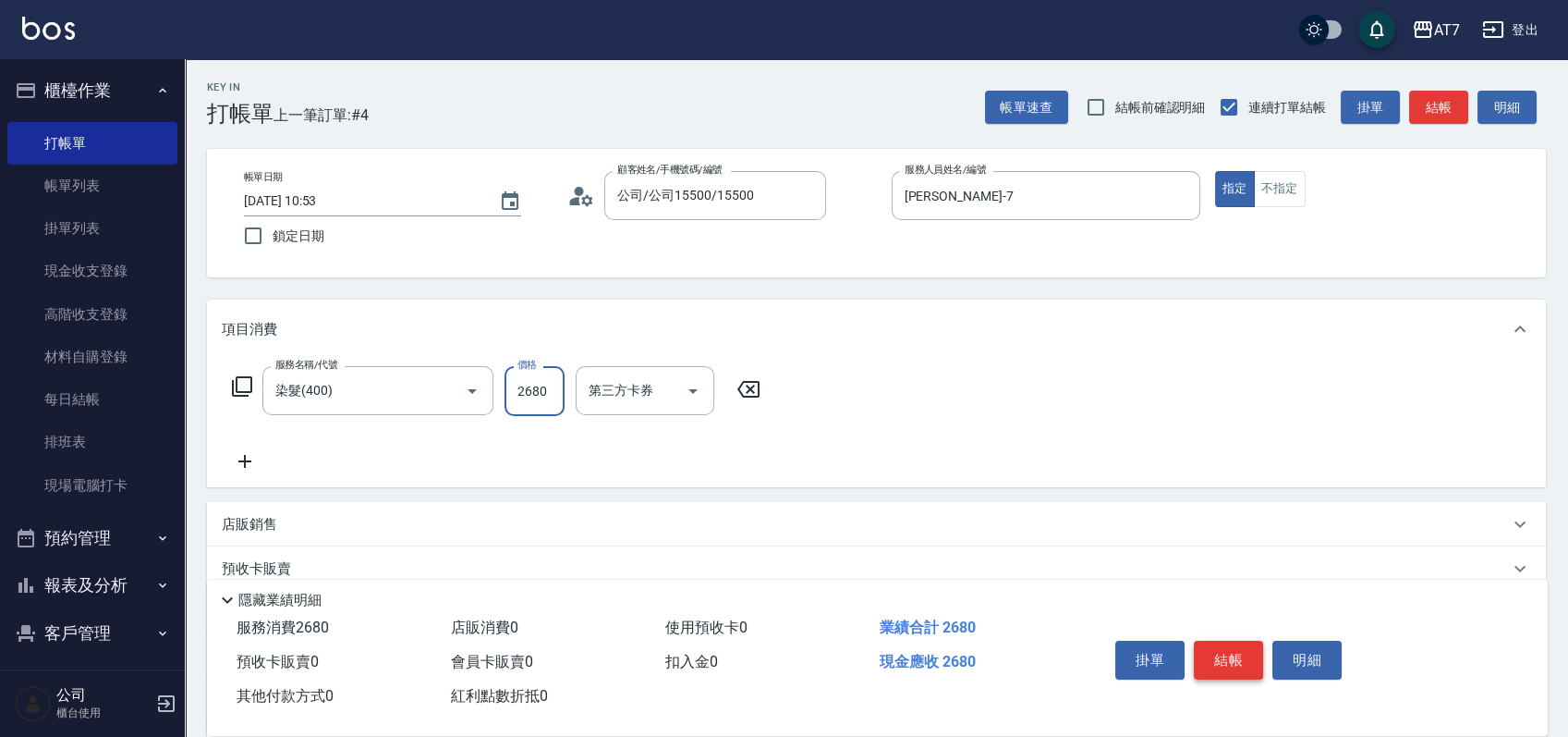
type input "2680"
click at [1223, 654] on button "結帳" at bounding box center [1229, 659] width 69 height 38
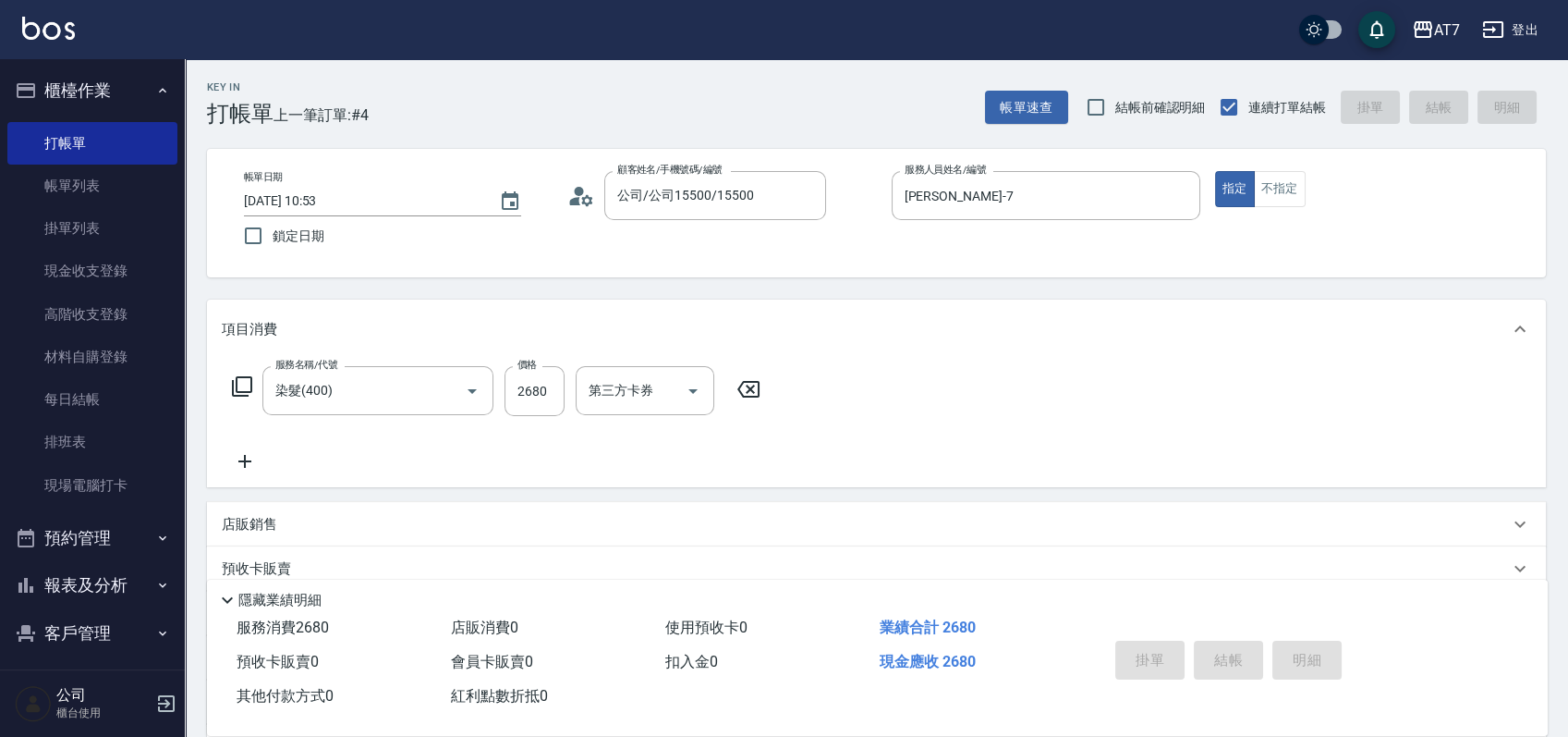
type input "0"
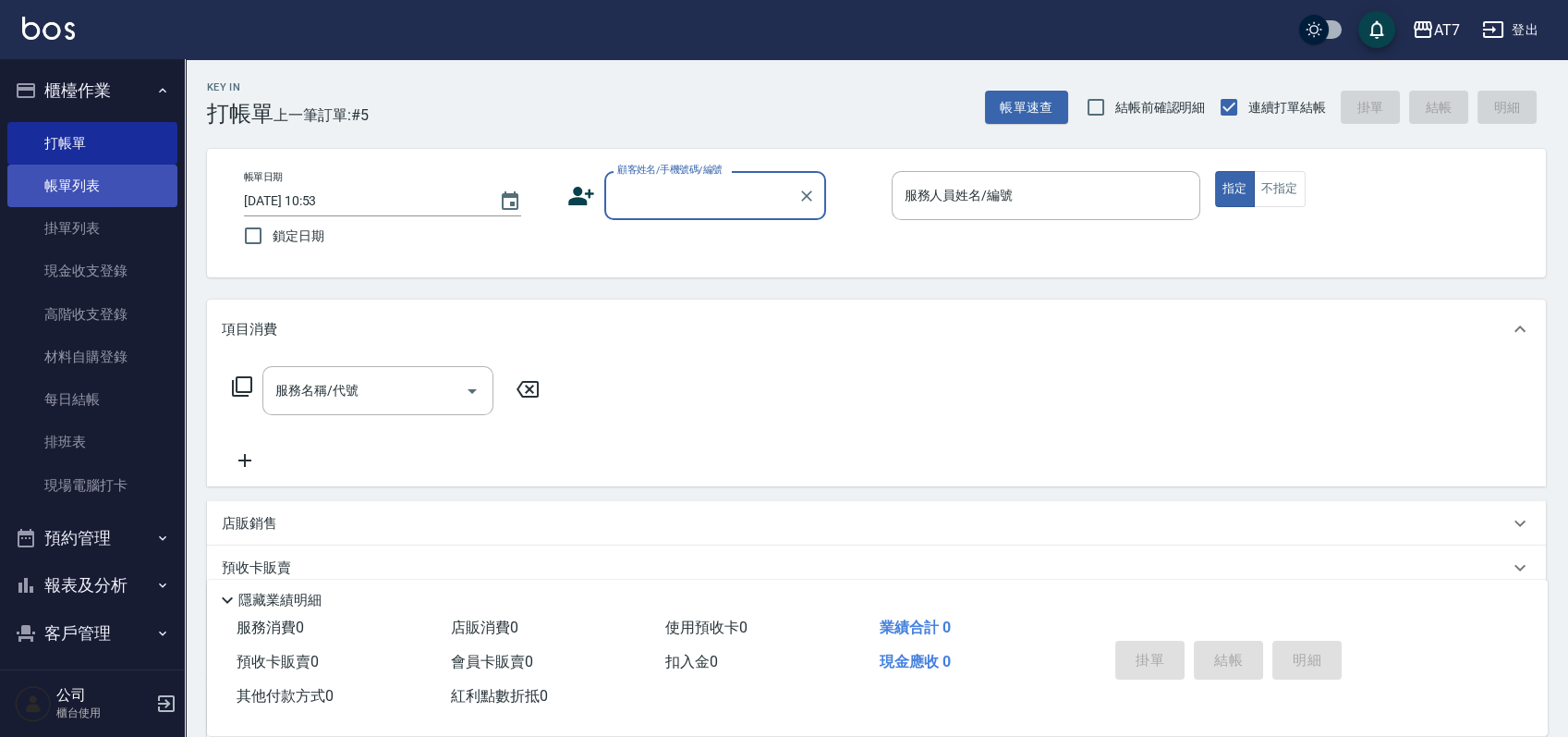
click at [109, 196] on link "帳單列表" at bounding box center [92, 185] width 170 height 42
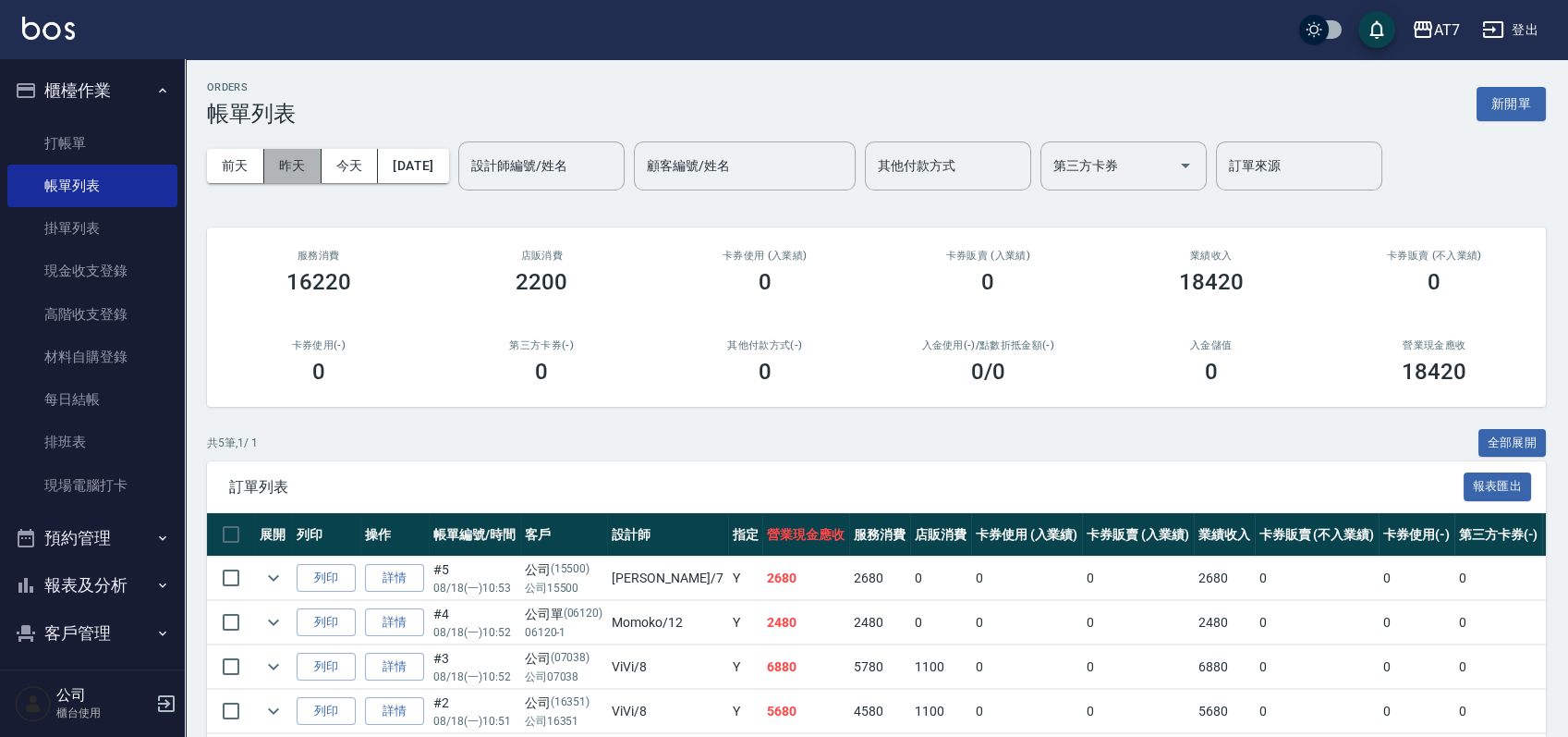
click at [300, 154] on button "昨天" at bounding box center [293, 166] width 57 height 35
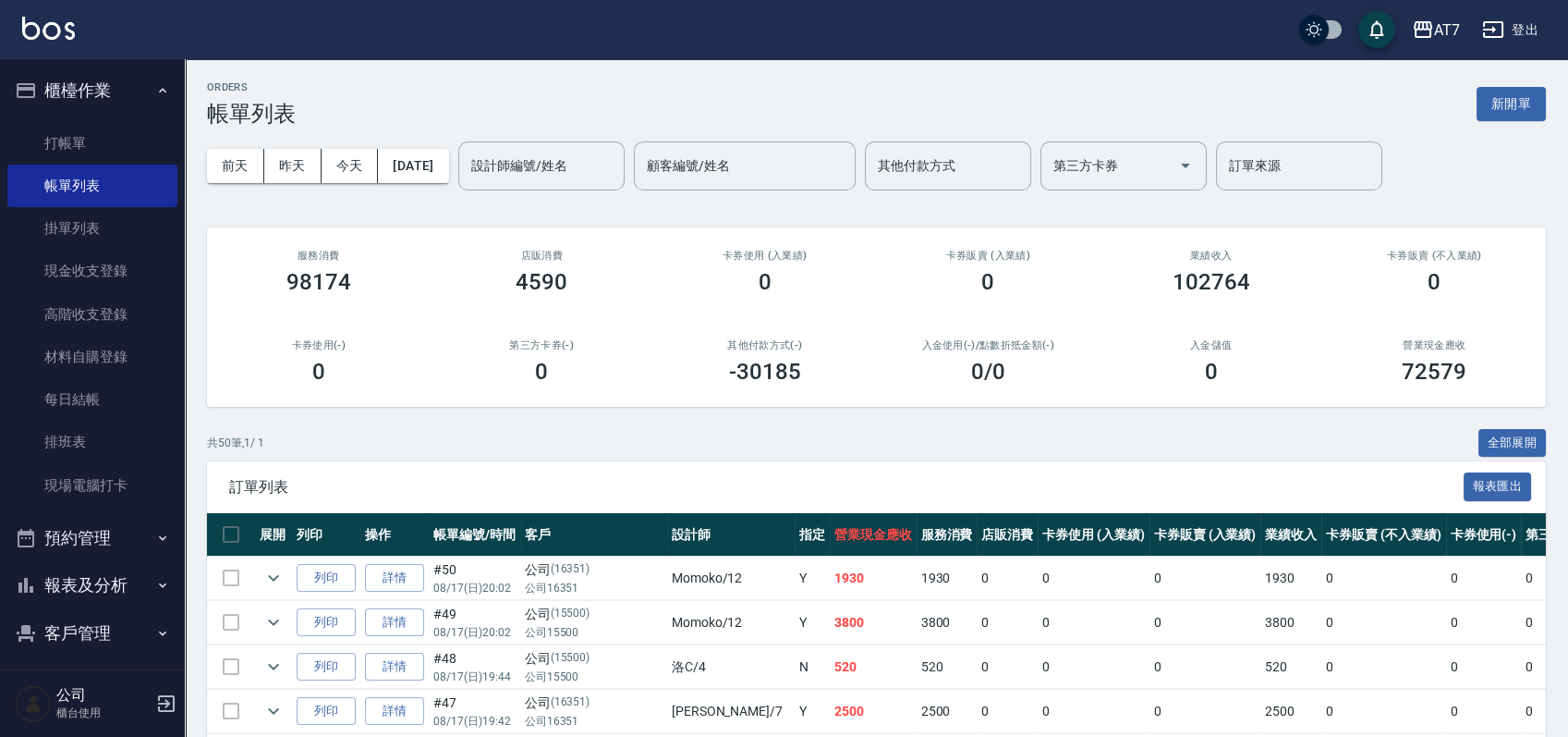
scroll to position [123, 0]
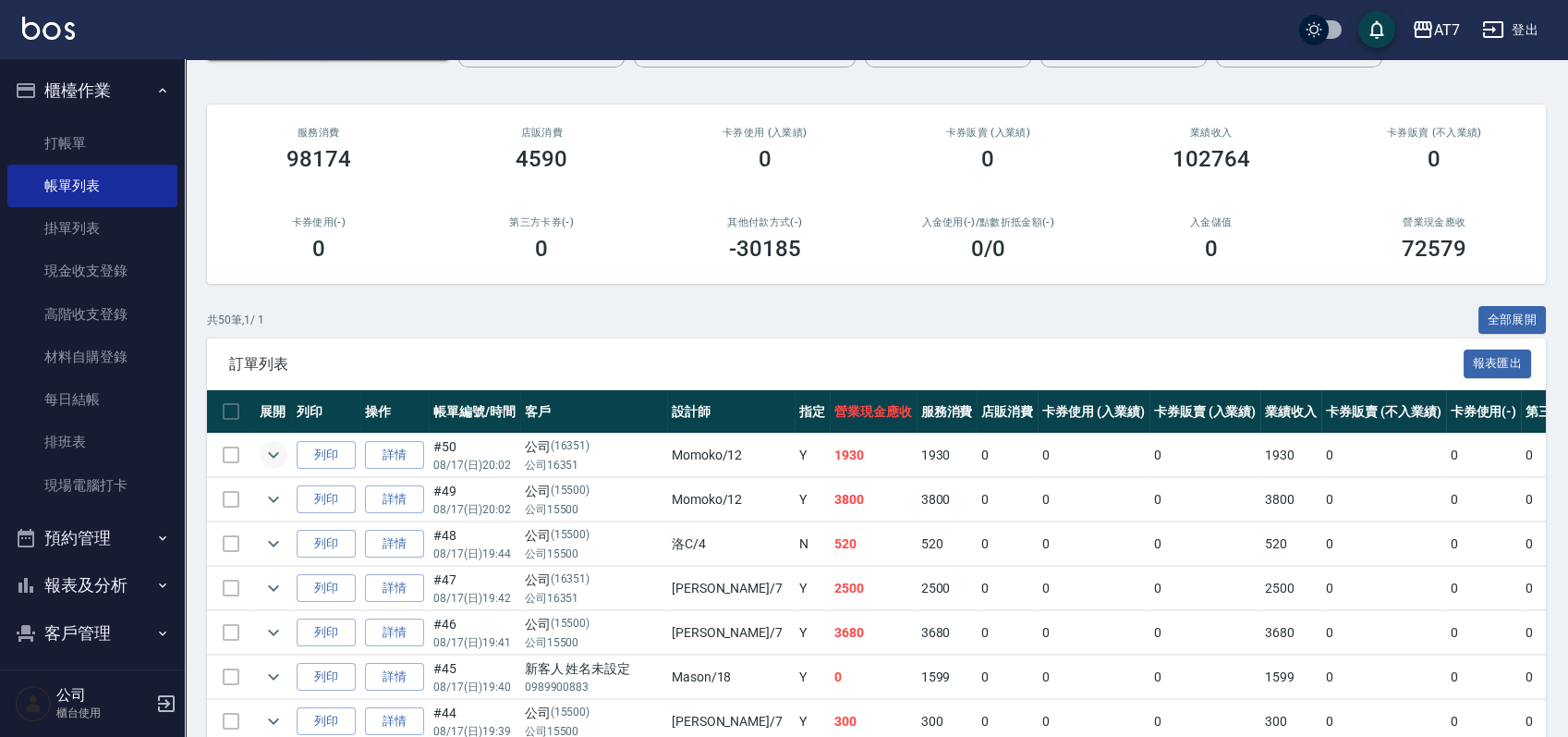
click at [277, 465] on button "expand row" at bounding box center [273, 455] width 28 height 28
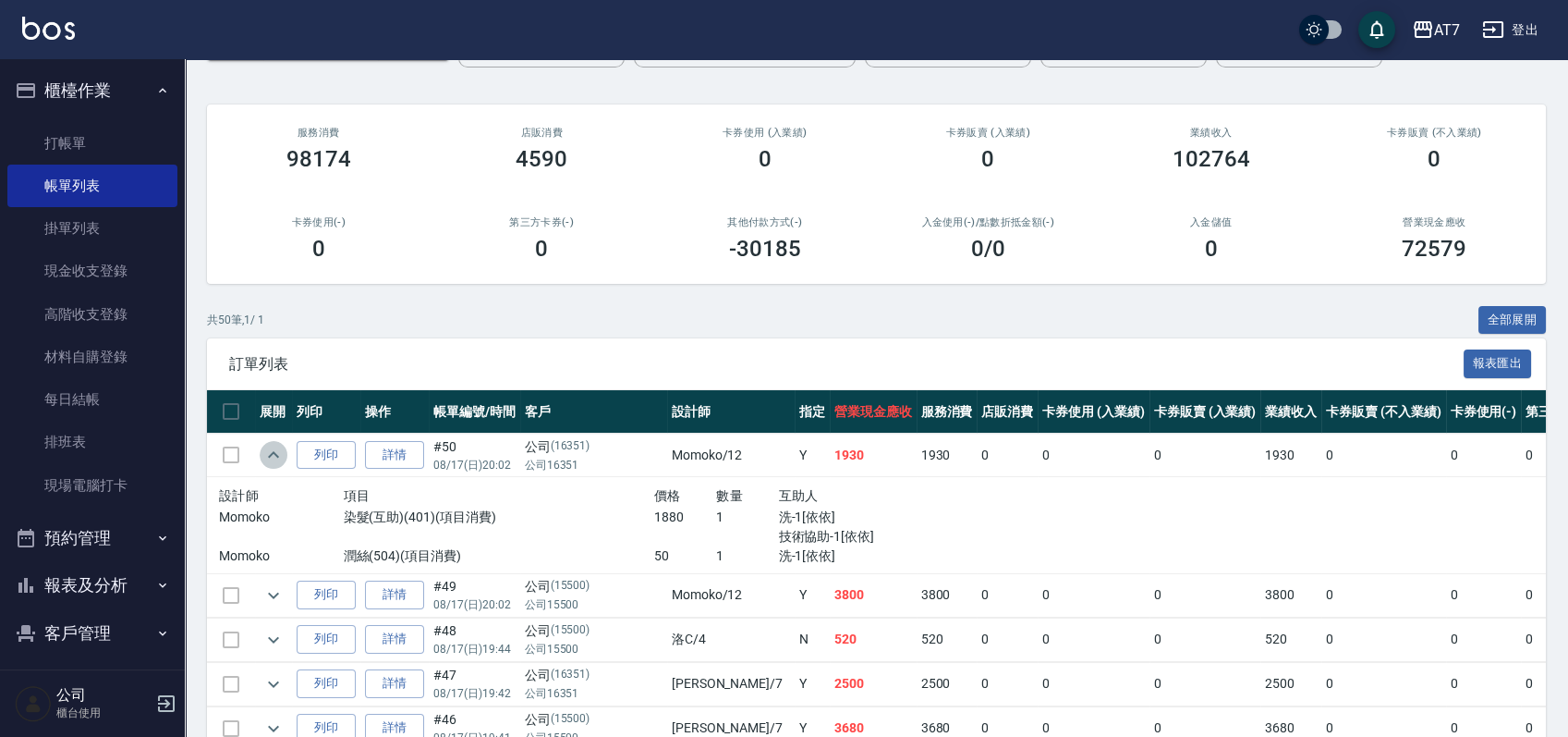
click at [277, 465] on button "expand row" at bounding box center [273, 455] width 28 height 28
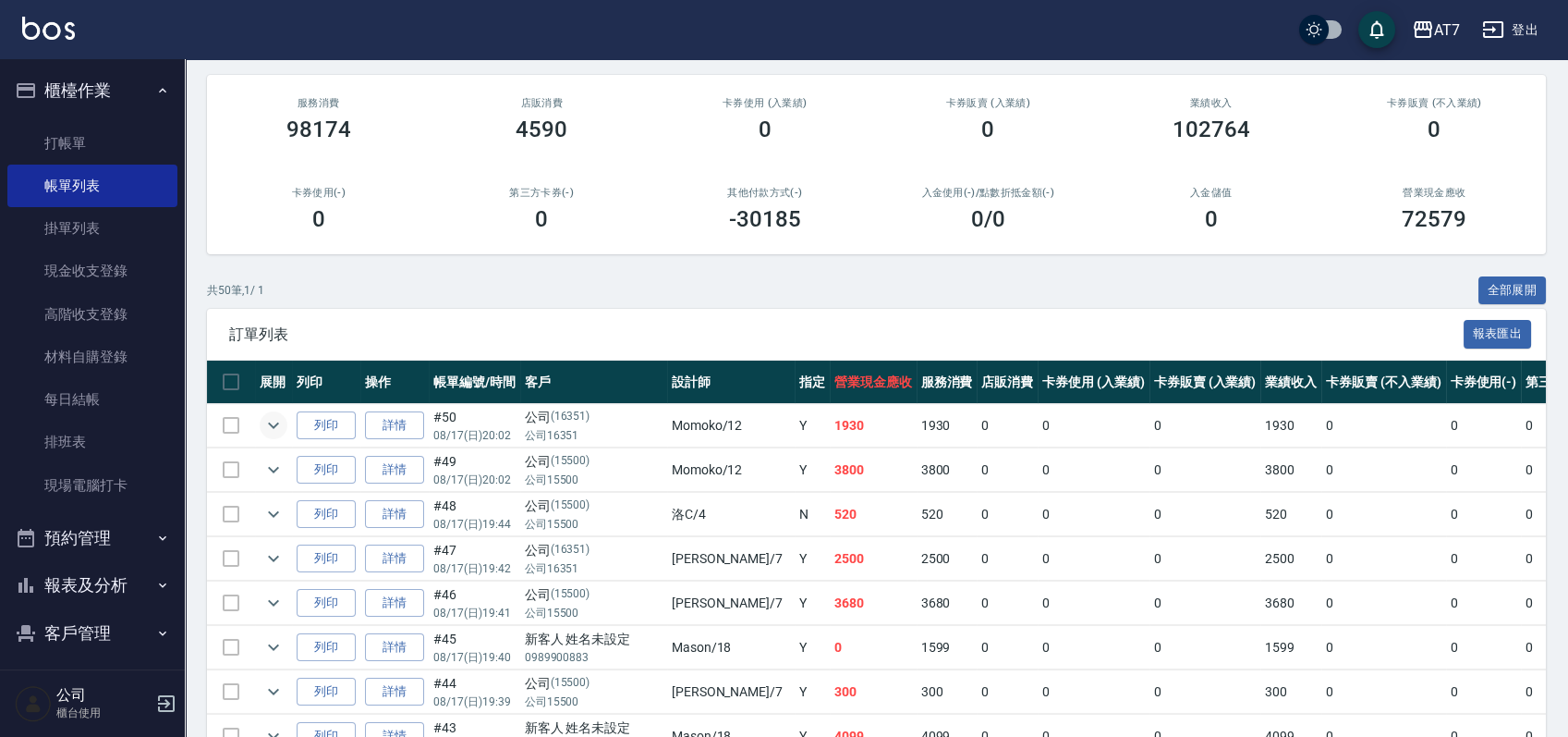
scroll to position [0, 0]
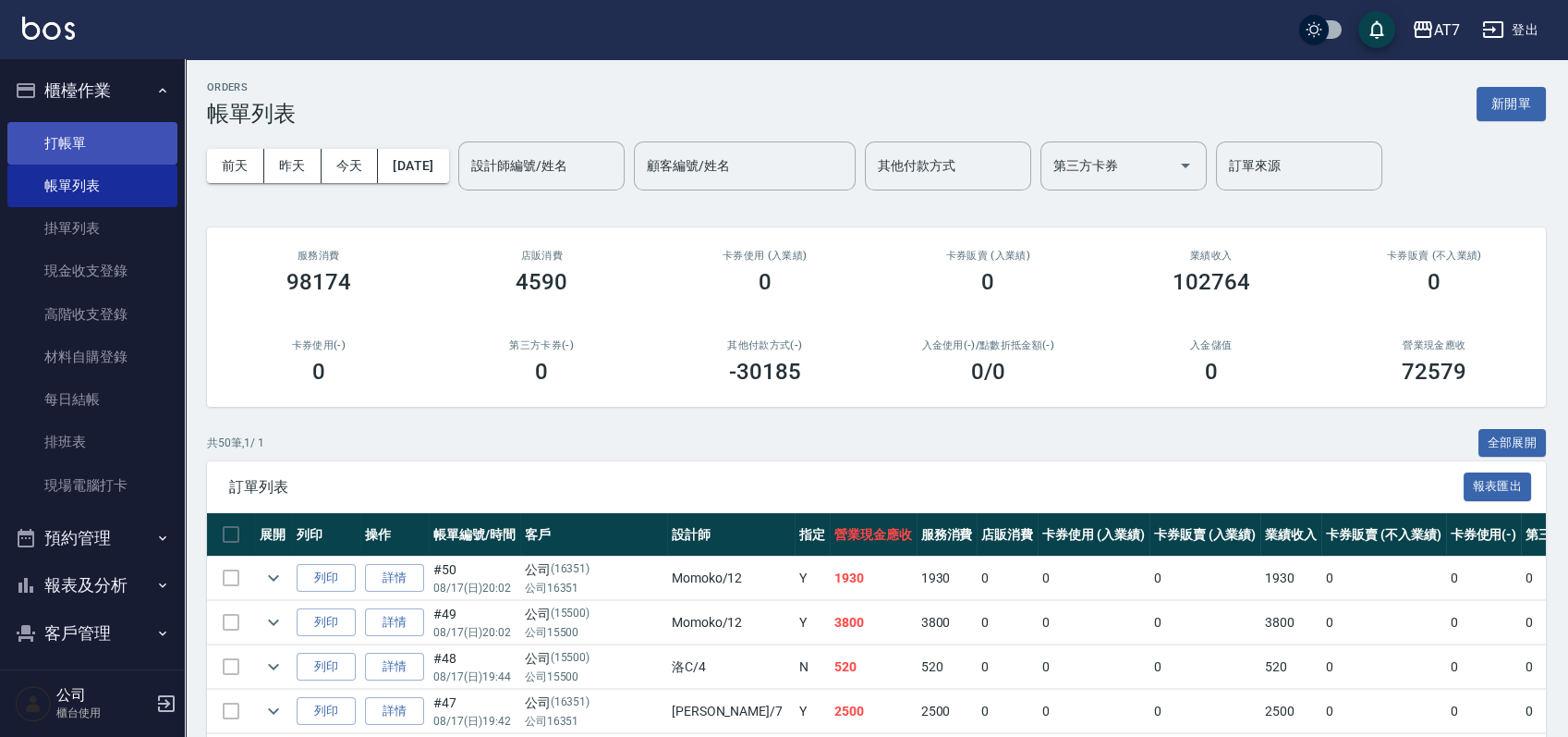
click at [99, 129] on link "打帳單" at bounding box center [92, 143] width 170 height 42
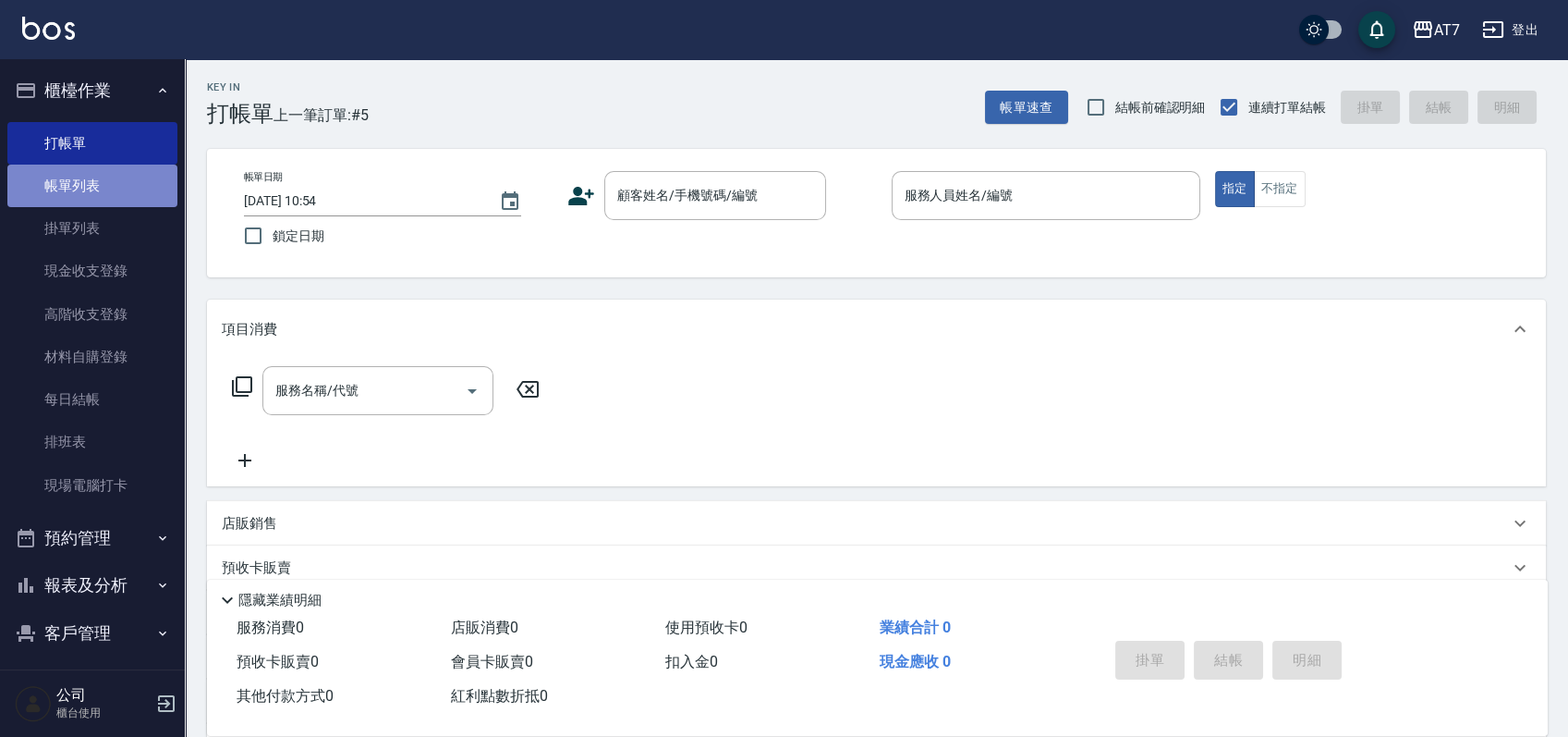
click at [110, 187] on link "帳單列表" at bounding box center [92, 185] width 170 height 42
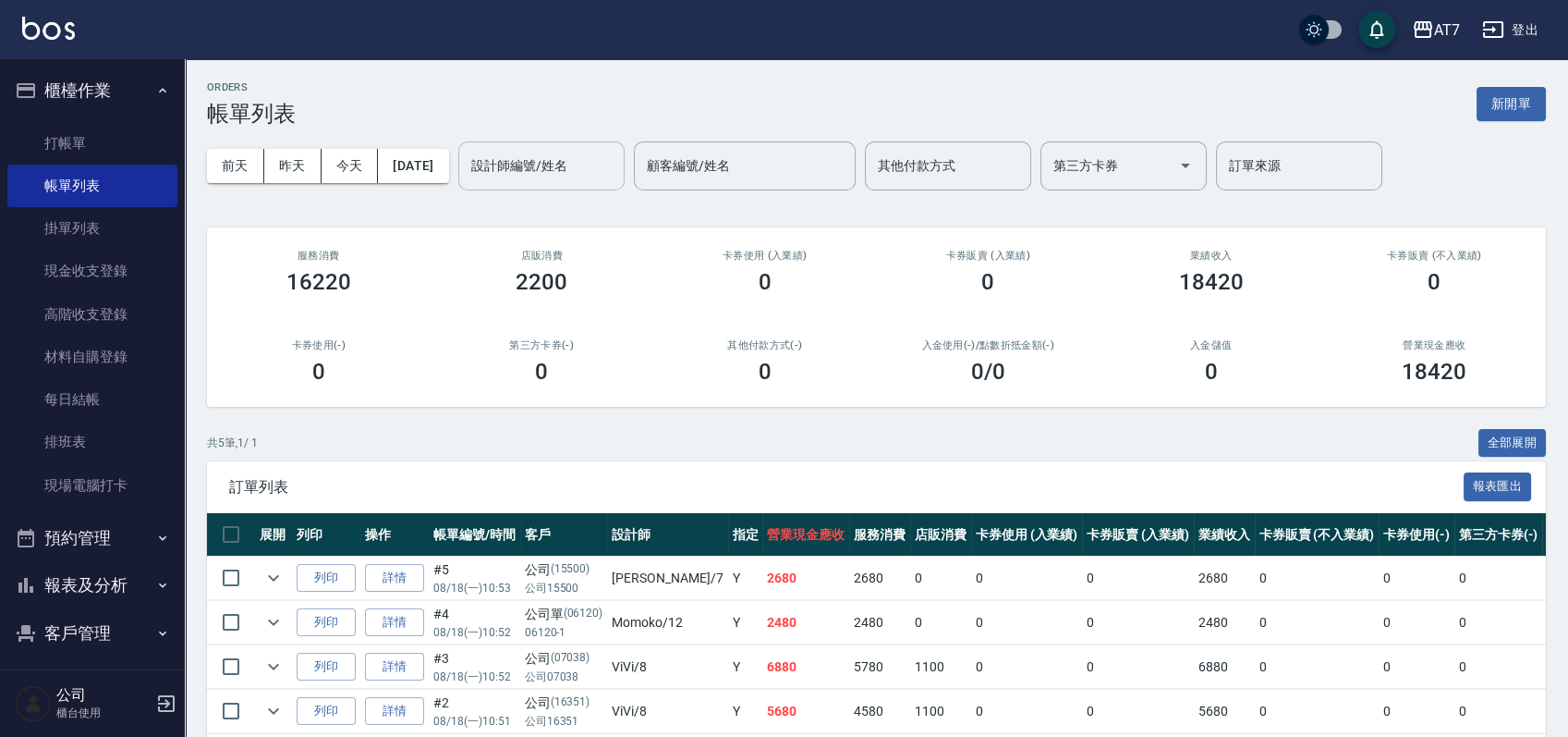
click at [525, 156] on input "設計師編號/姓名" at bounding box center [541, 166] width 150 height 33
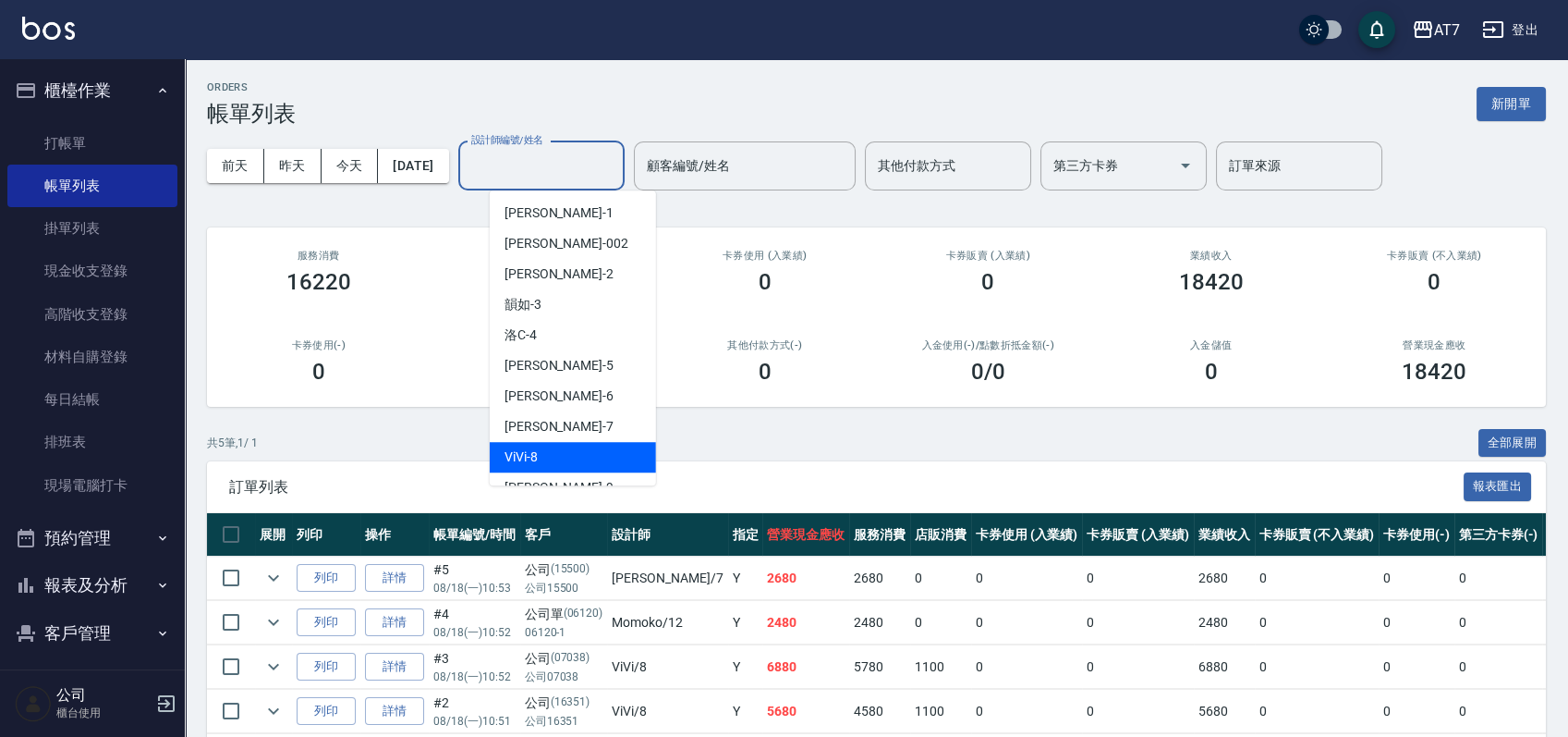
click at [599, 448] on div "ViVi -8" at bounding box center [573, 457] width 167 height 31
type input "ViVi-8"
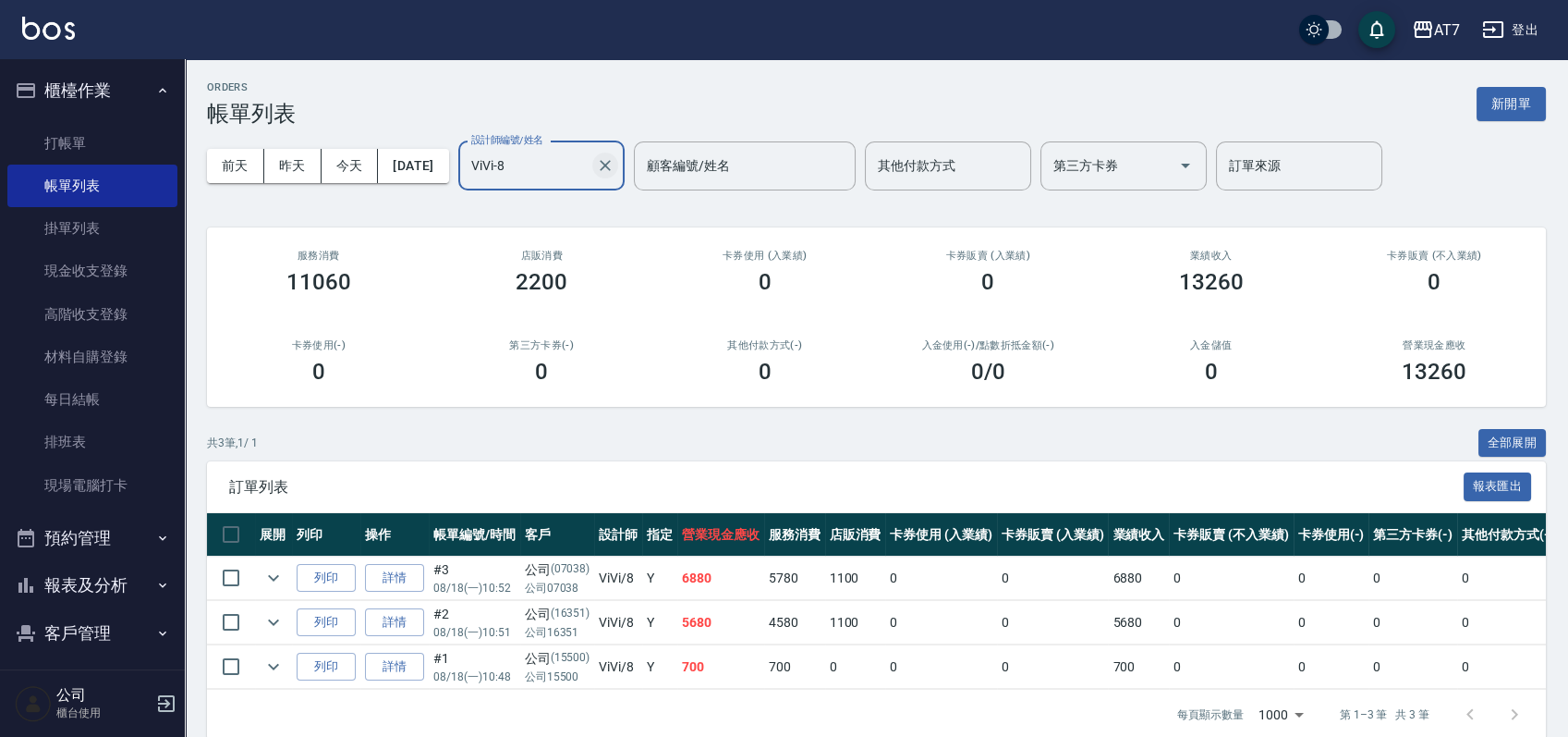
click at [614, 167] on icon "Clear" at bounding box center [605, 165] width 19 height 19
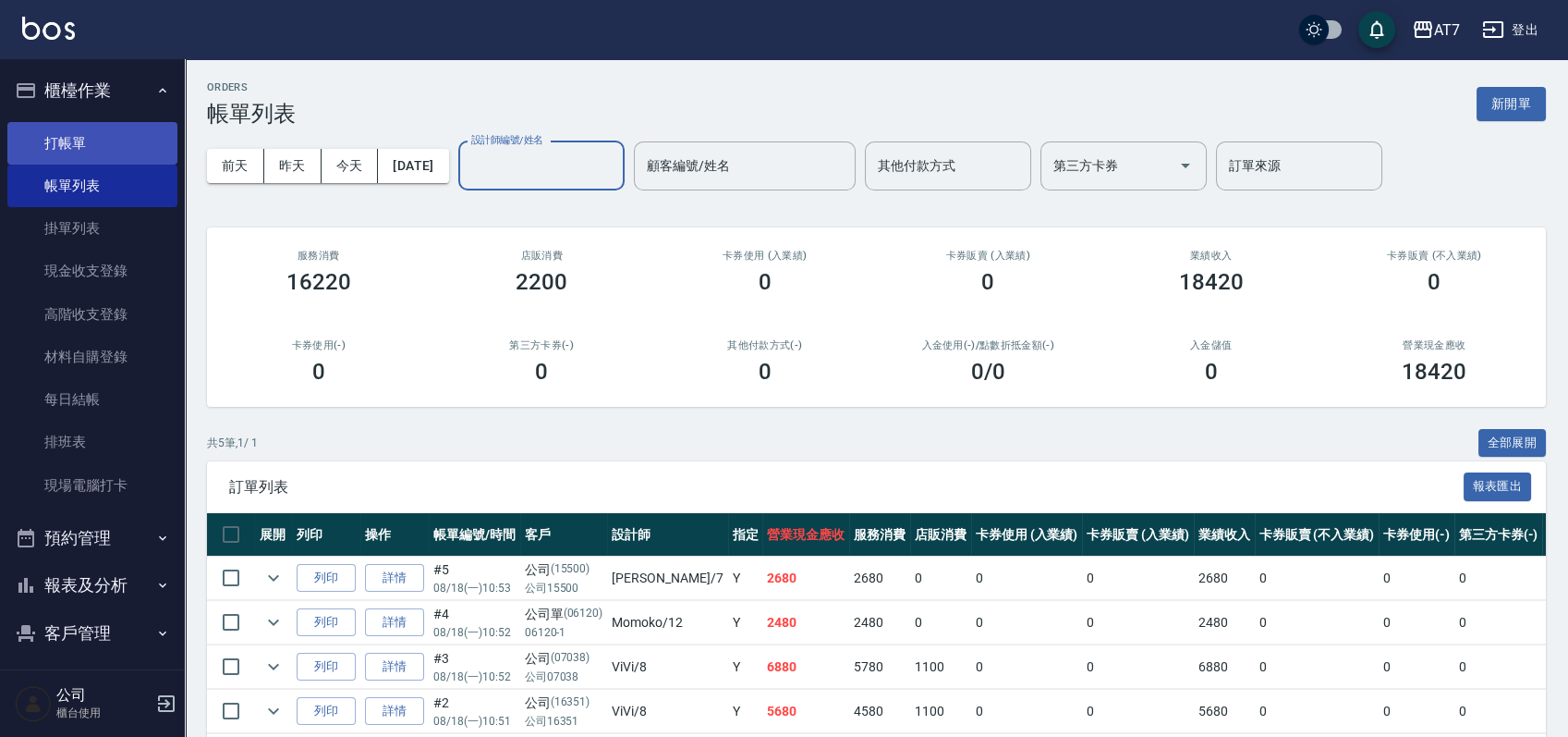
click at [132, 139] on link "打帳單" at bounding box center [92, 143] width 170 height 42
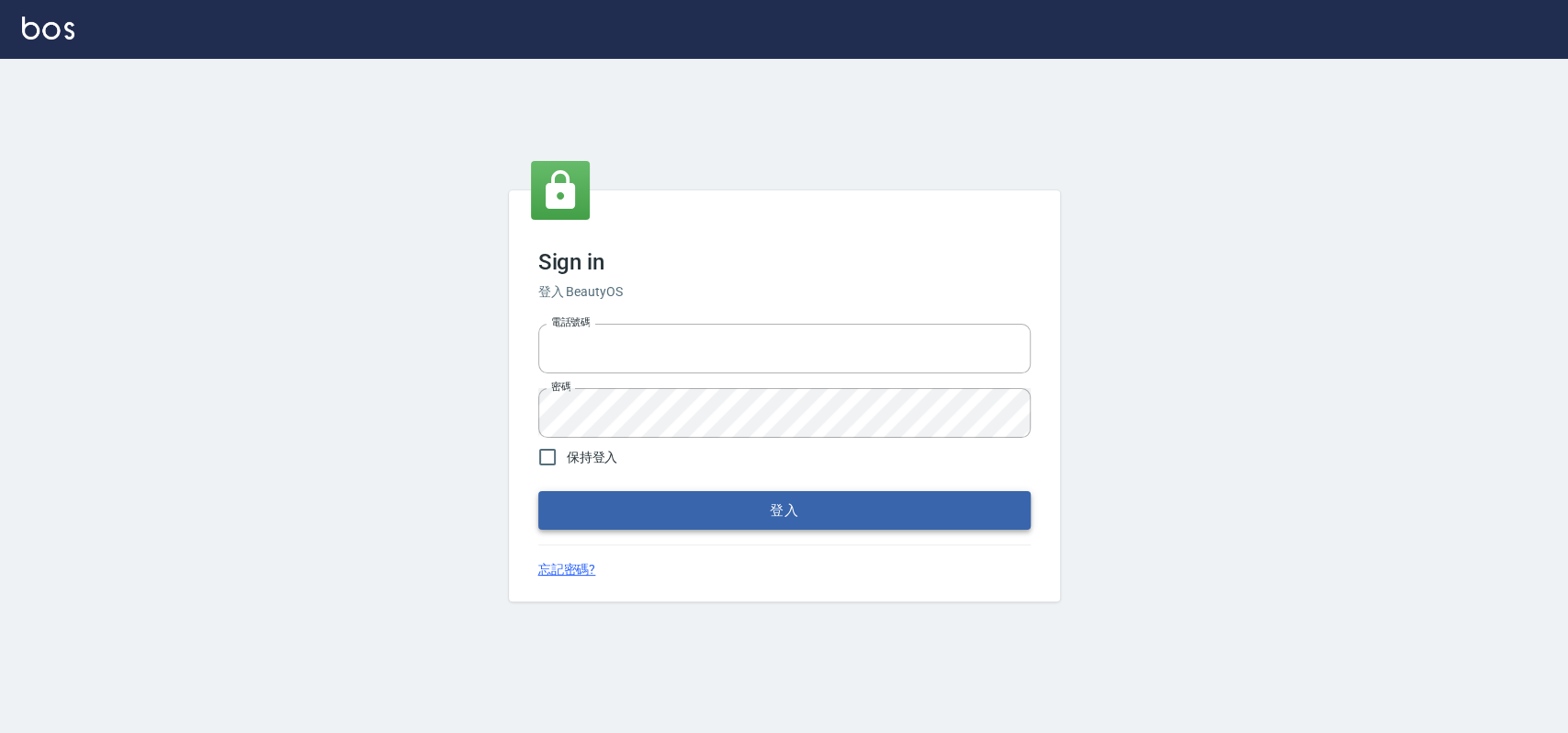
type input "033323173"
click at [746, 509] on button "登入" at bounding box center [784, 509] width 492 height 38
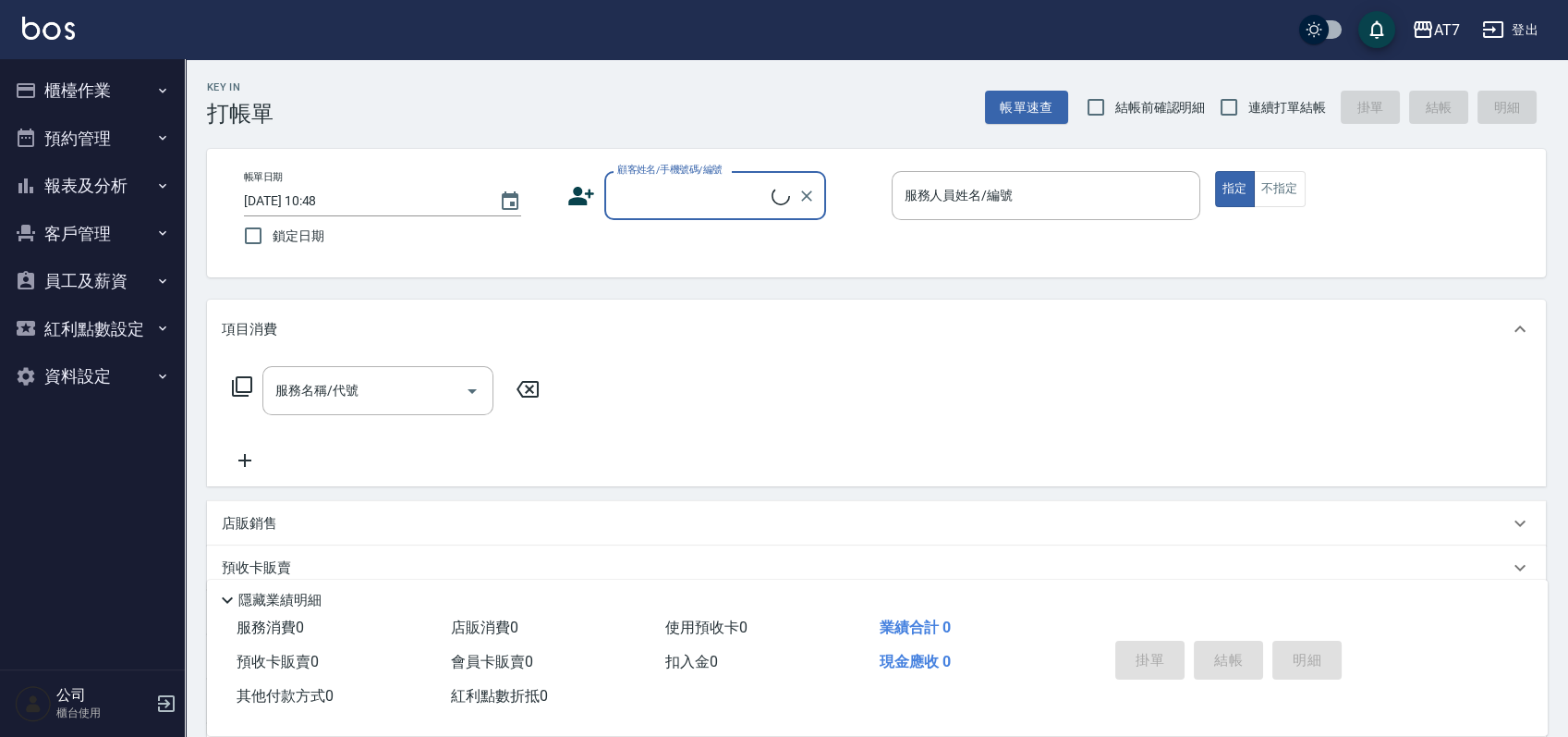
click at [77, 83] on button "櫃檯作業" at bounding box center [92, 90] width 170 height 48
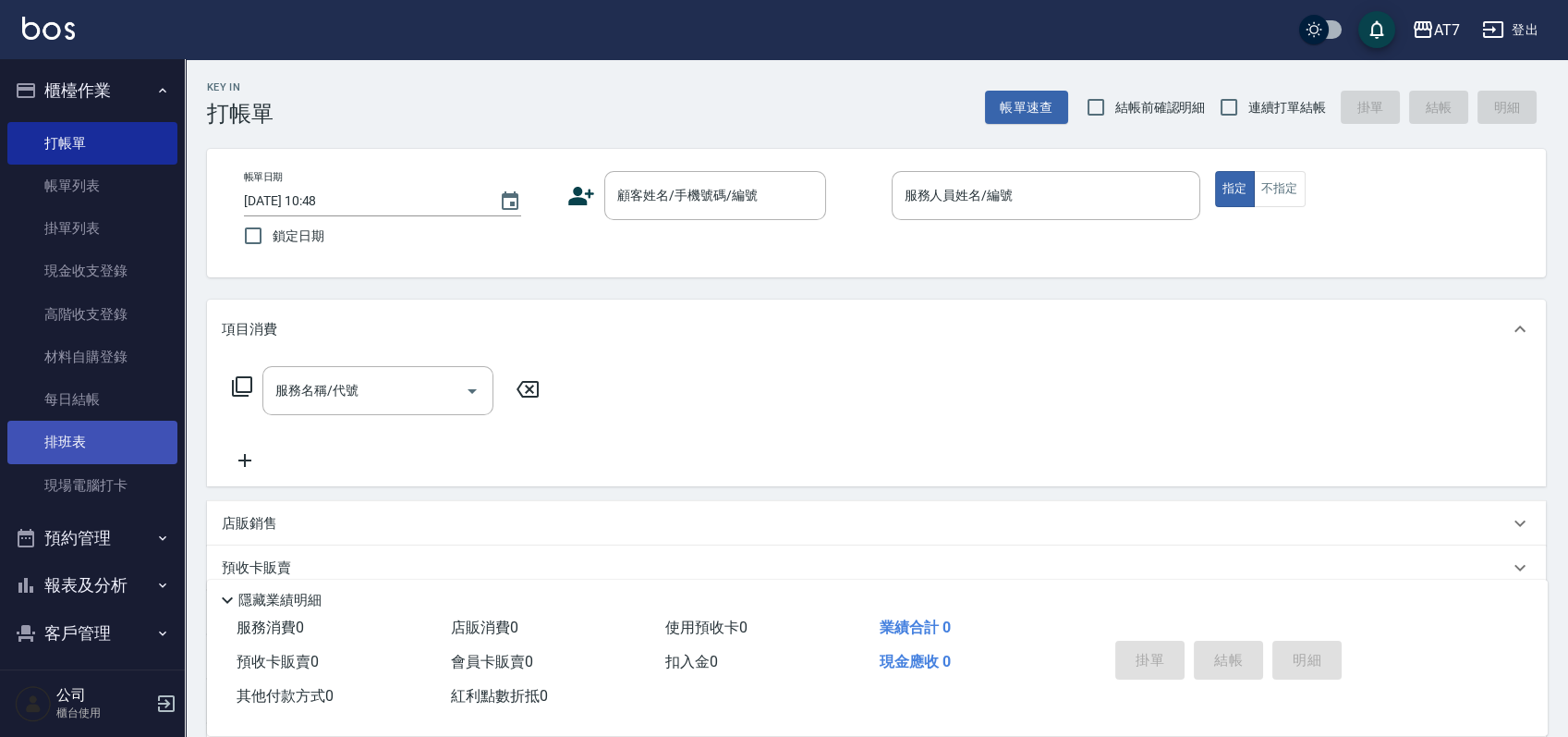
click at [121, 445] on link "排班表" at bounding box center [92, 441] width 170 height 42
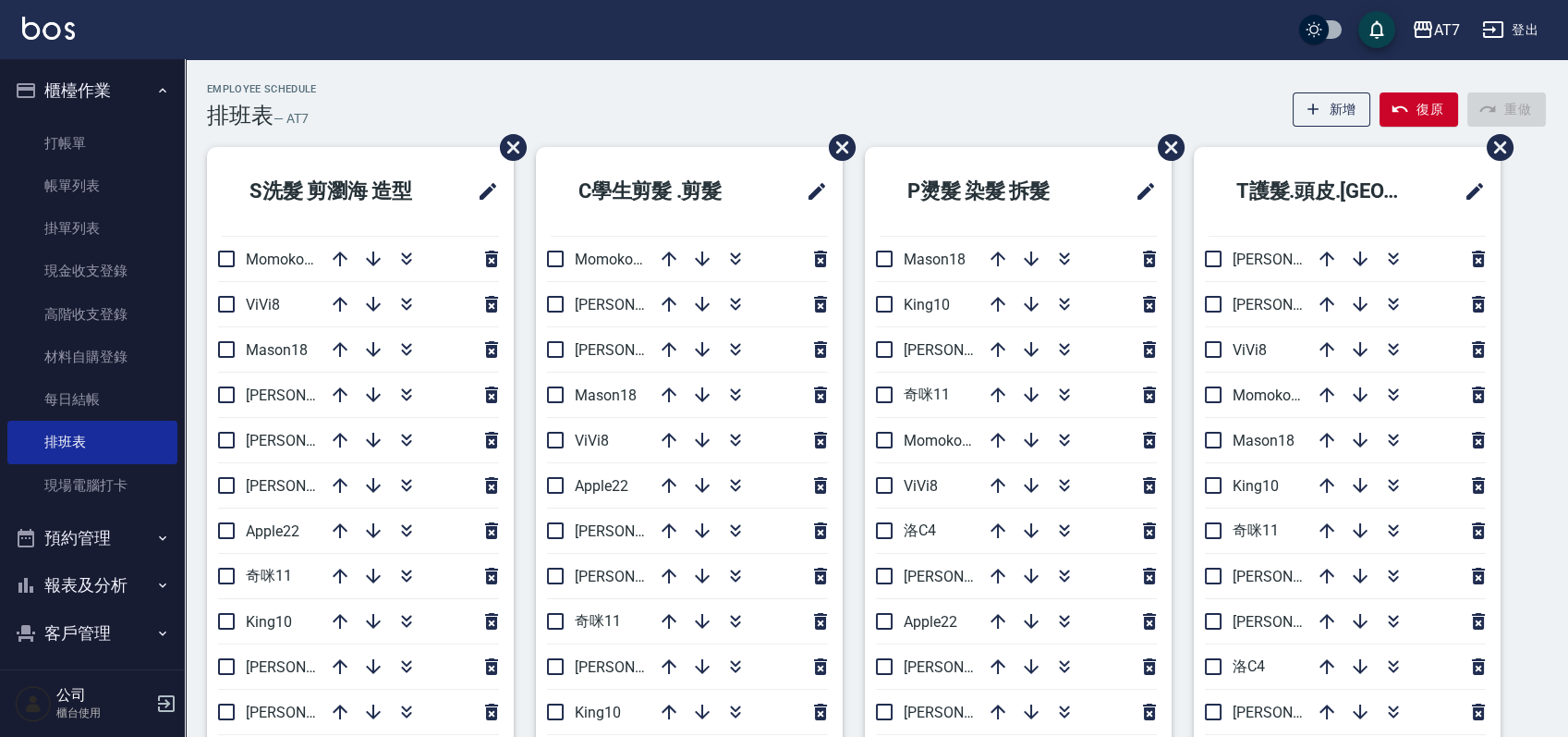
drag, startPoint x: 516, startPoint y: 1, endPoint x: 449, endPoint y: 40, distance: 77.5
click at [449, 40] on div "AT7 登出" at bounding box center [784, 30] width 1568 height 59
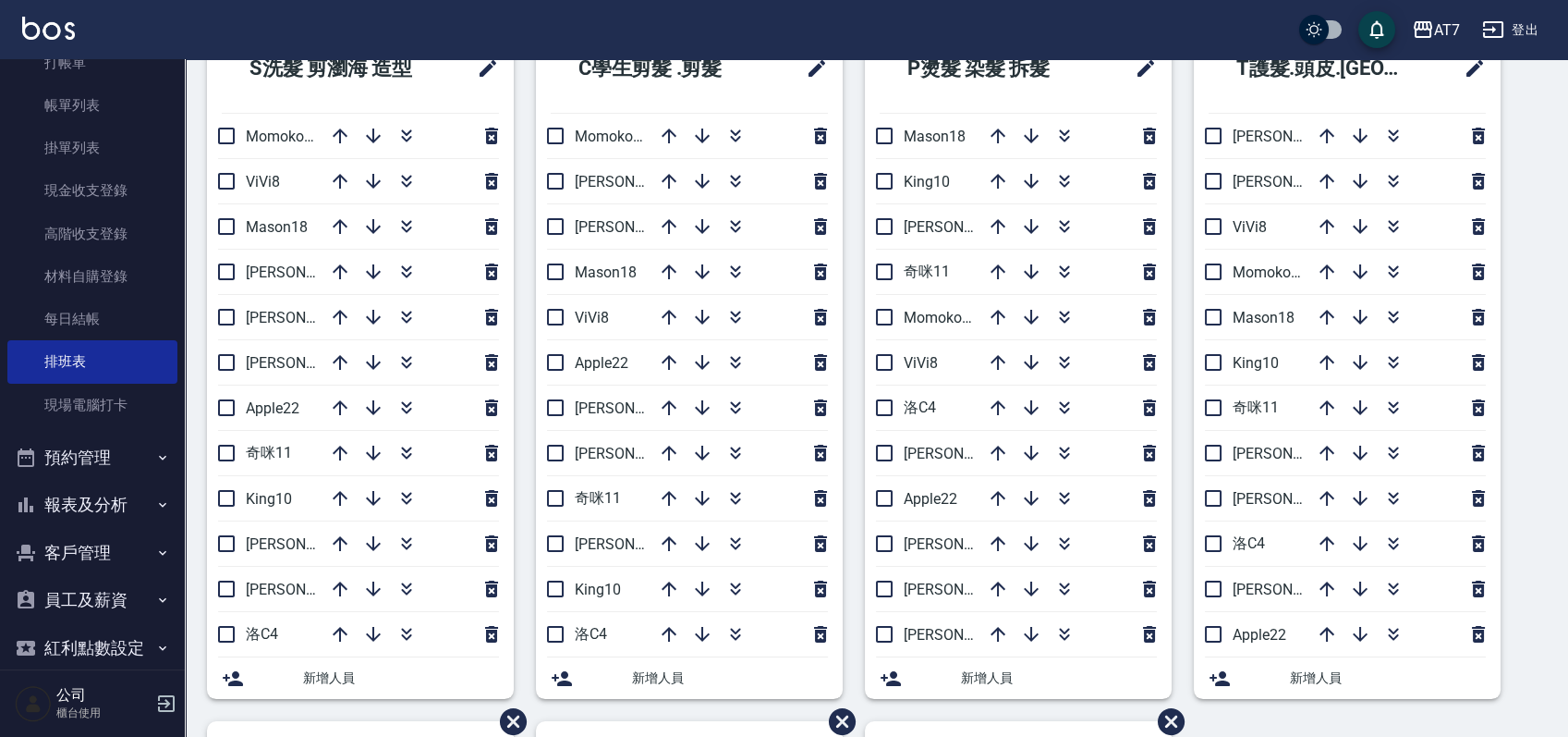
scroll to position [152, 0]
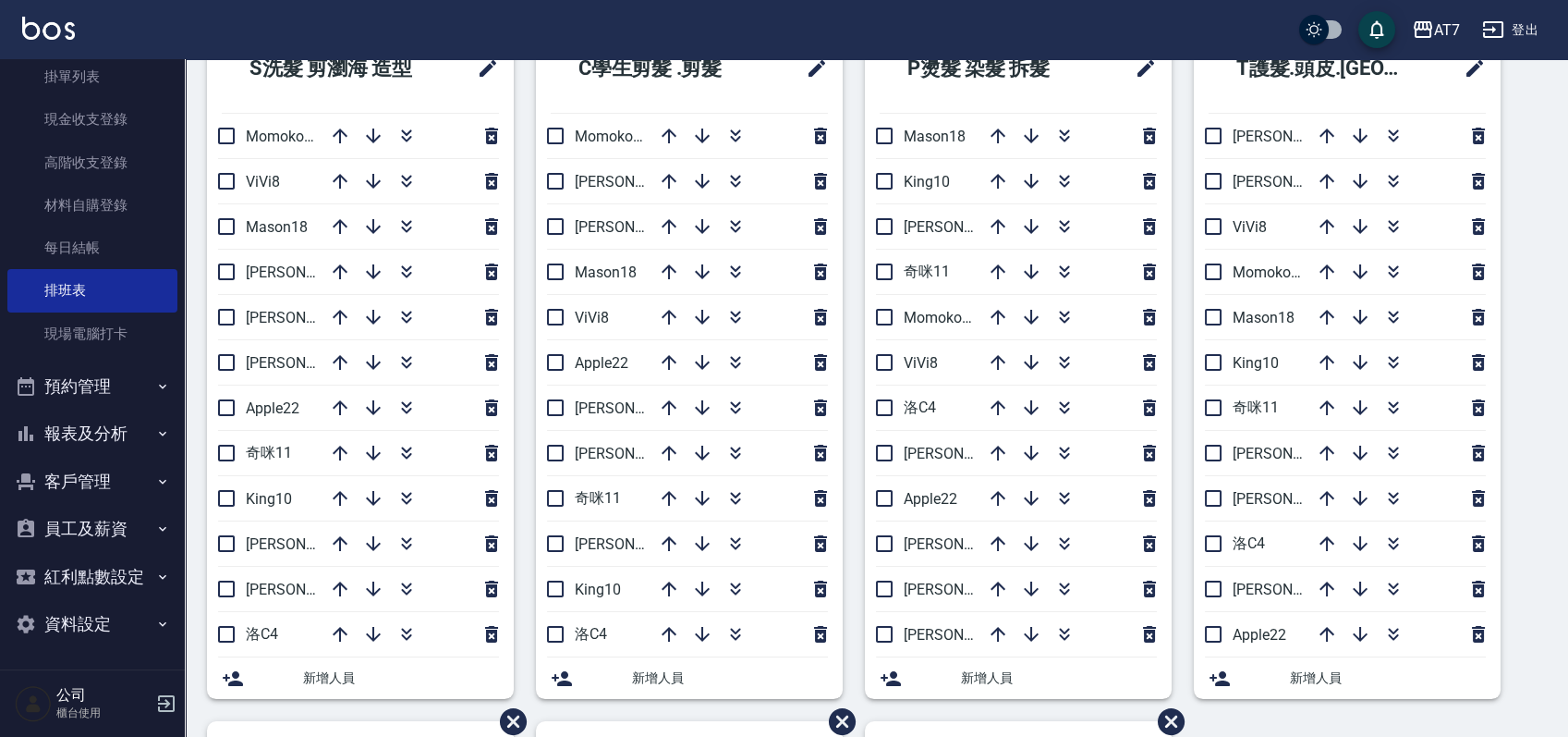
click at [122, 441] on button "報表及分析" at bounding box center [92, 433] width 170 height 48
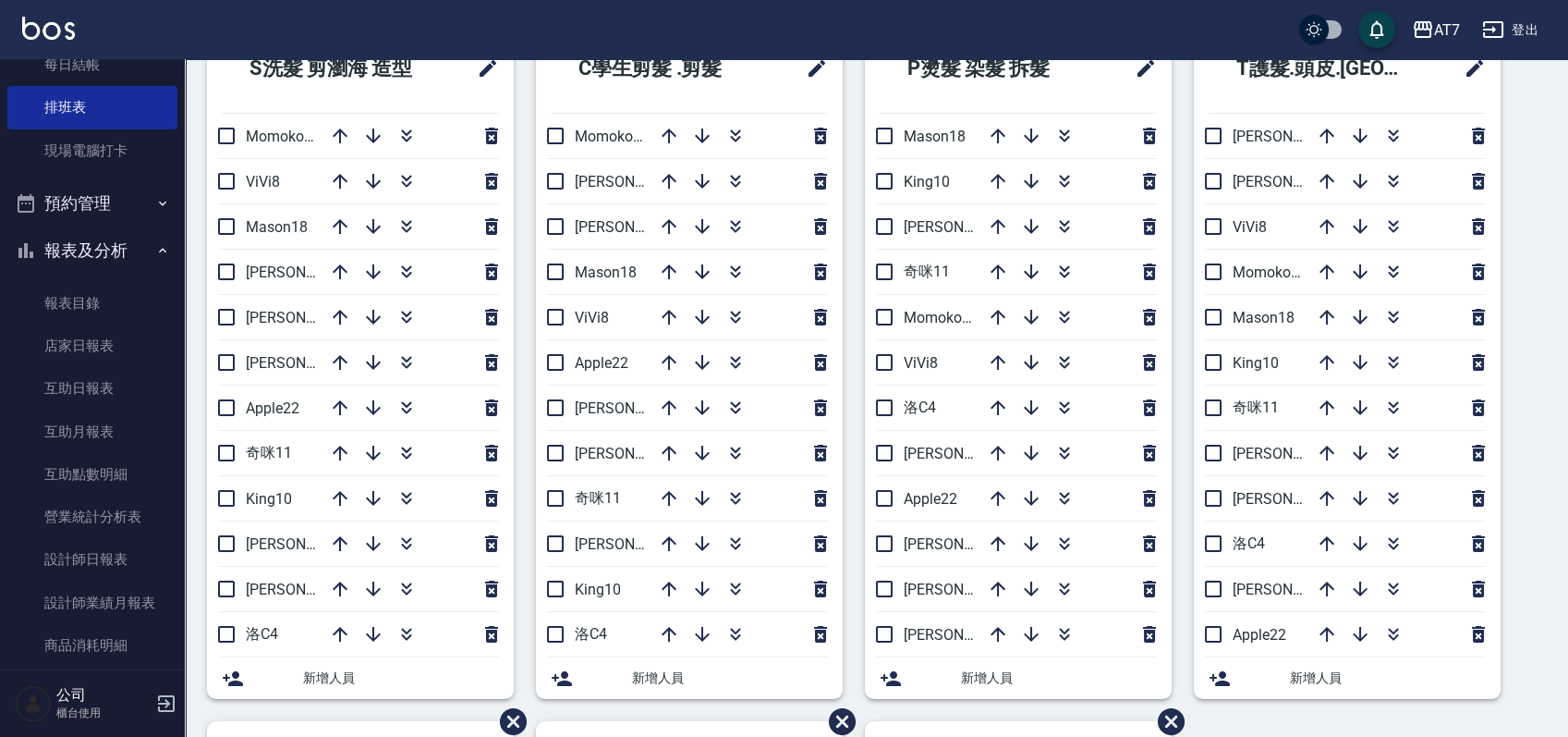
scroll to position [521, 0]
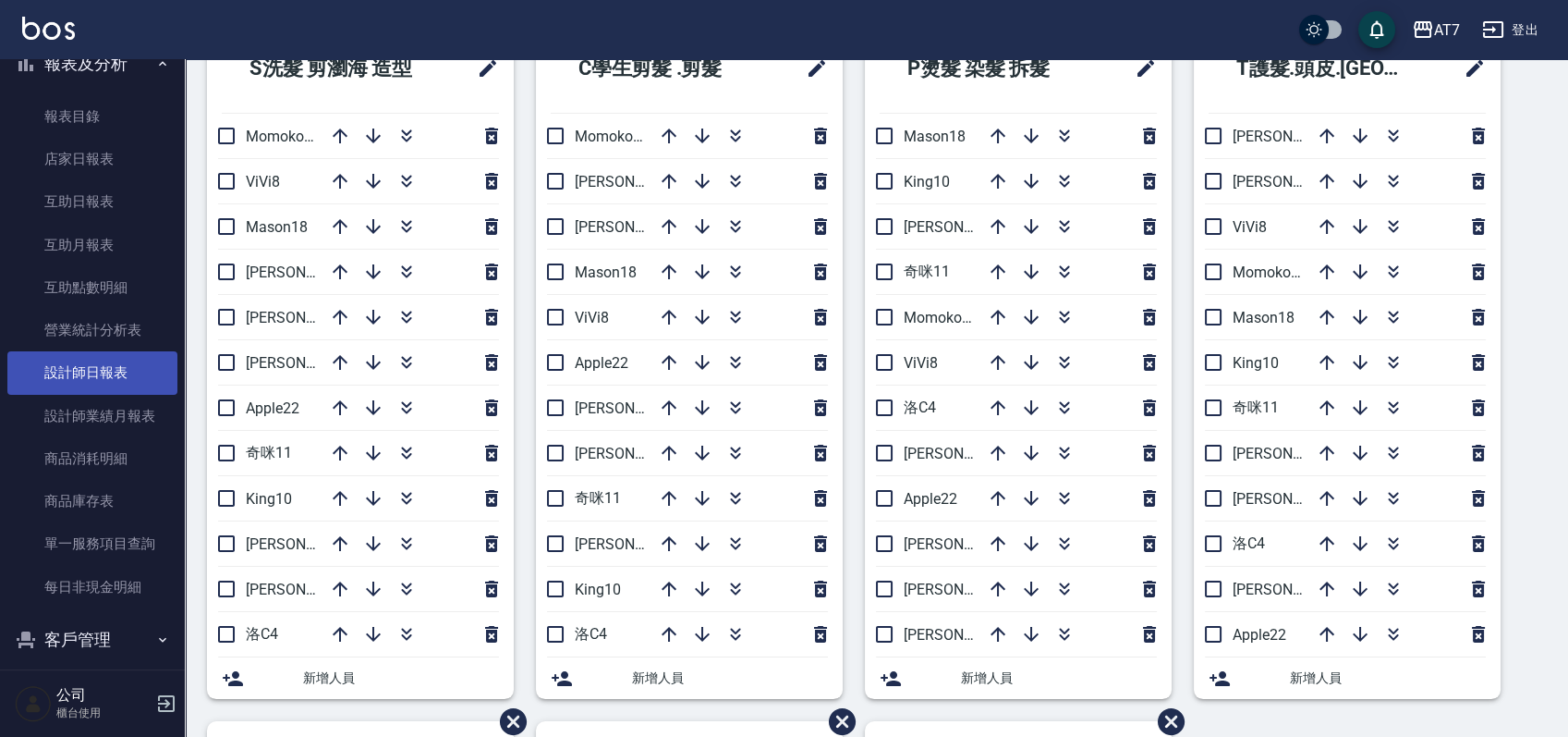
click at [116, 380] on link "設計師日報表" at bounding box center [92, 372] width 170 height 42
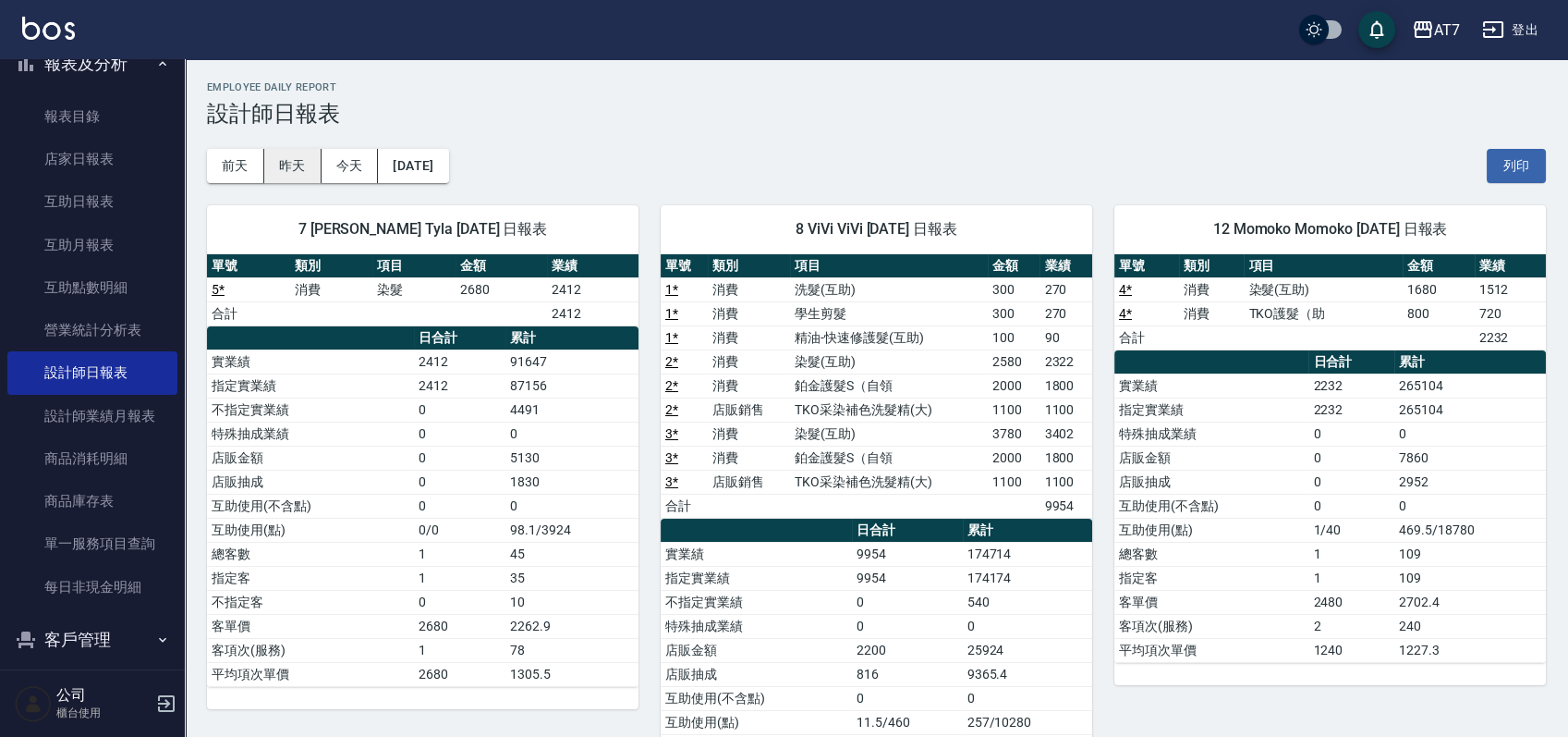
click at [277, 160] on button "昨天" at bounding box center [293, 166] width 57 height 35
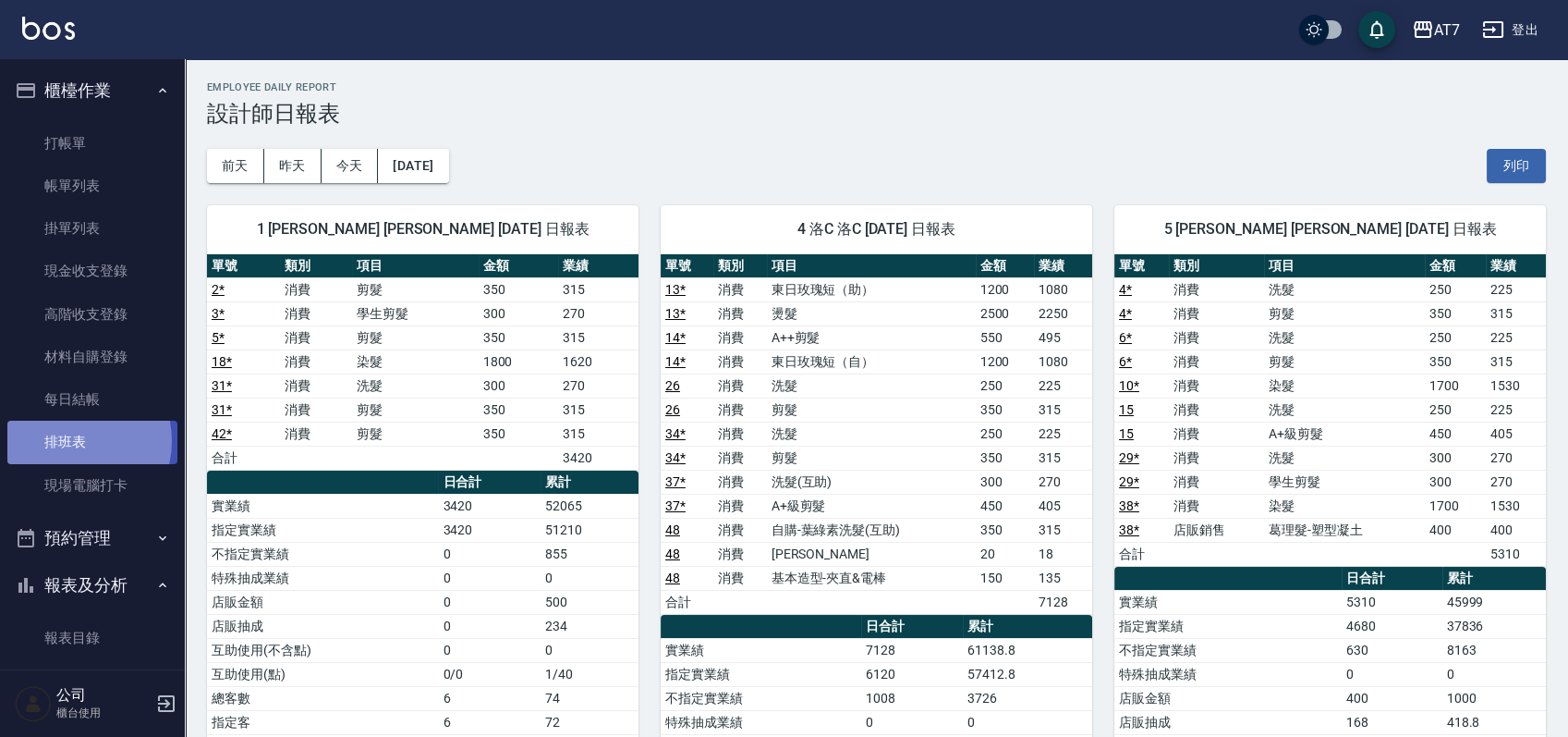
click at [70, 441] on link "排班表" at bounding box center [92, 441] width 170 height 42
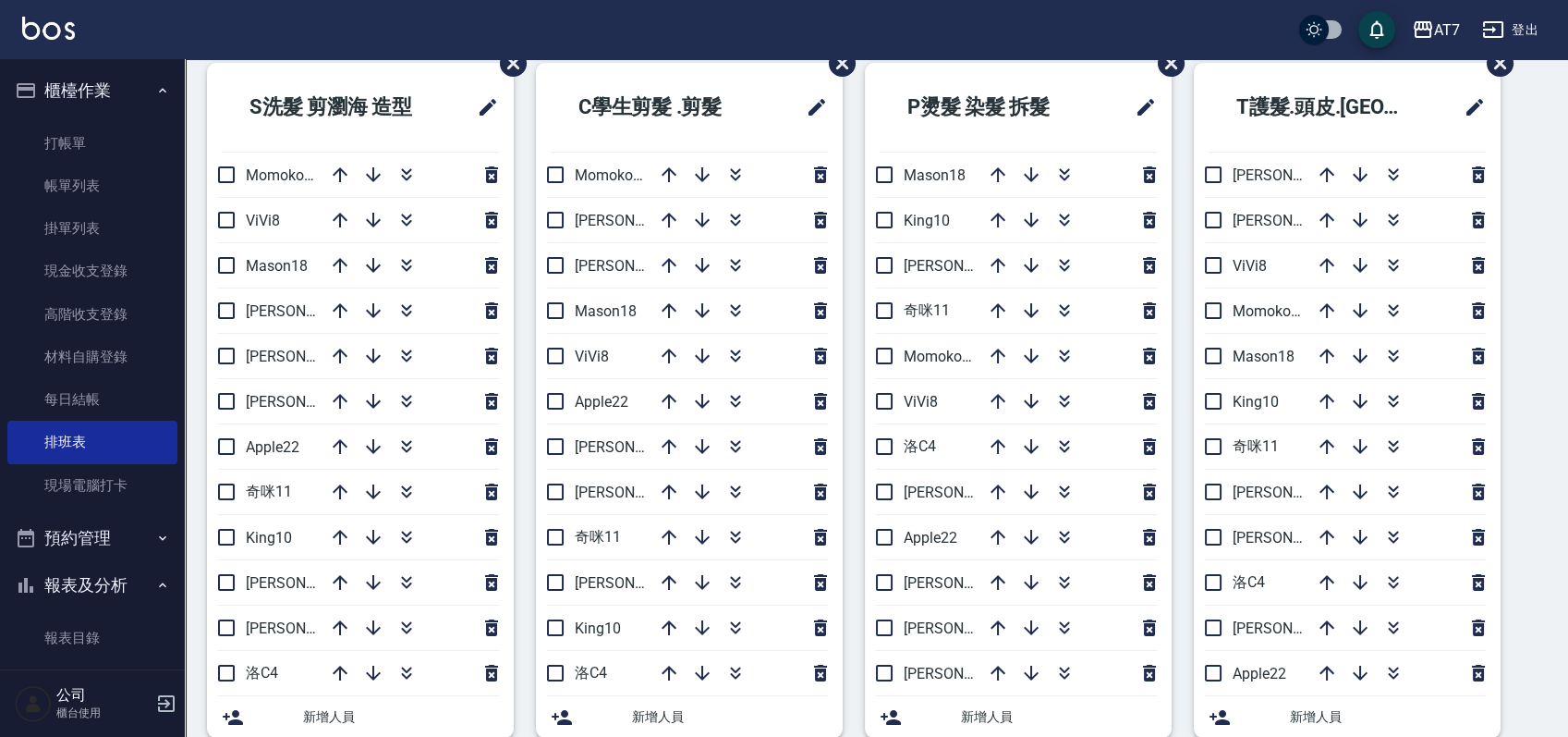
scroll to position [123, 0]
